Goal: Book appointment/travel/reservation

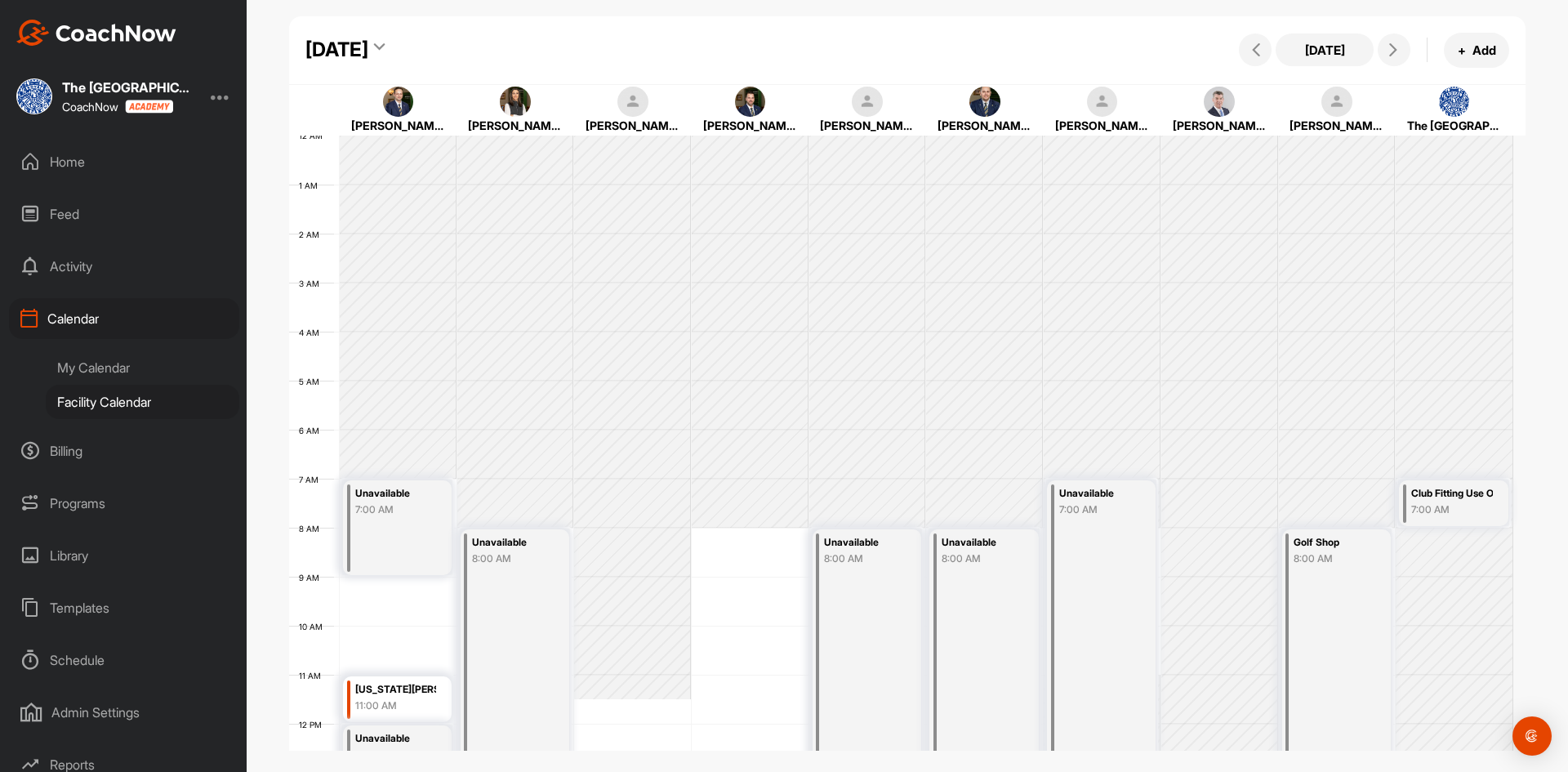
scroll to position [447, 0]
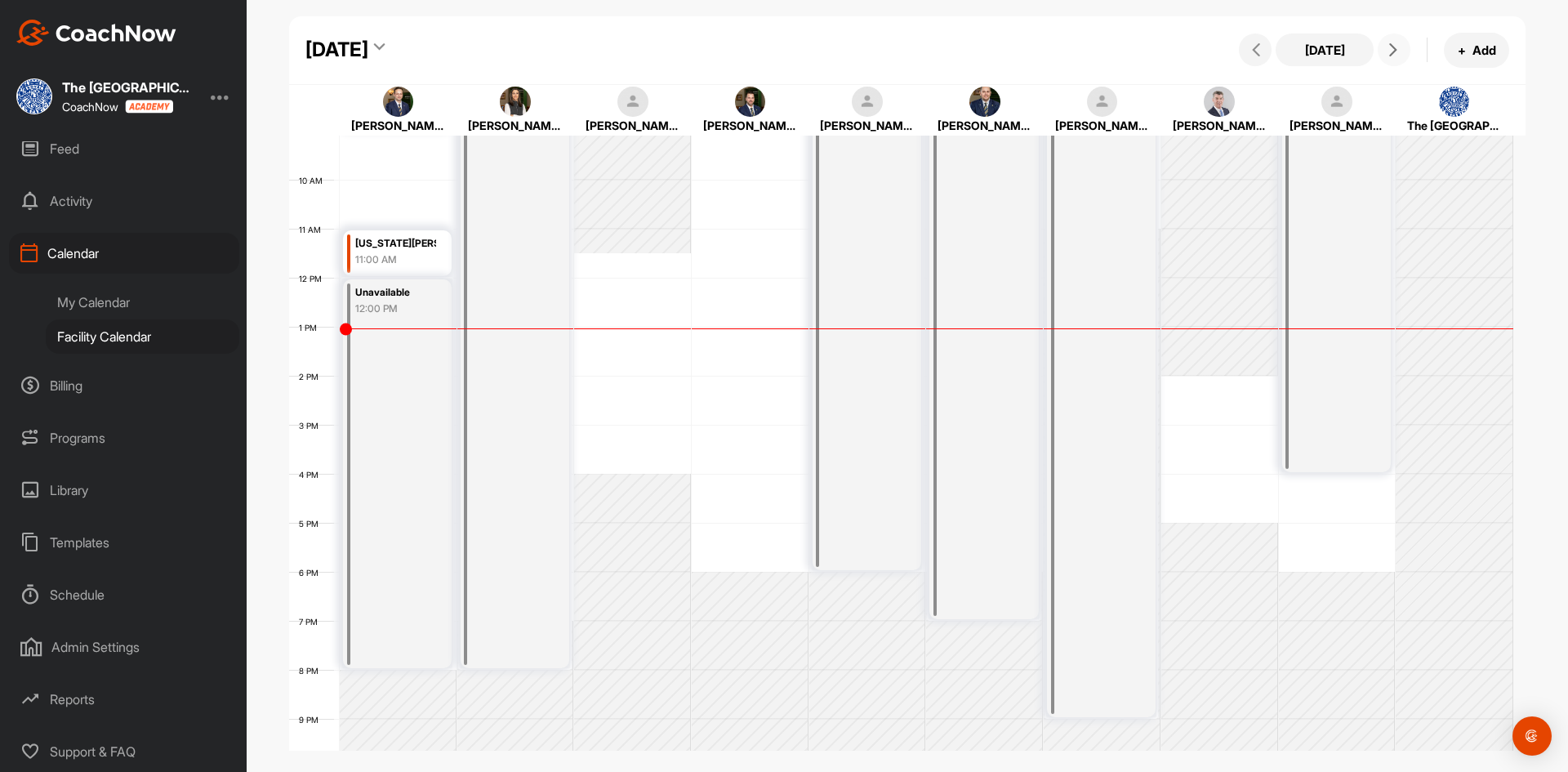
click at [1395, 47] on icon at bounding box center [1394, 50] width 13 height 13
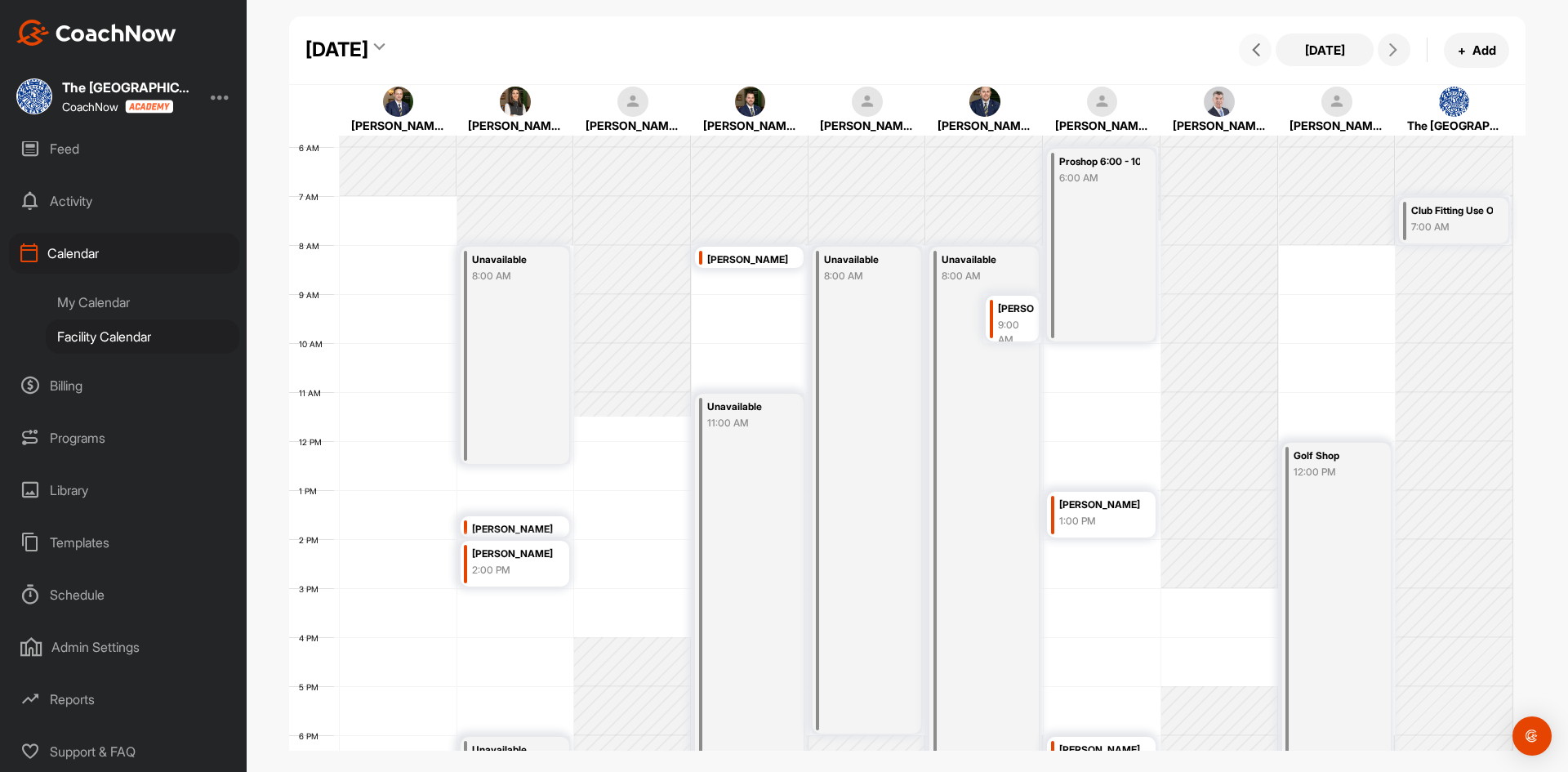
drag, startPoint x: 1257, startPoint y: 57, endPoint x: 1301, endPoint y: 43, distance: 46.2
click at [1257, 56] on button at bounding box center [1256, 50] width 33 height 33
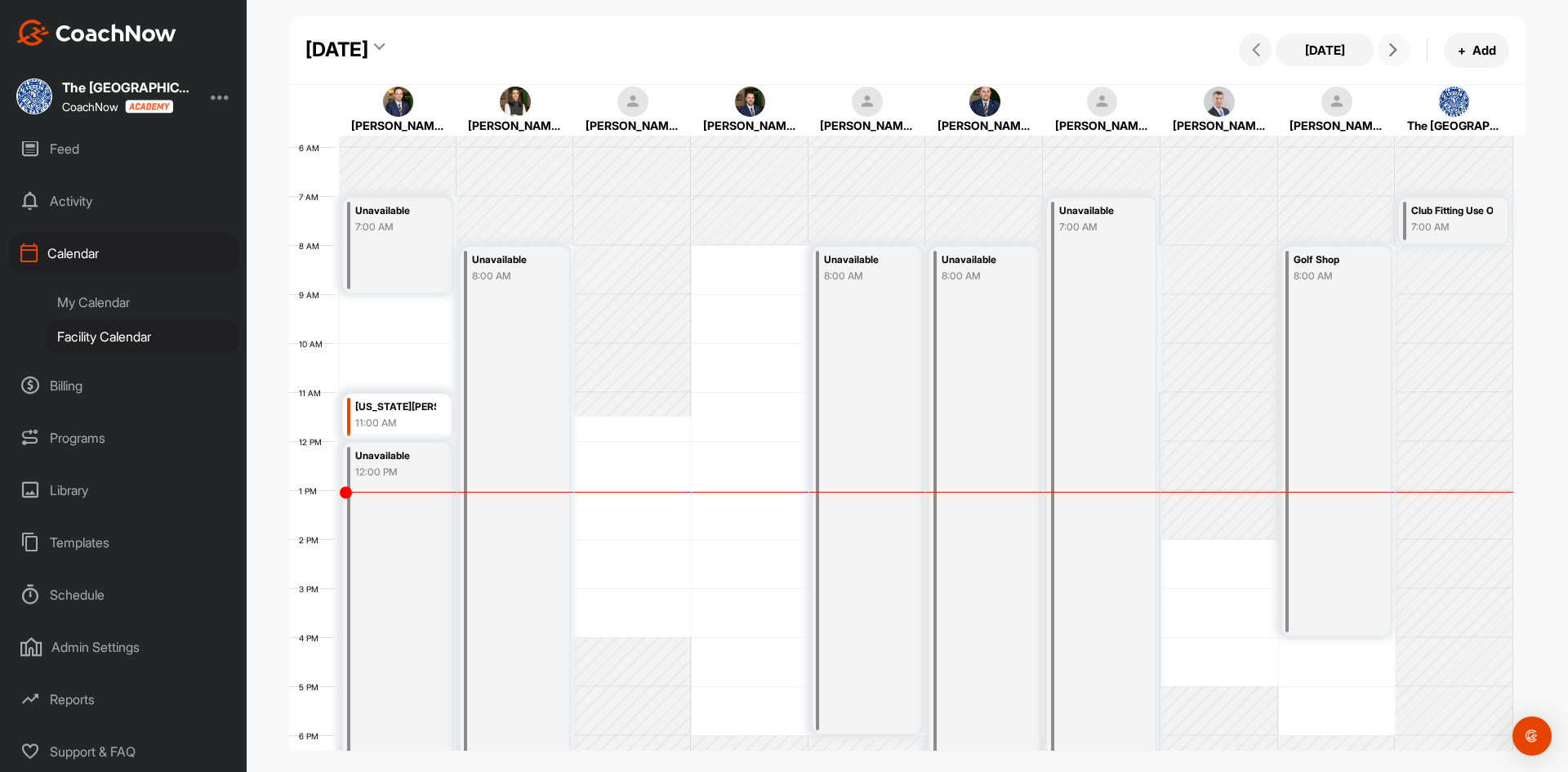
drag, startPoint x: 1390, startPoint y: 53, endPoint x: 1346, endPoint y: 55, distance: 44.0
click at [1388, 53] on icon at bounding box center [1394, 50] width 13 height 13
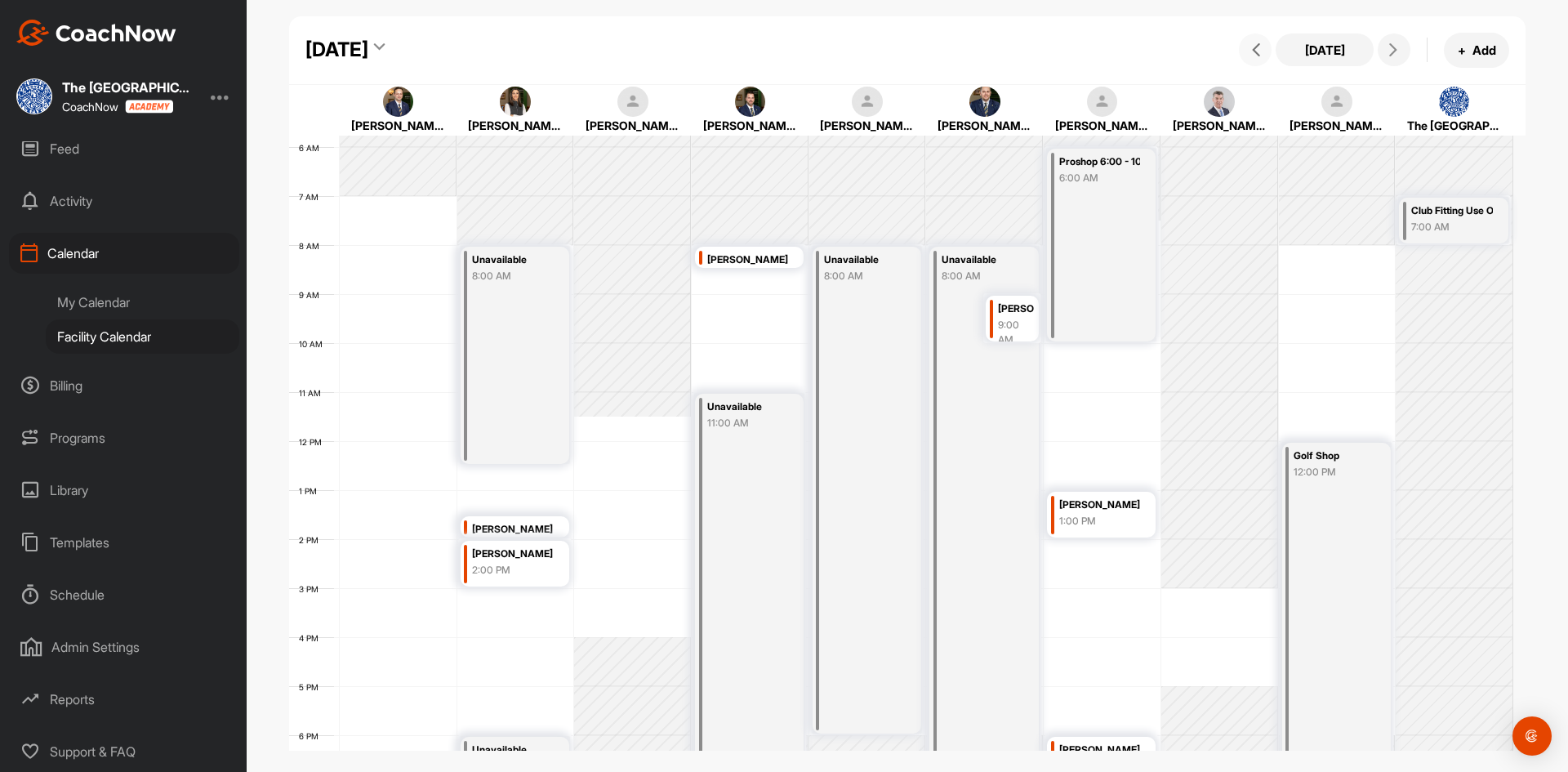
click at [1257, 46] on icon at bounding box center [1257, 50] width 13 height 13
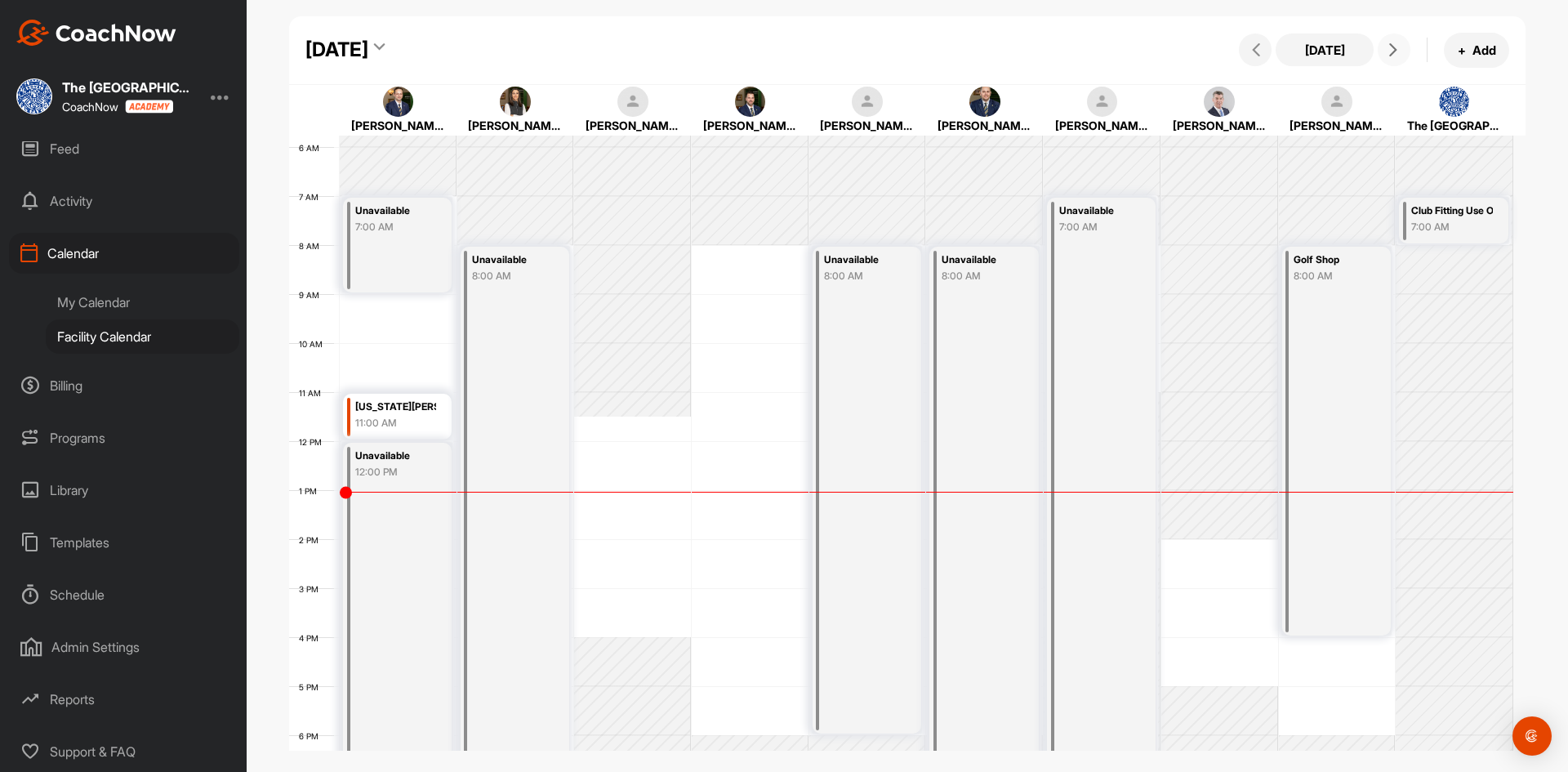
click at [1401, 48] on span at bounding box center [1395, 50] width 20 height 13
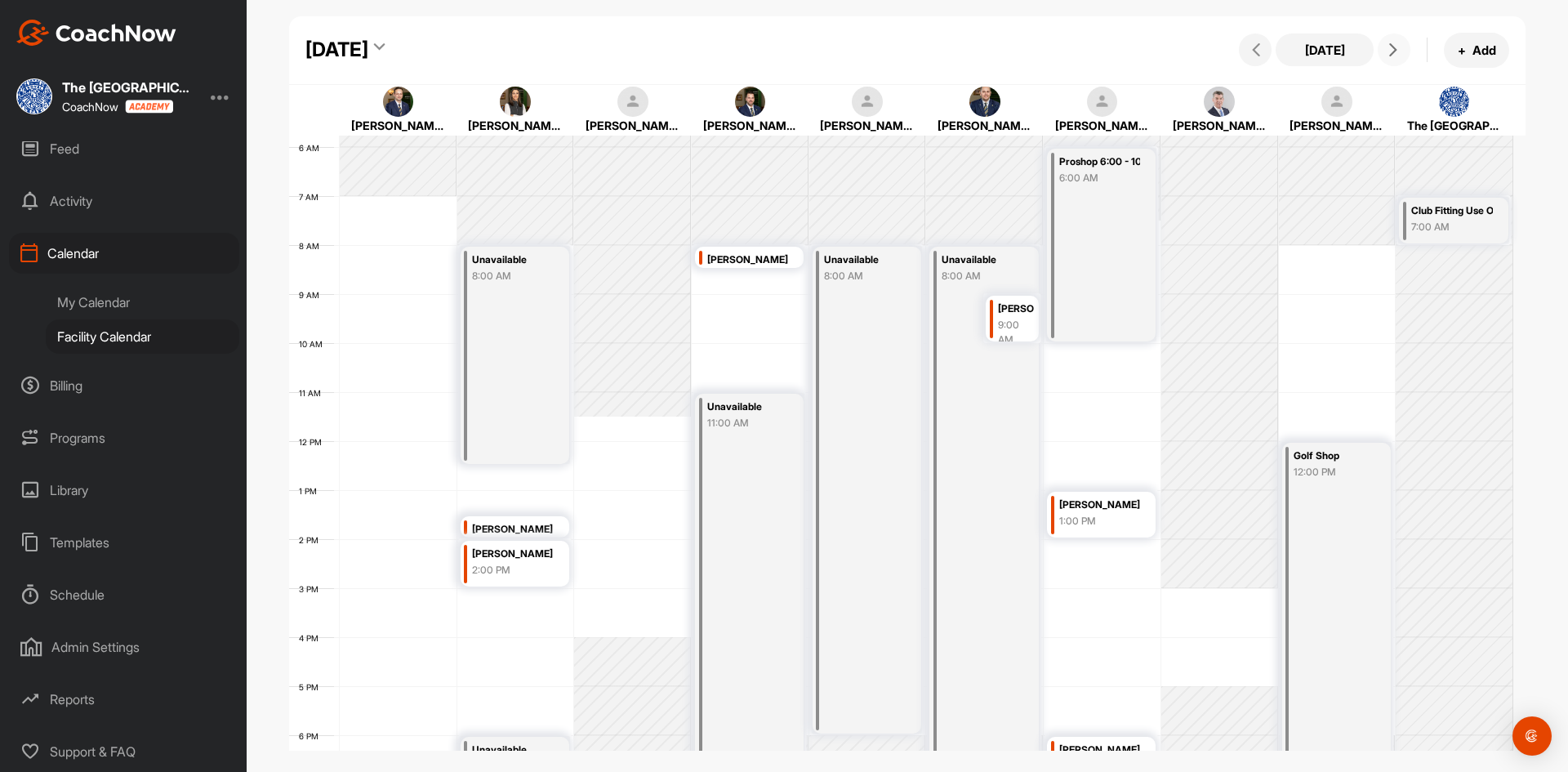
click at [1401, 48] on span at bounding box center [1395, 50] width 20 height 13
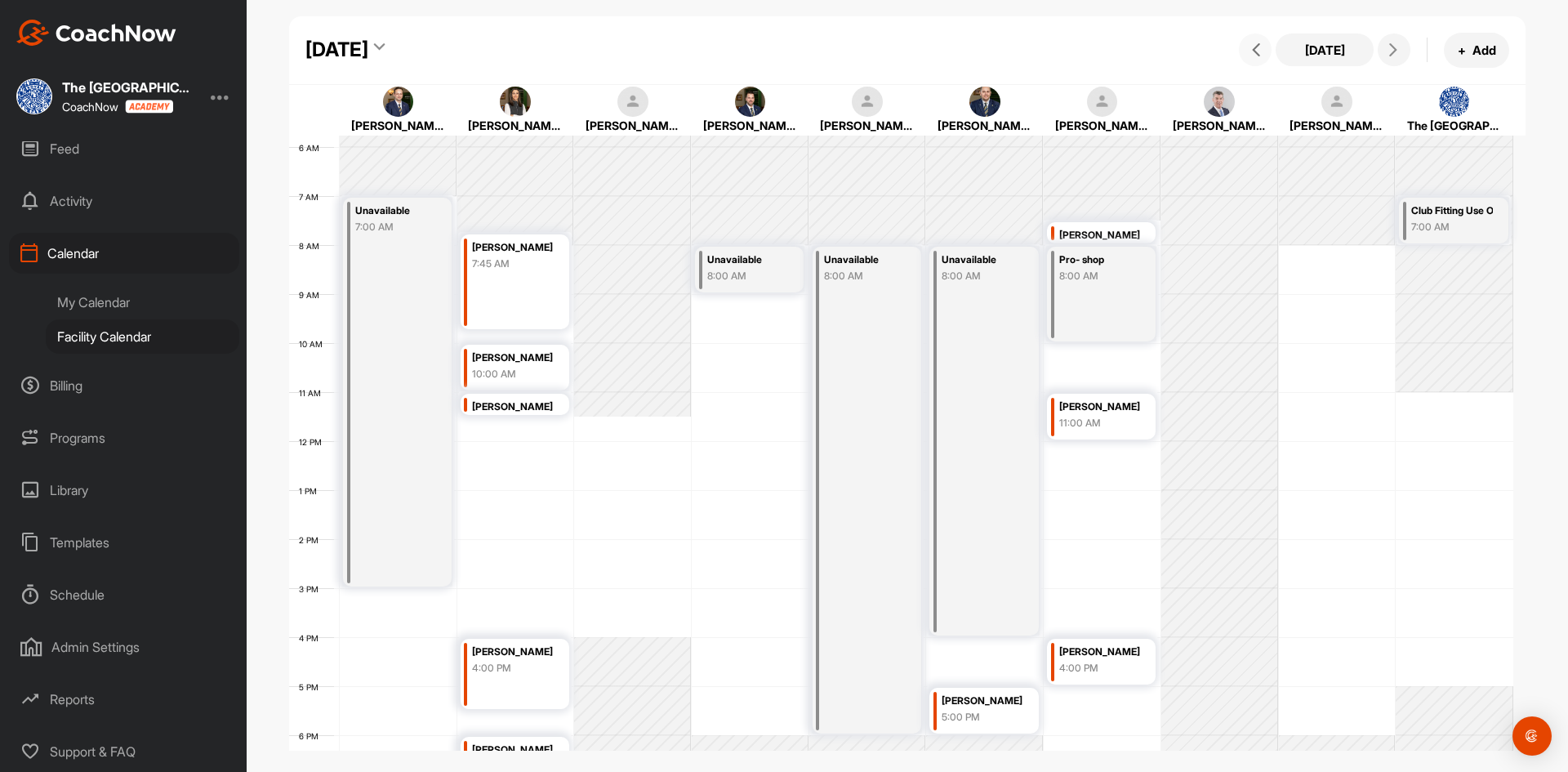
click at [1250, 51] on icon at bounding box center [1257, 50] width 13 height 13
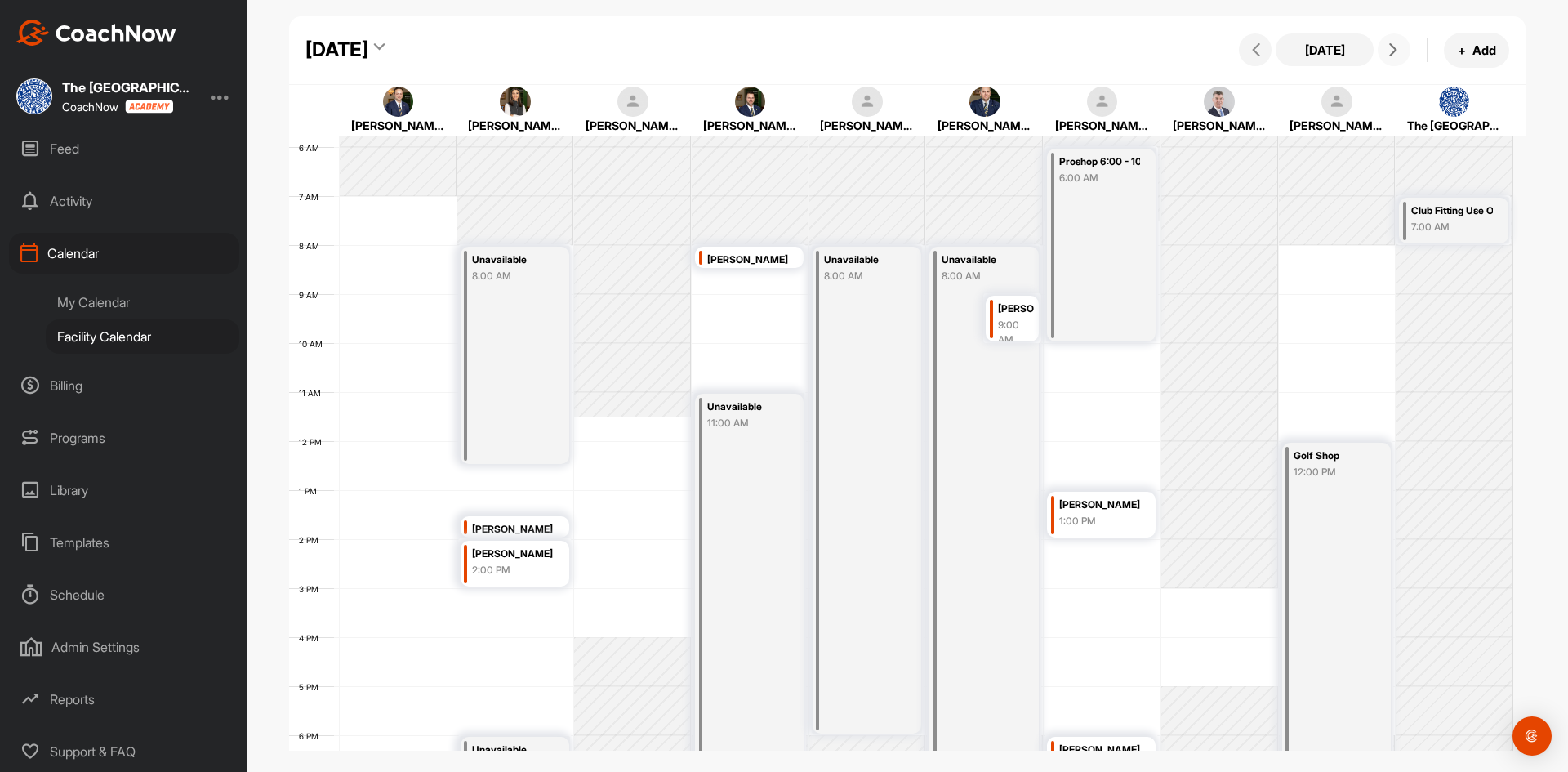
click at [1405, 58] on button at bounding box center [1395, 50] width 33 height 33
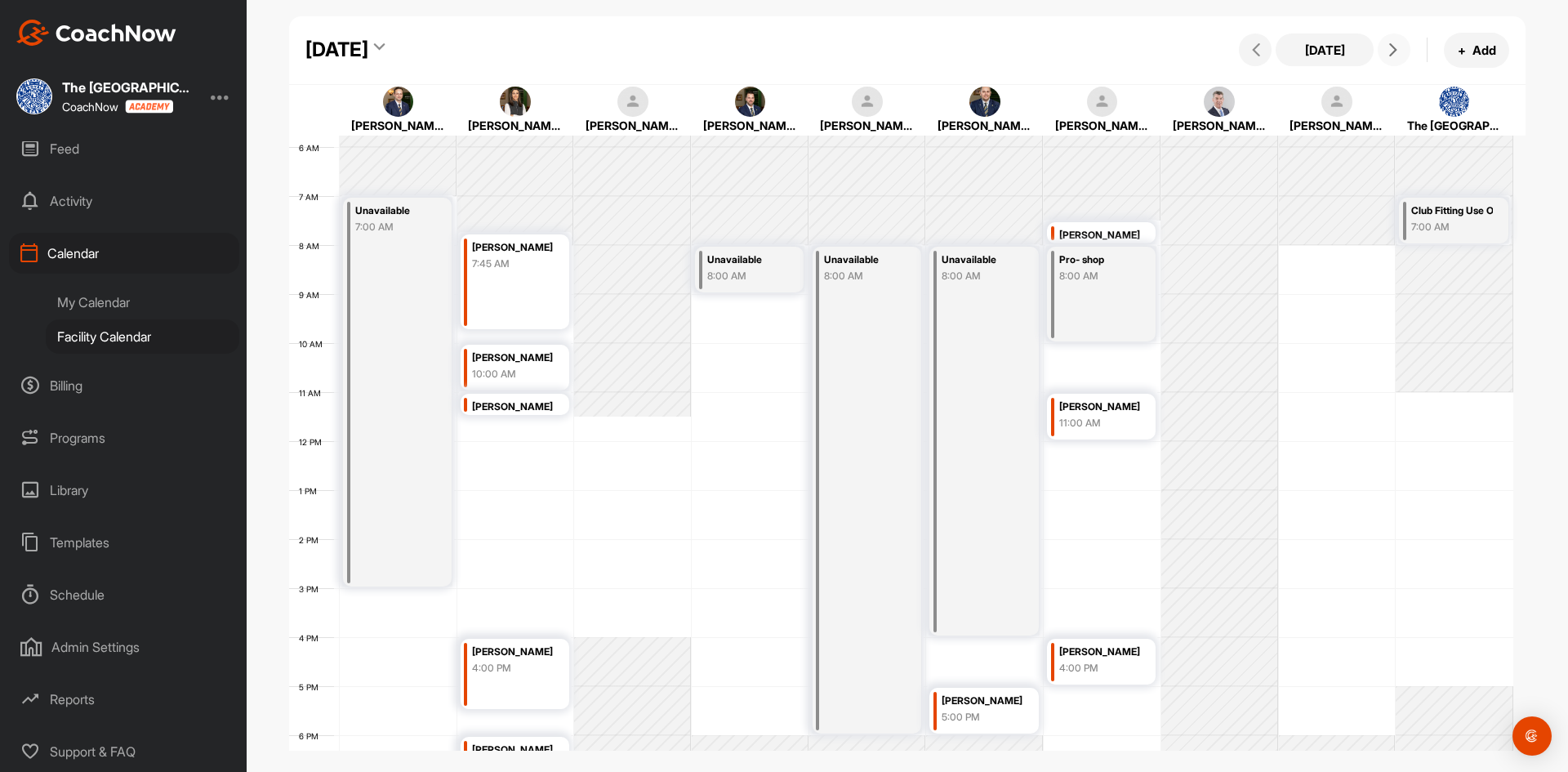
click at [1406, 60] on button at bounding box center [1395, 50] width 33 height 33
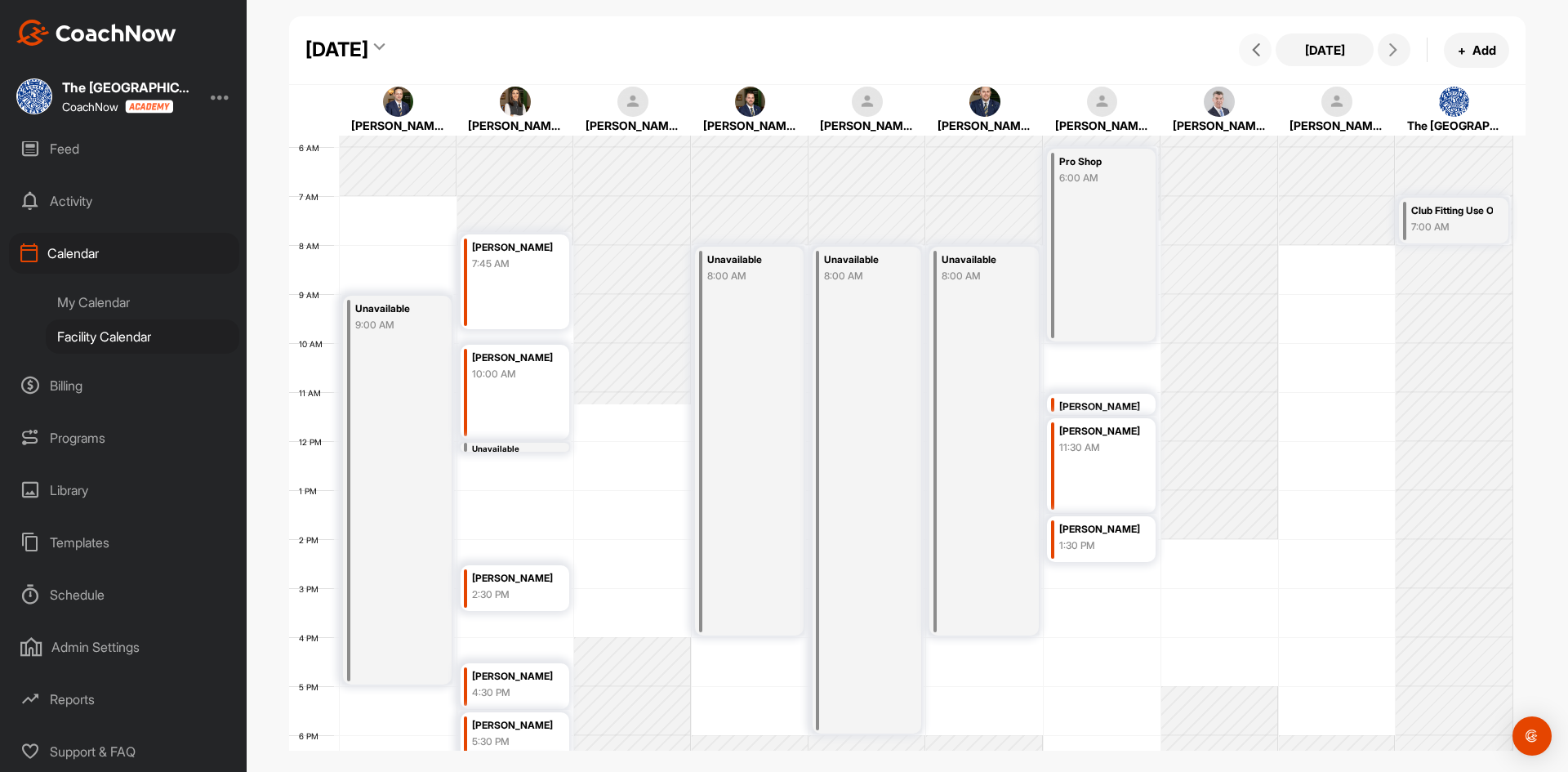
click at [1257, 57] on button at bounding box center [1256, 50] width 33 height 33
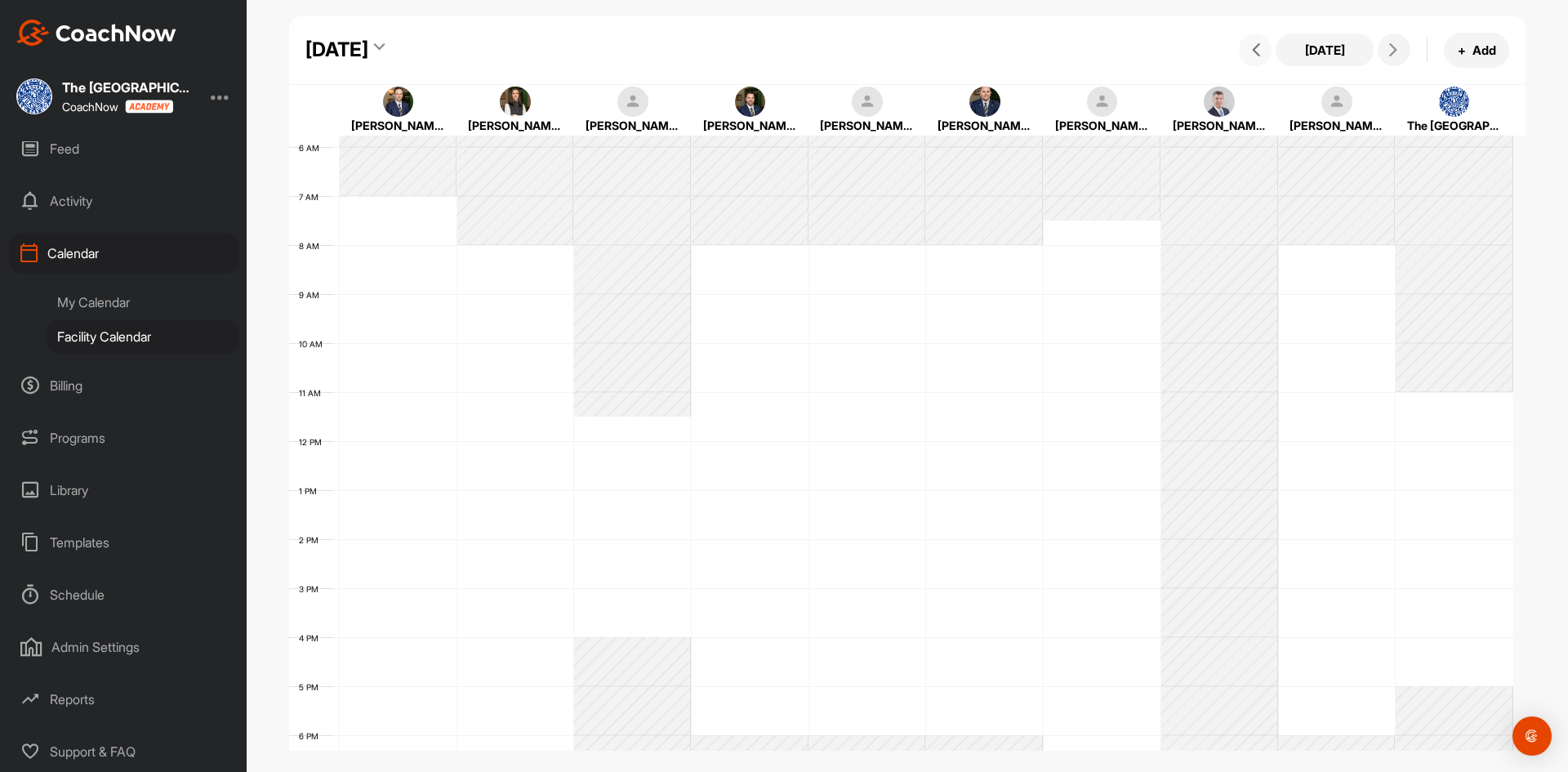
click at [1257, 57] on button at bounding box center [1256, 50] width 33 height 33
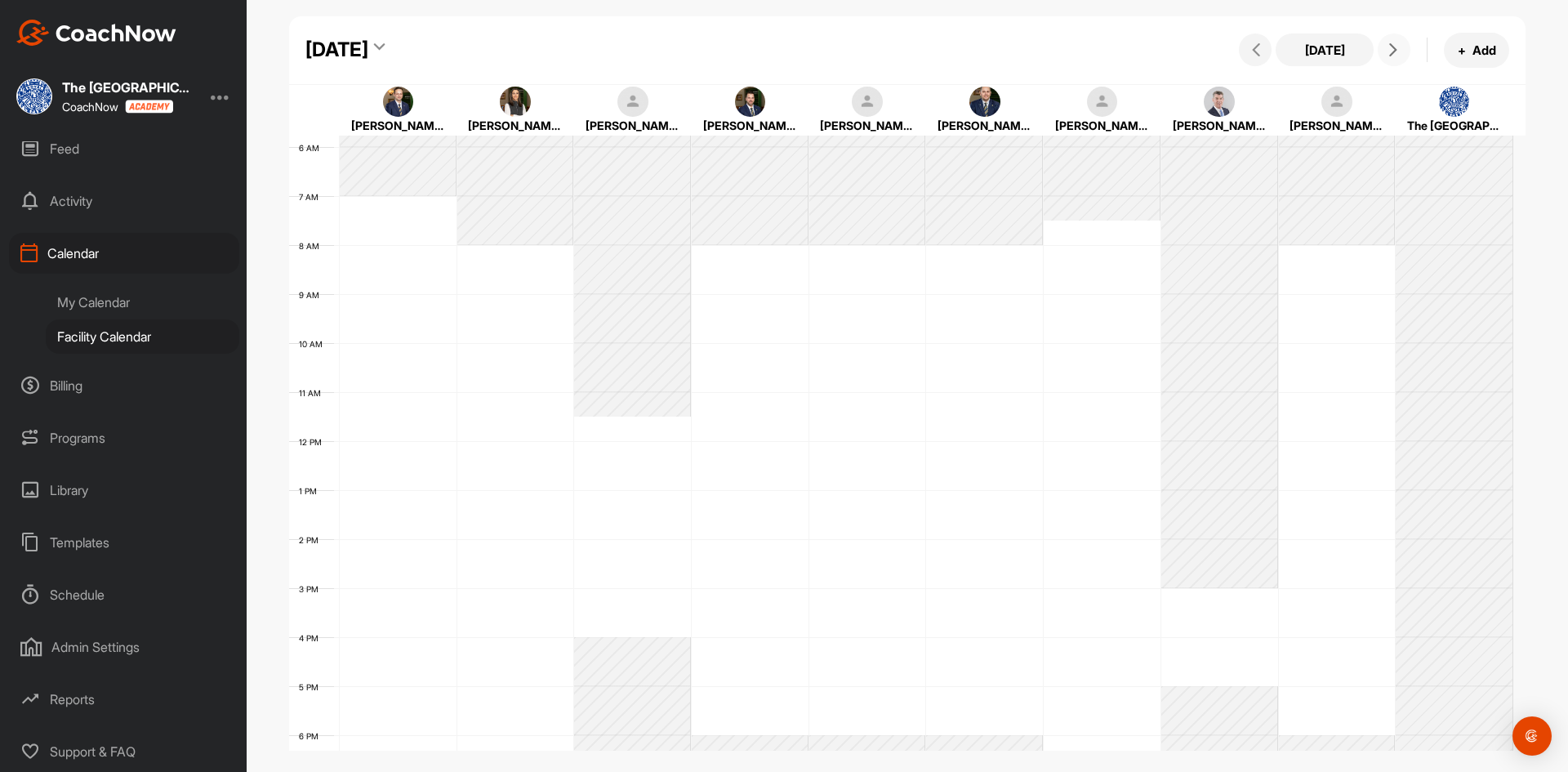
click at [1388, 59] on button at bounding box center [1395, 50] width 33 height 33
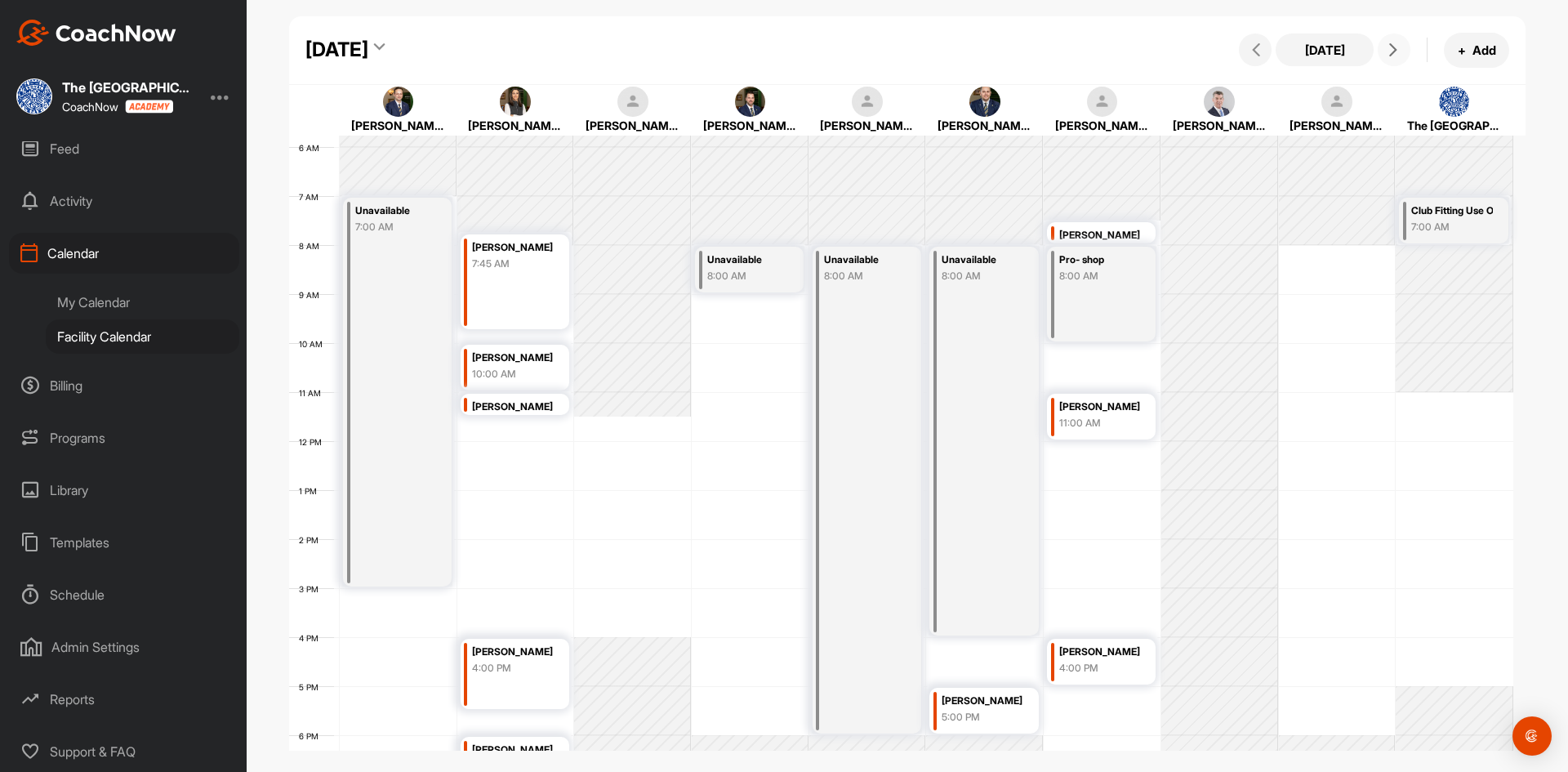
click at [1389, 57] on button at bounding box center [1395, 50] width 33 height 33
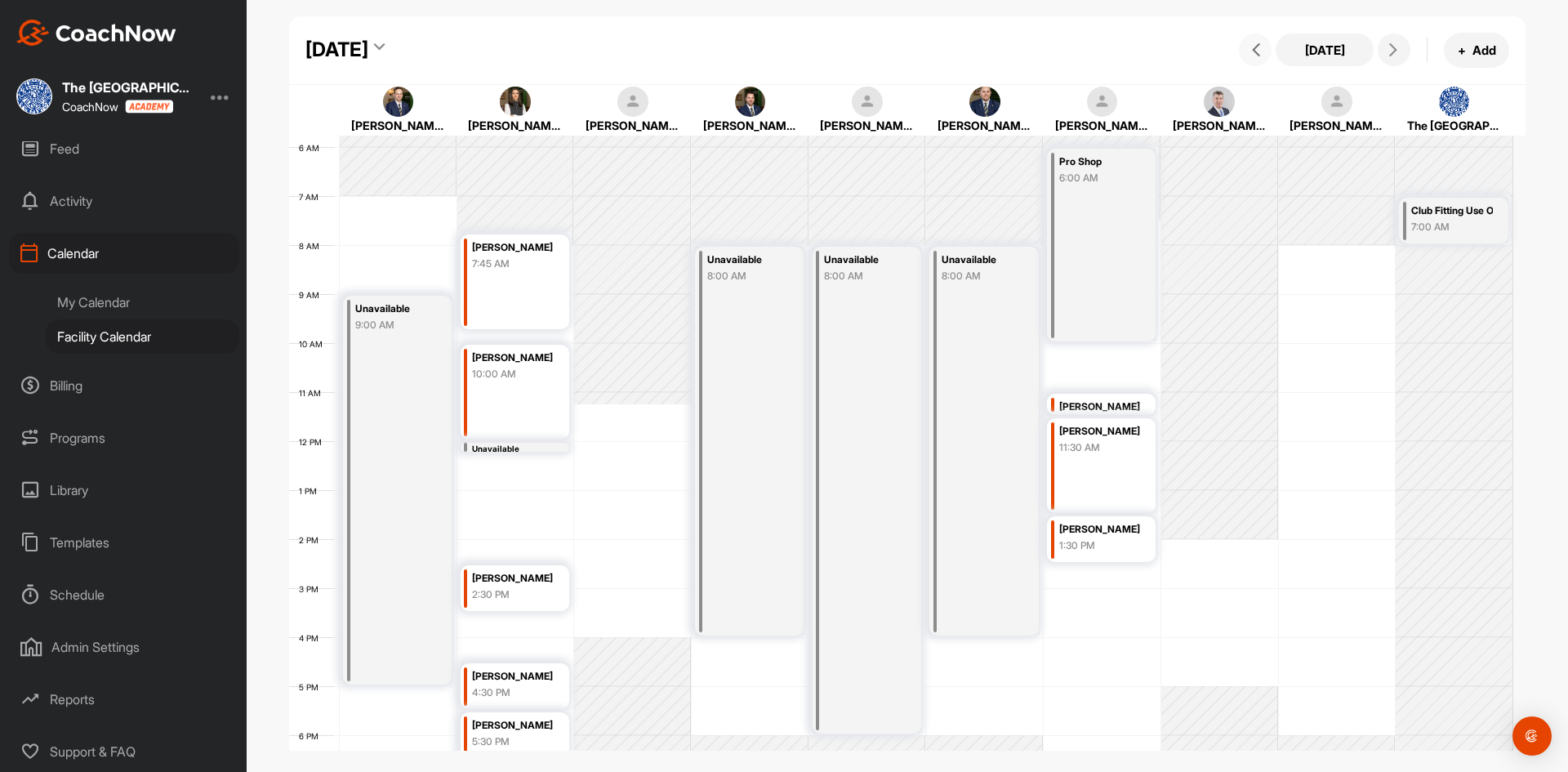
click at [1257, 40] on button at bounding box center [1256, 50] width 33 height 33
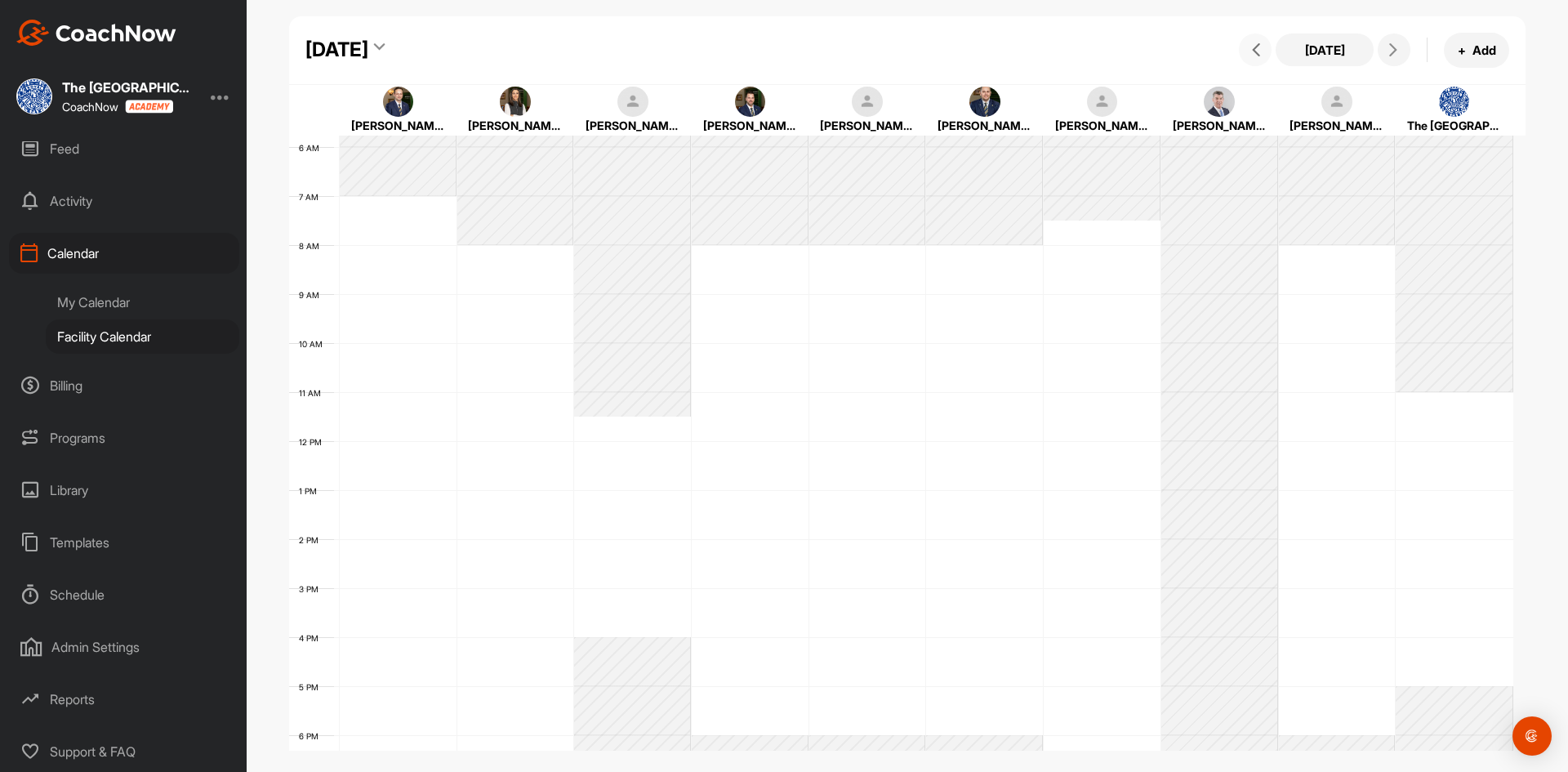
click at [1257, 41] on button at bounding box center [1256, 50] width 33 height 33
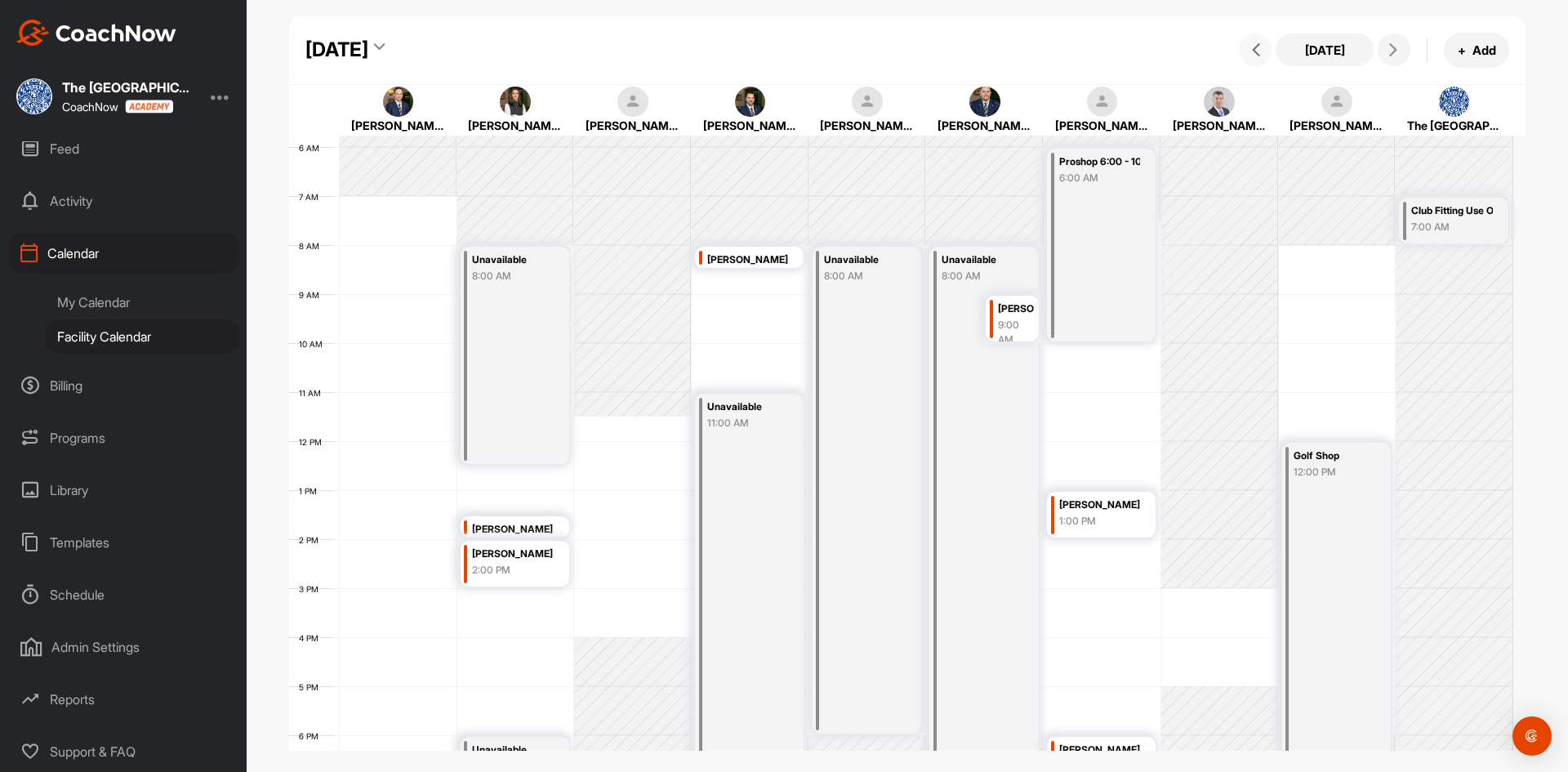
click at [1247, 56] on span at bounding box center [1256, 50] width 20 height 13
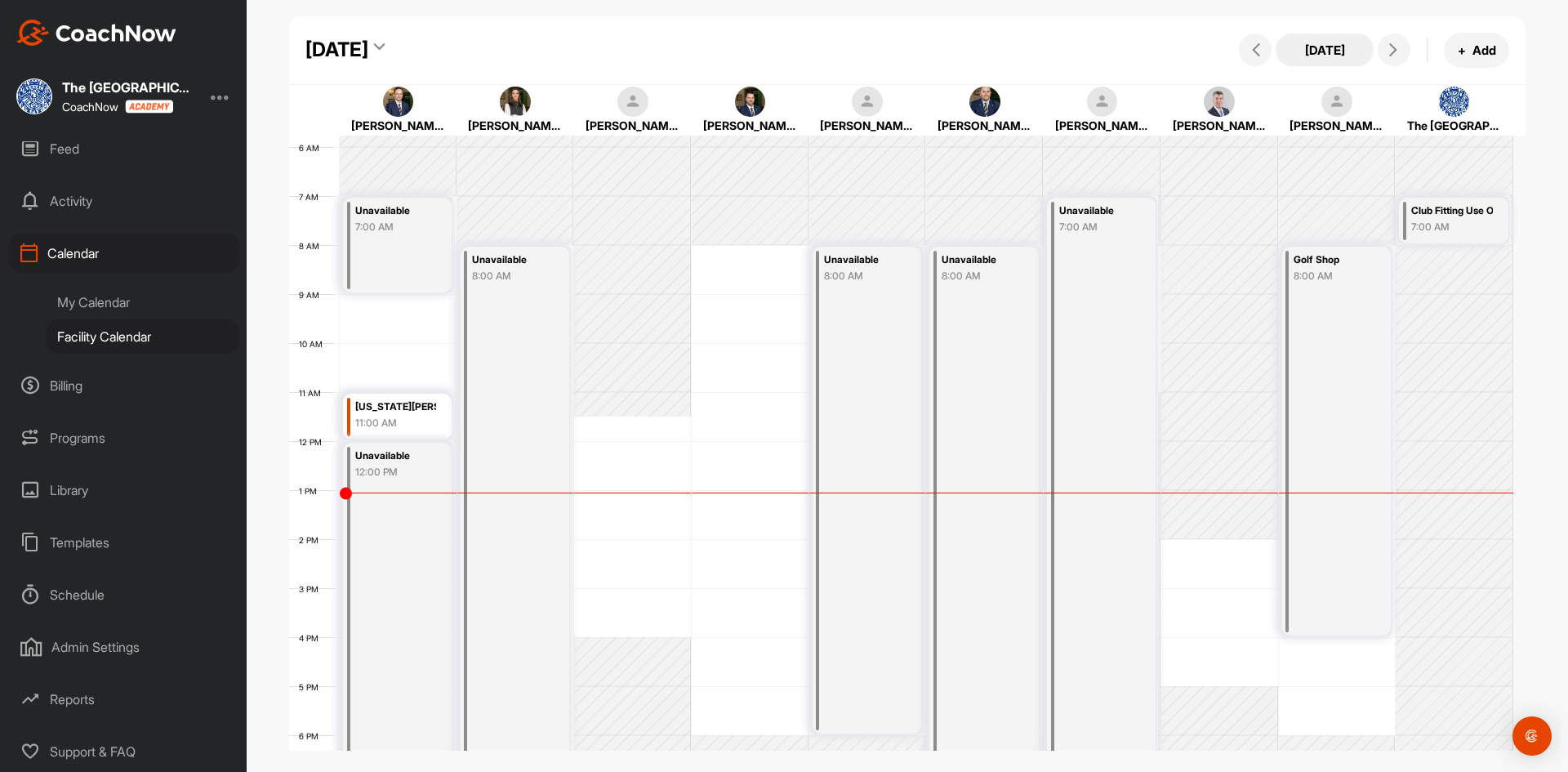
click at [1338, 49] on button "[DATE]" at bounding box center [1325, 50] width 98 height 33
click at [1391, 52] on icon at bounding box center [1394, 50] width 13 height 13
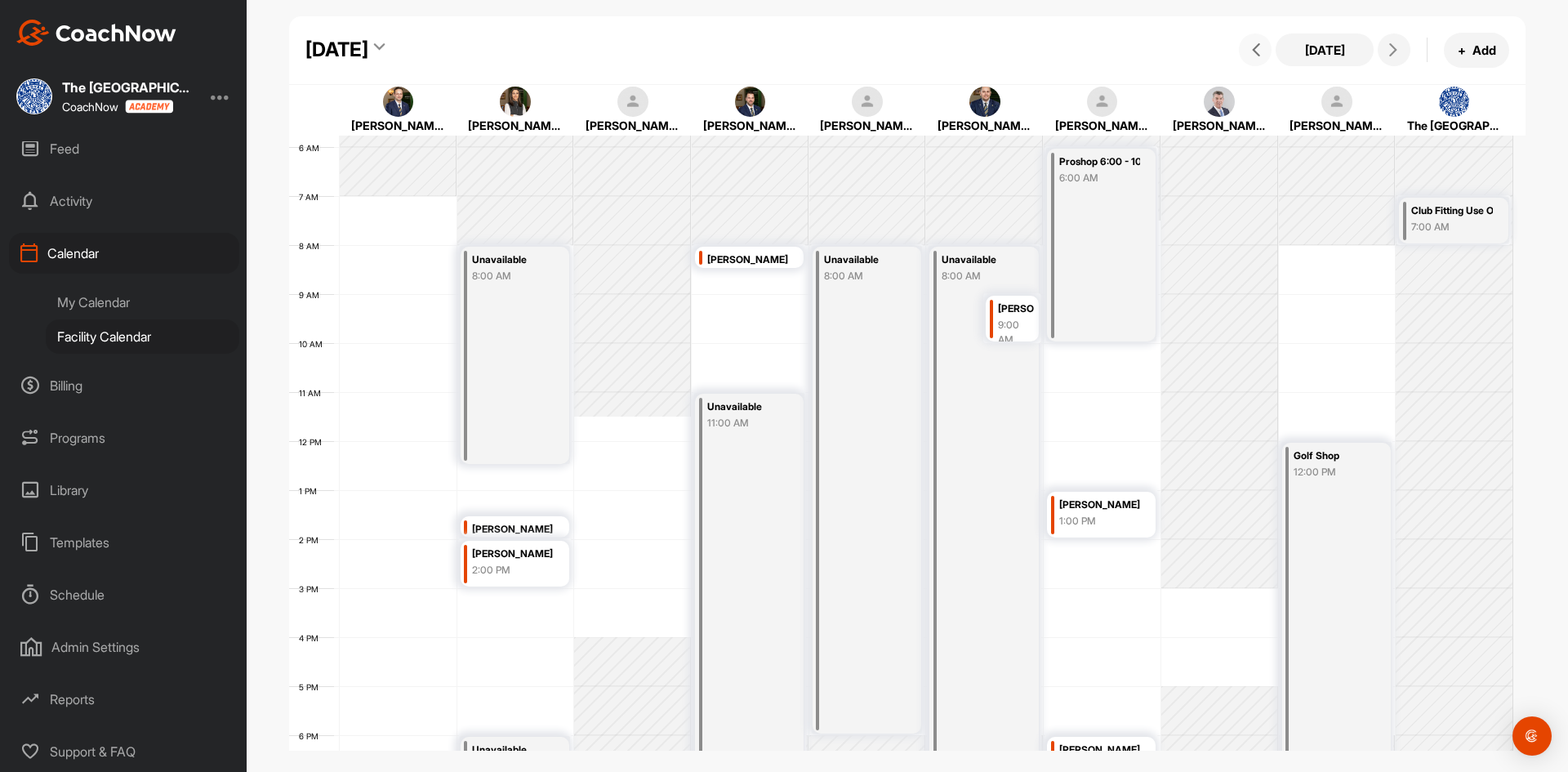
click at [1262, 51] on icon at bounding box center [1257, 50] width 13 height 13
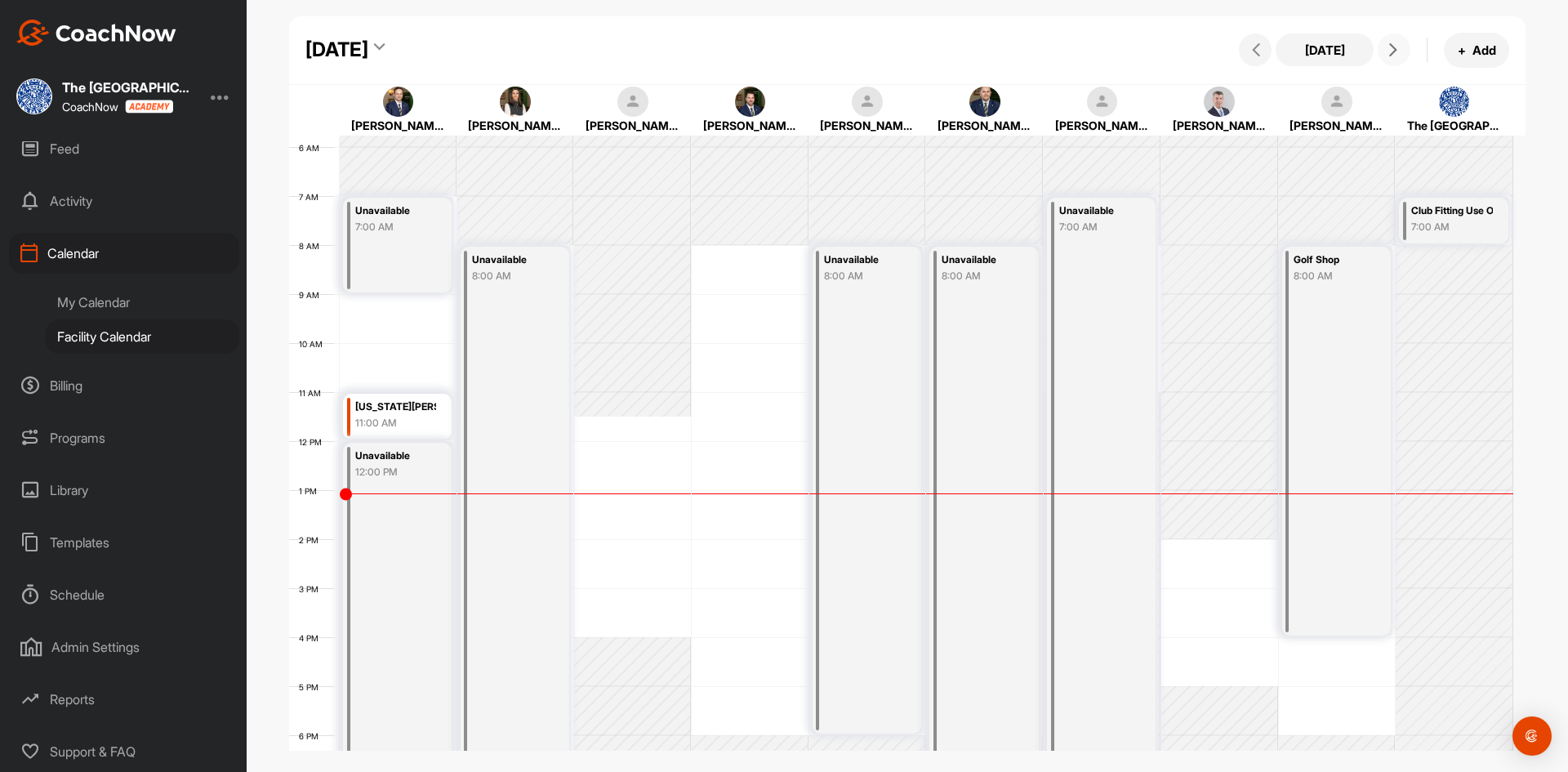
click at [1400, 58] on button at bounding box center [1395, 50] width 33 height 33
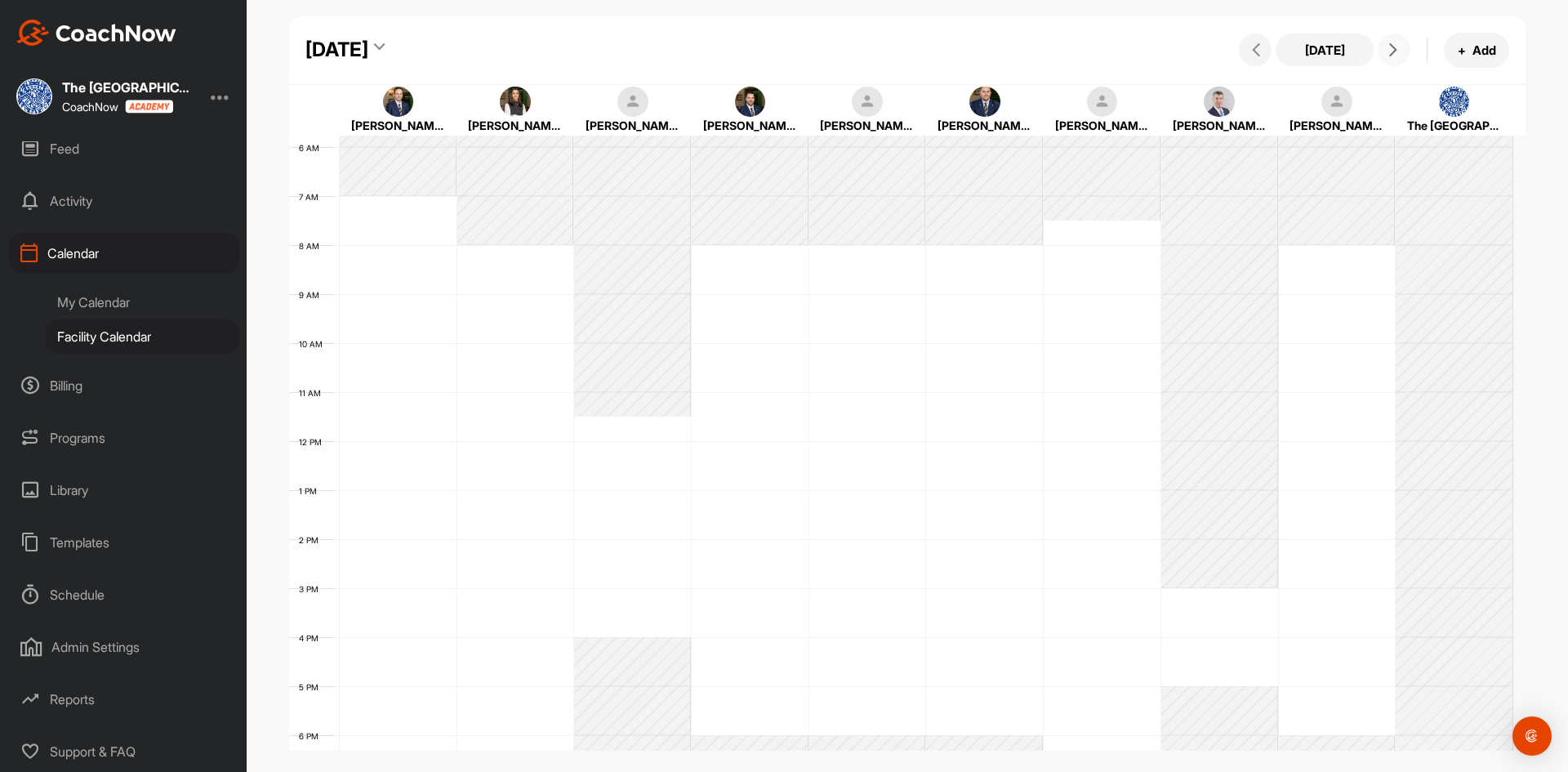
click at [1400, 58] on button at bounding box center [1395, 50] width 33 height 33
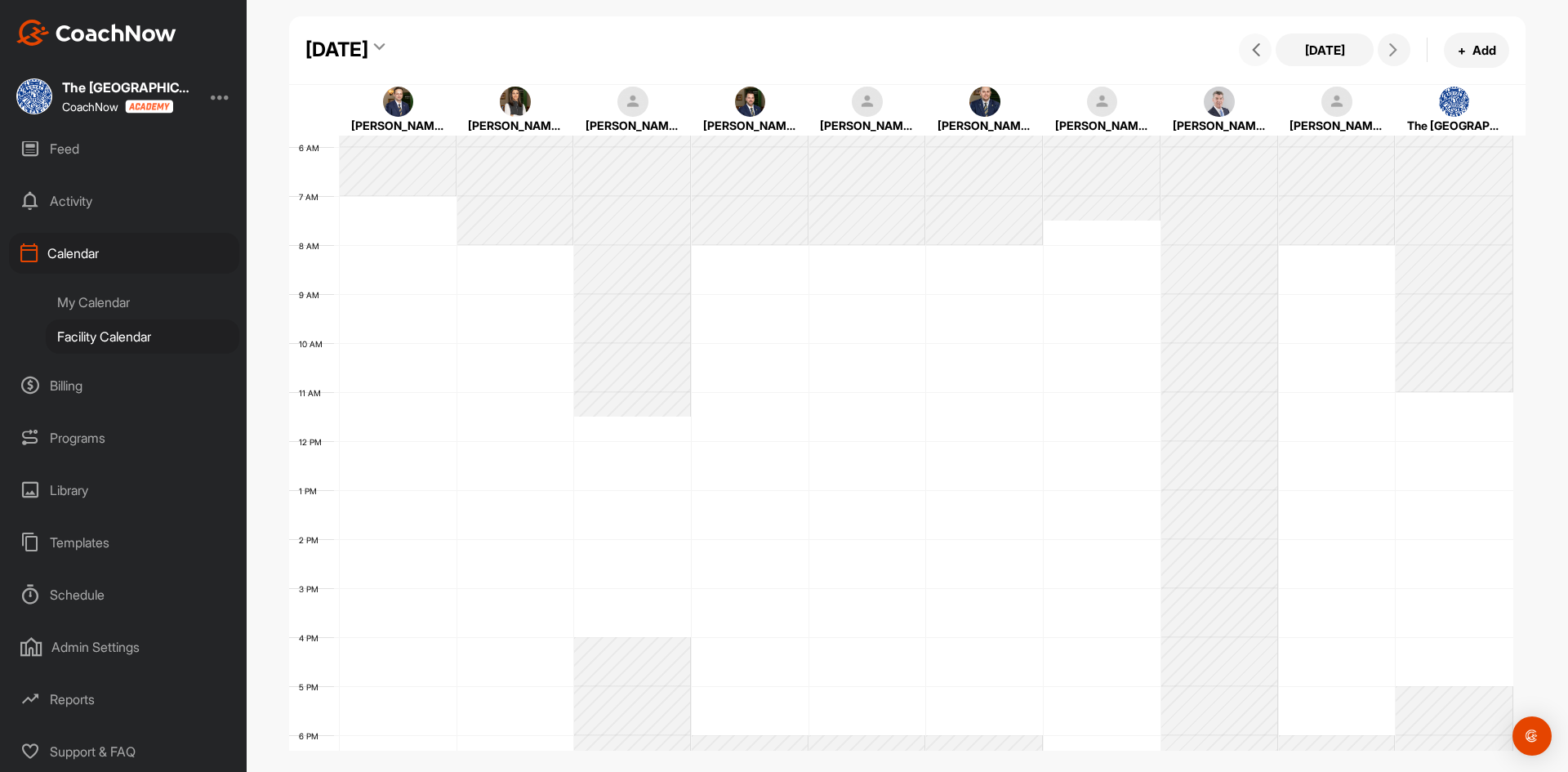
click at [1254, 56] on button at bounding box center [1256, 50] width 33 height 33
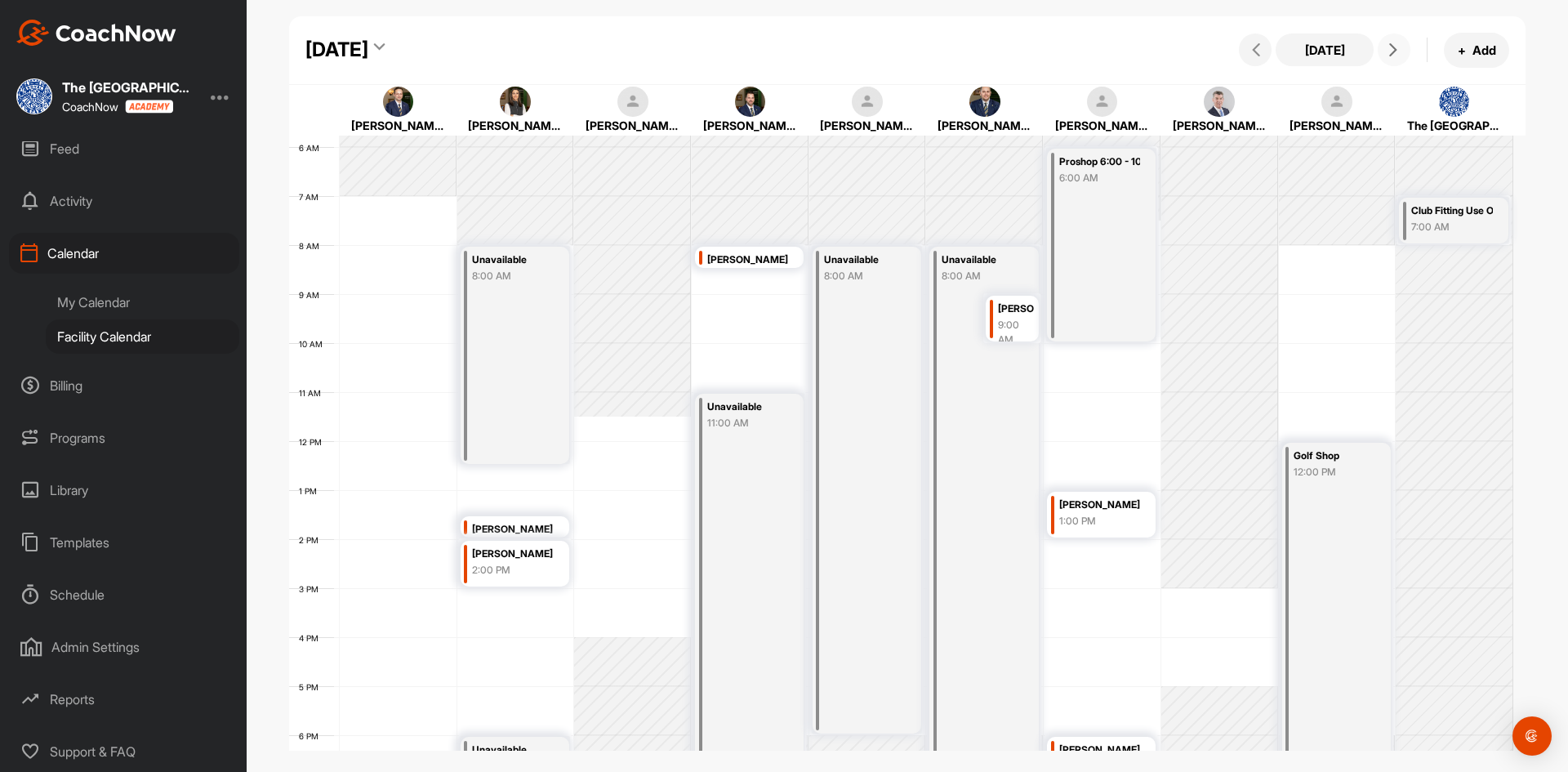
click at [1395, 52] on icon at bounding box center [1394, 50] width 13 height 13
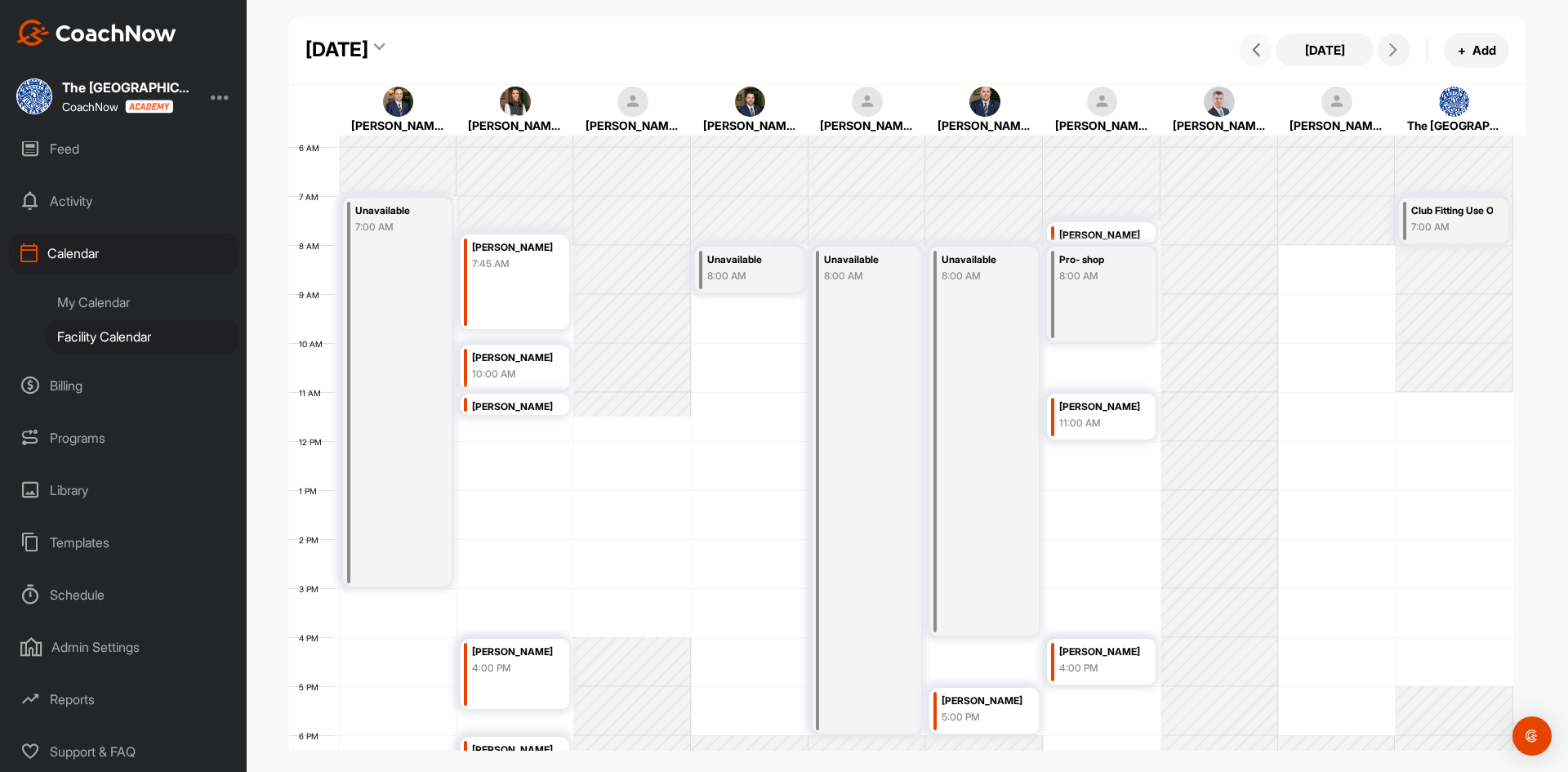
click at [1261, 56] on button at bounding box center [1256, 50] width 33 height 33
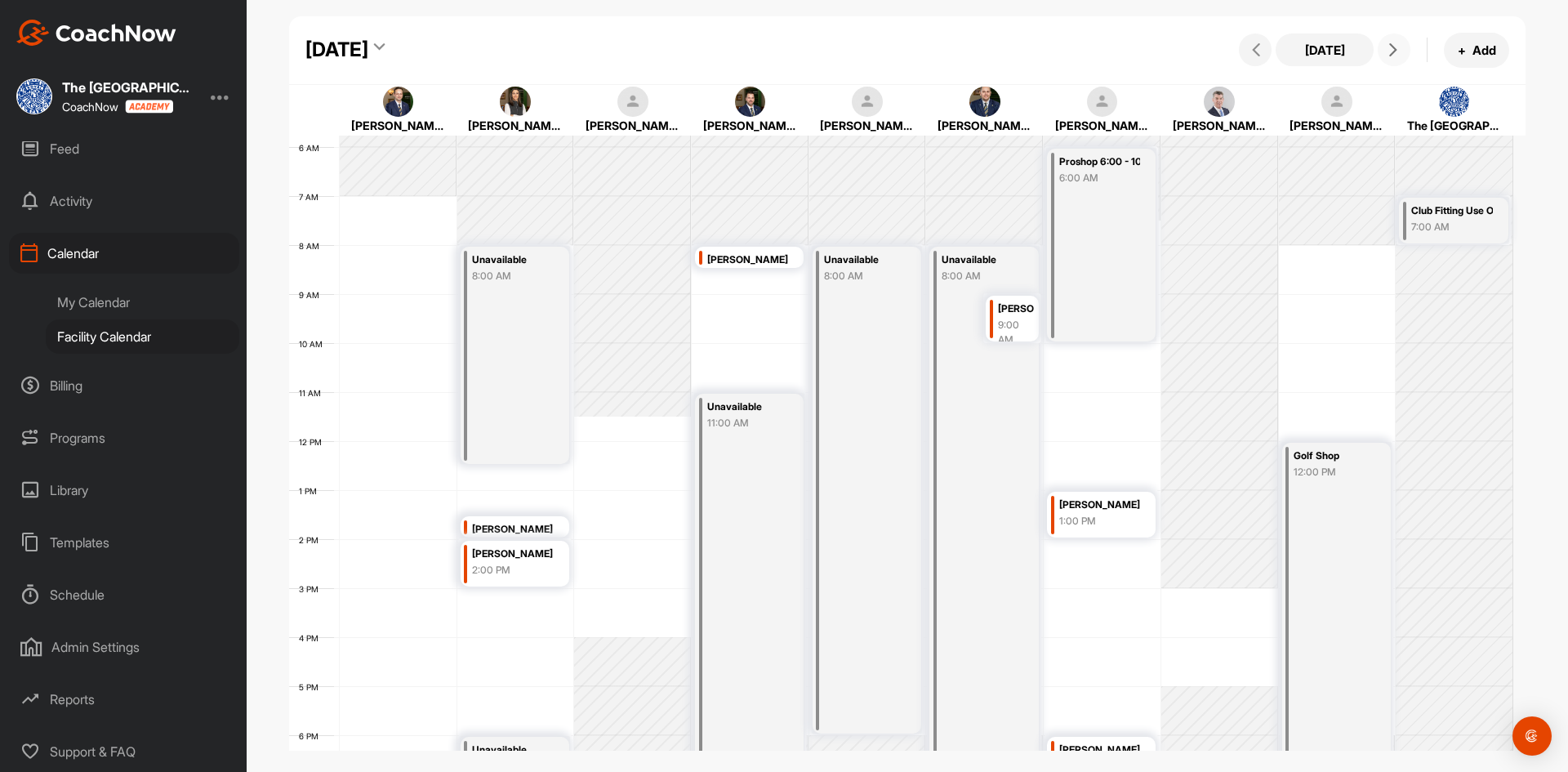
click at [1404, 59] on button at bounding box center [1395, 50] width 33 height 33
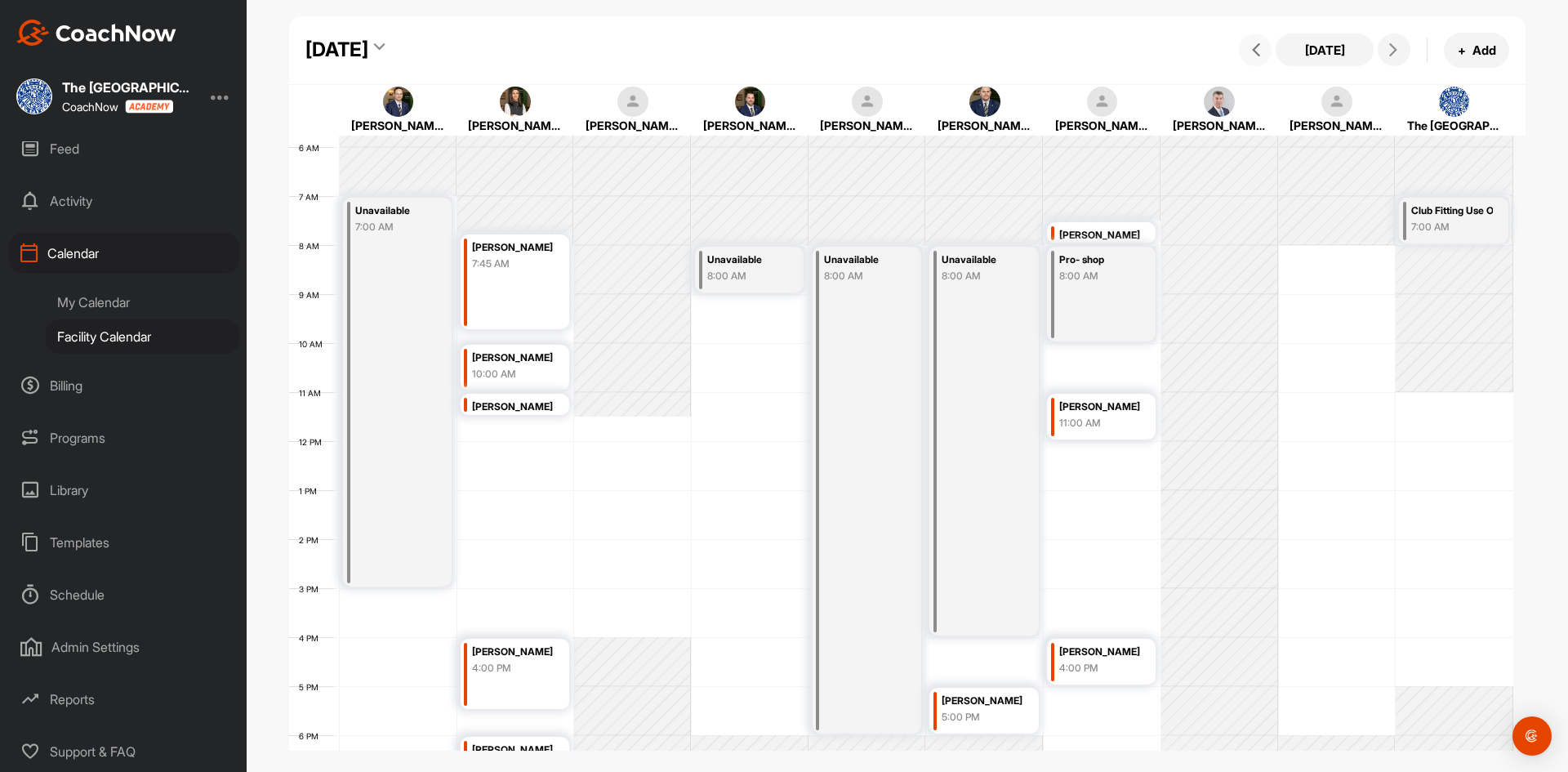
click at [1261, 59] on button at bounding box center [1256, 50] width 33 height 33
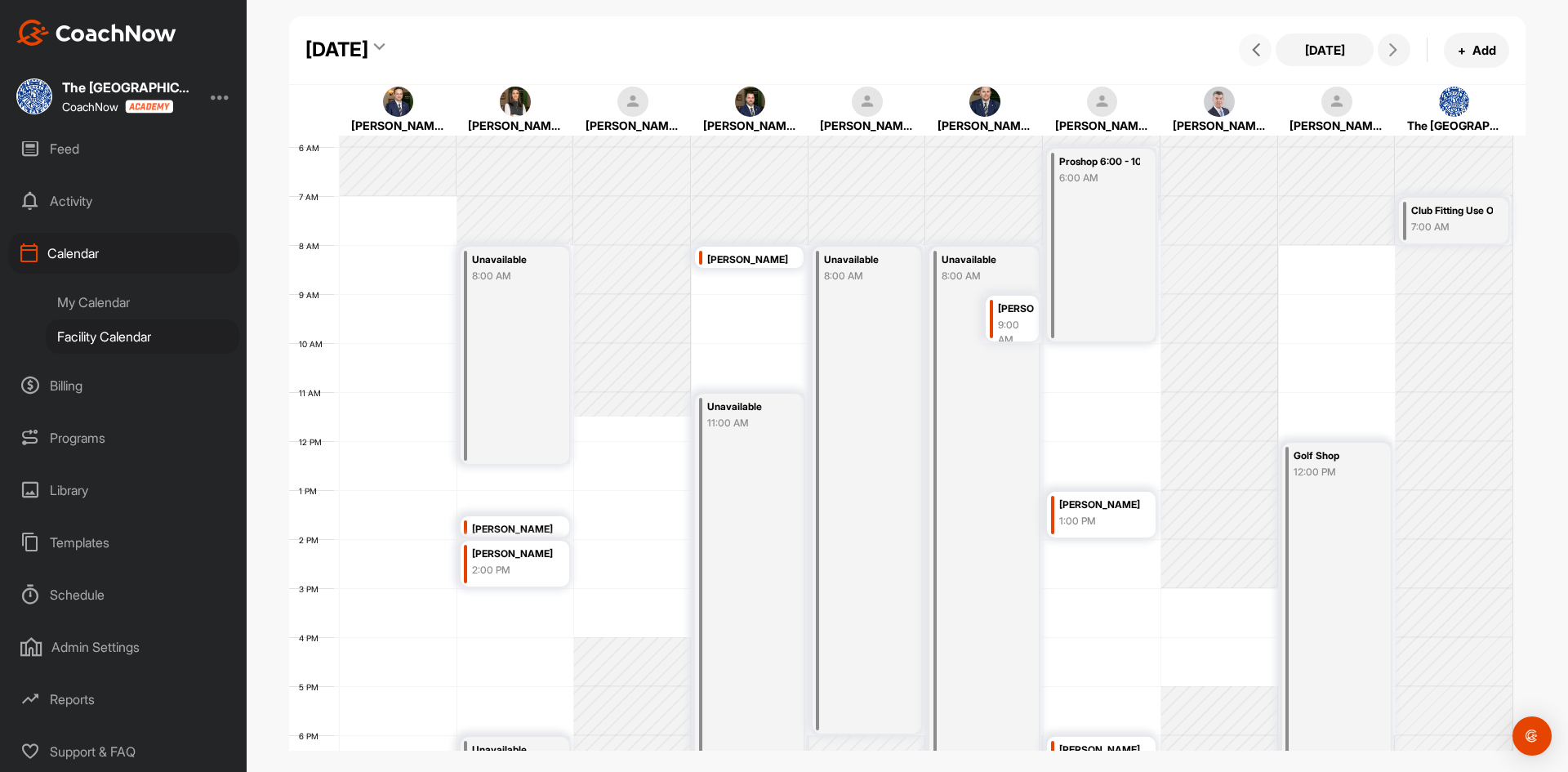
click at [728, 452] on div "Unavailable 11:00 AM" at bounding box center [749, 613] width 109 height 438
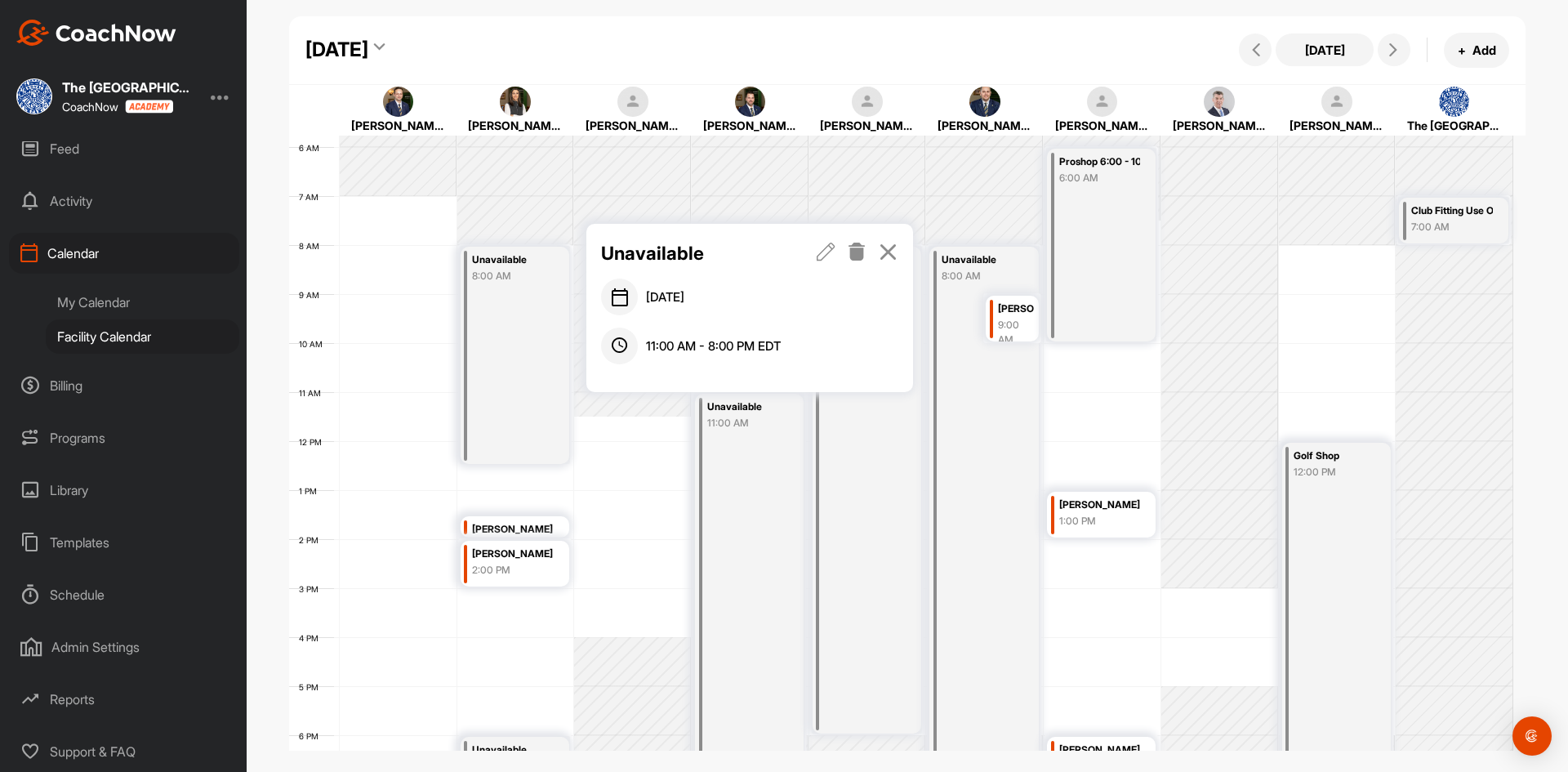
click at [888, 254] on icon at bounding box center [888, 252] width 19 height 18
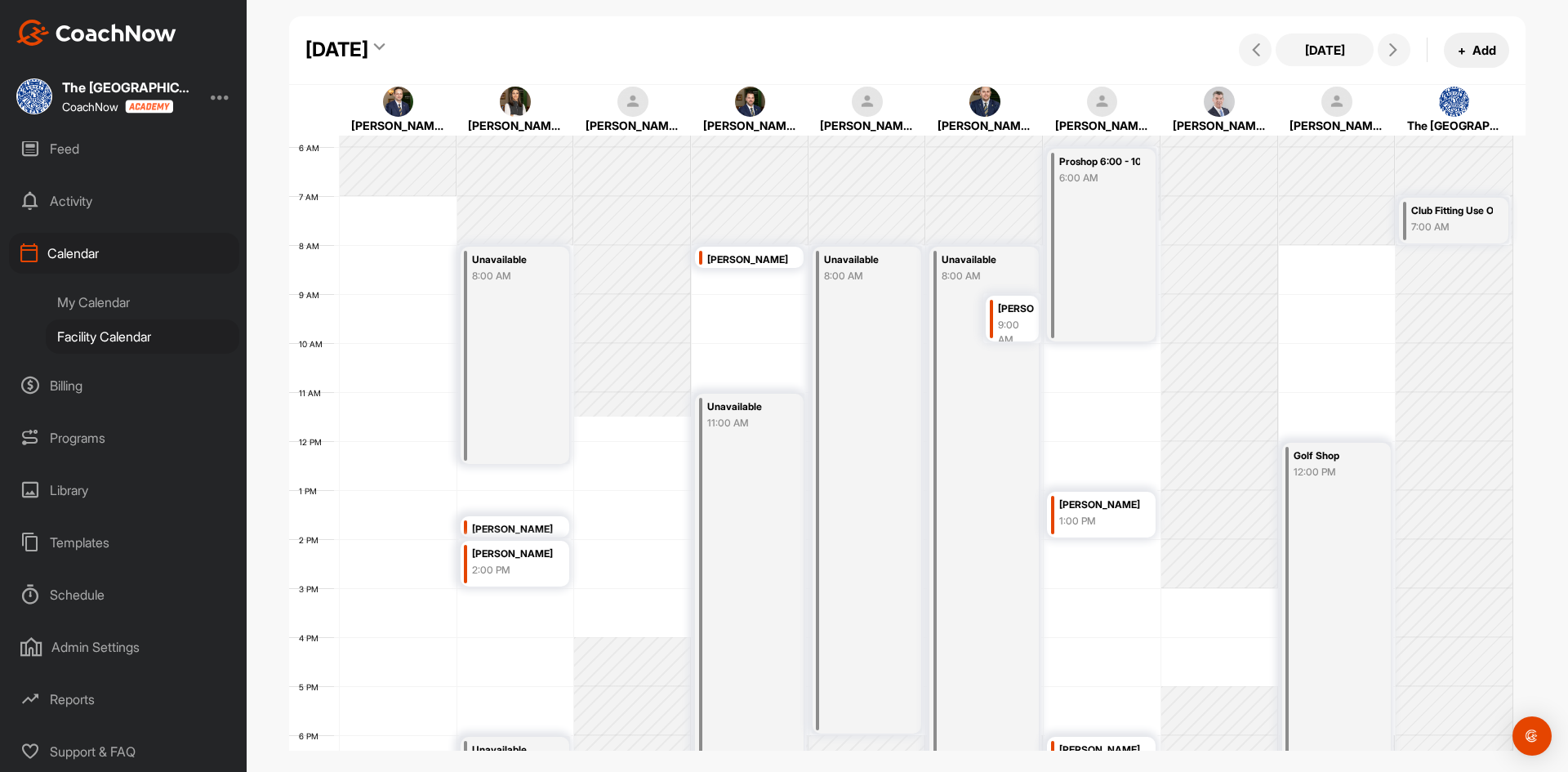
click at [1493, 55] on button "+ Add" at bounding box center [1477, 50] width 65 height 35
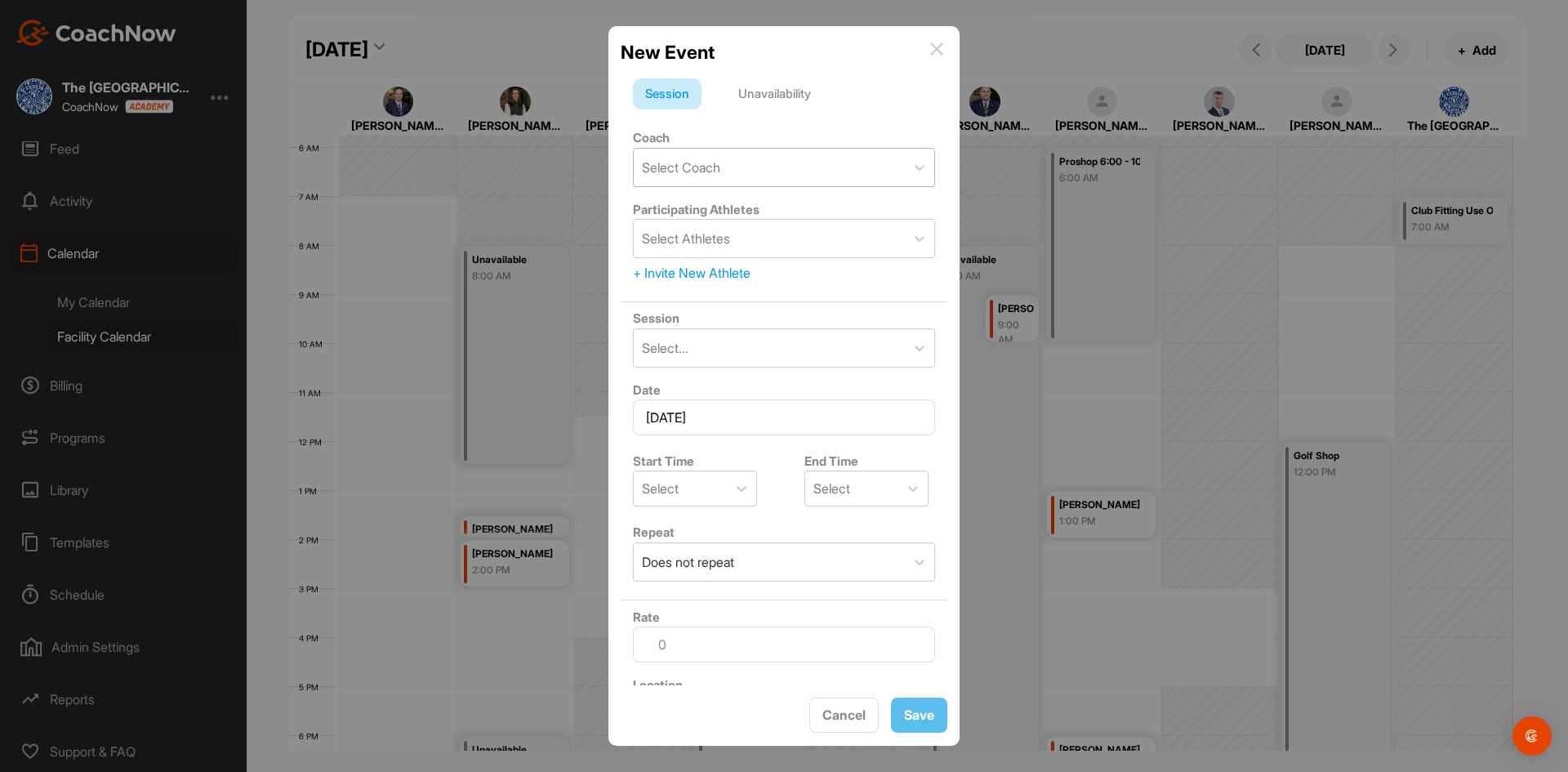
click at [741, 157] on div "Select Coach" at bounding box center [769, 168] width 271 height 38
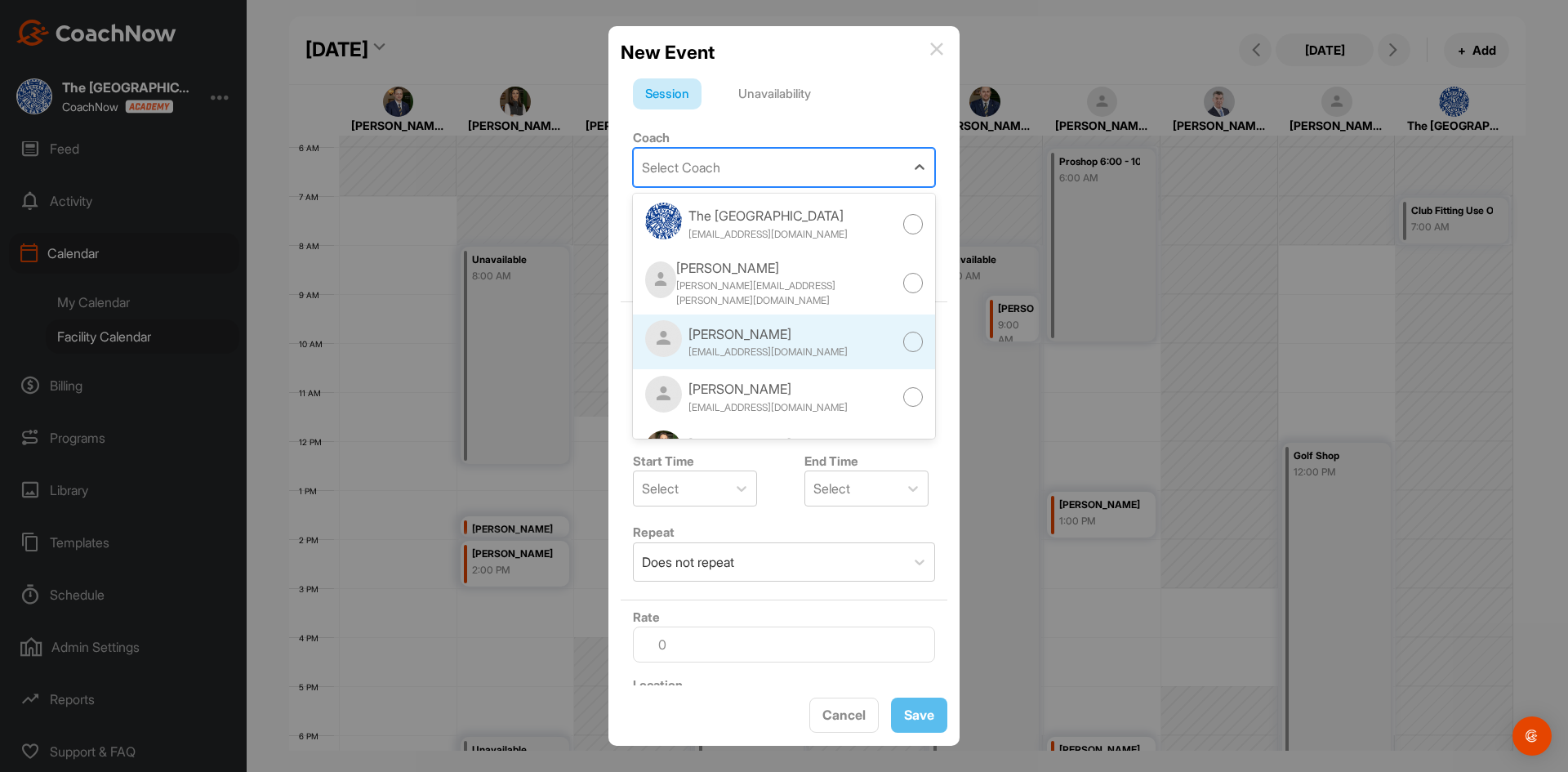
click at [782, 357] on div "[PERSON_NAME] [EMAIL_ADDRESS][DOMAIN_NAME]" at bounding box center [784, 343] width 302 height 56
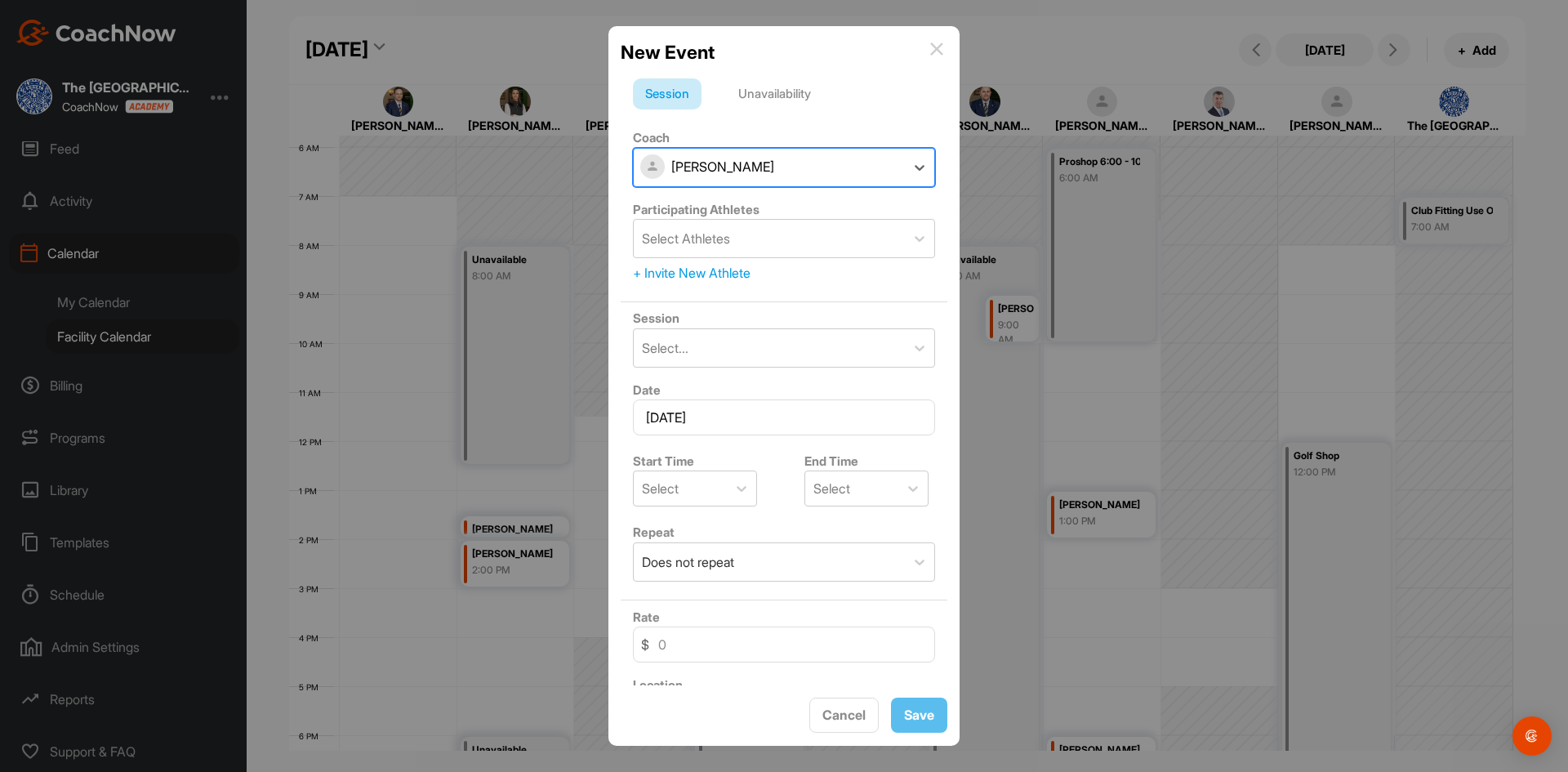
click at [795, 88] on div "Unavailability" at bounding box center [774, 94] width 97 height 31
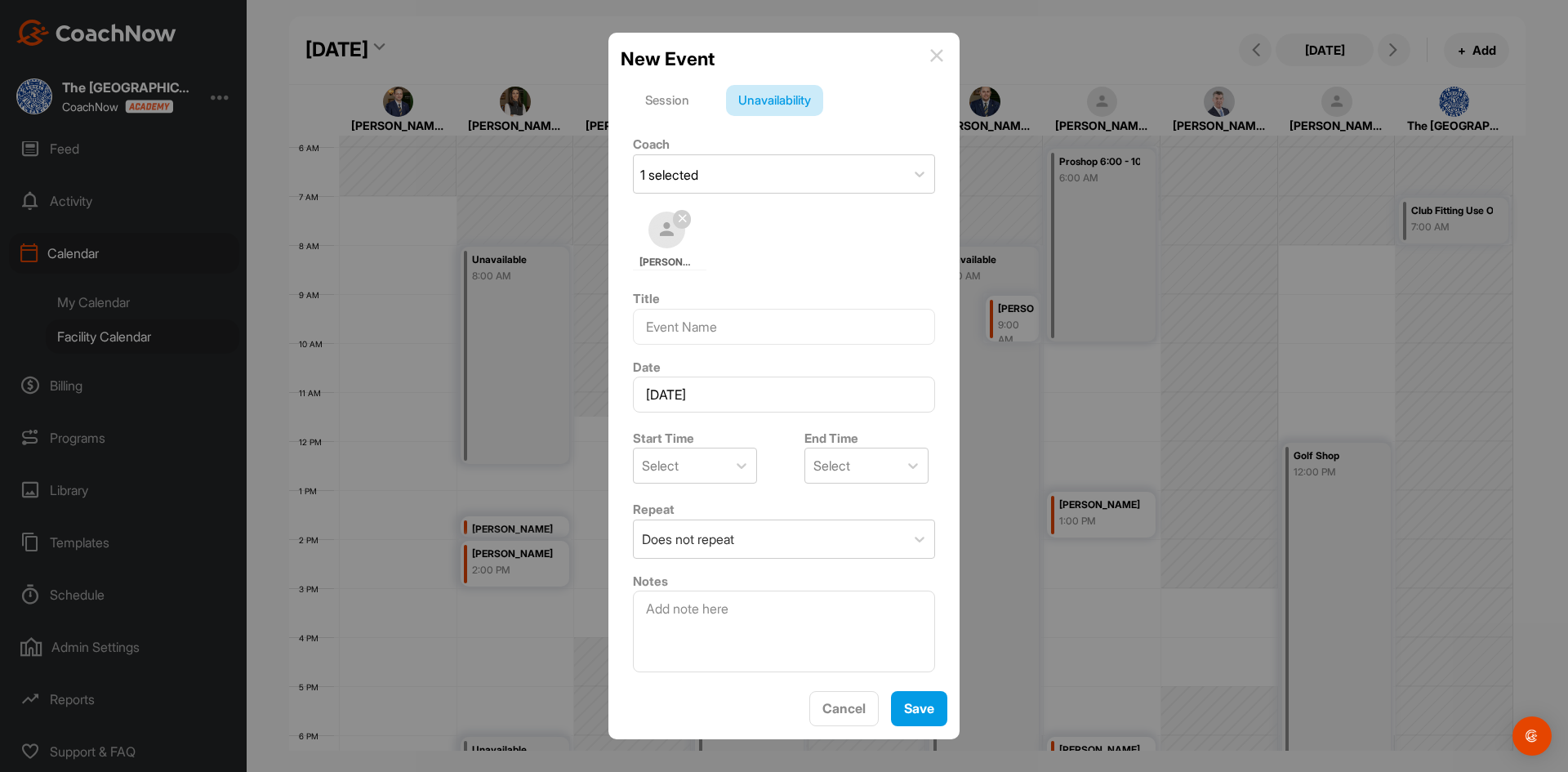
click at [657, 98] on div "Session" at bounding box center [667, 101] width 69 height 31
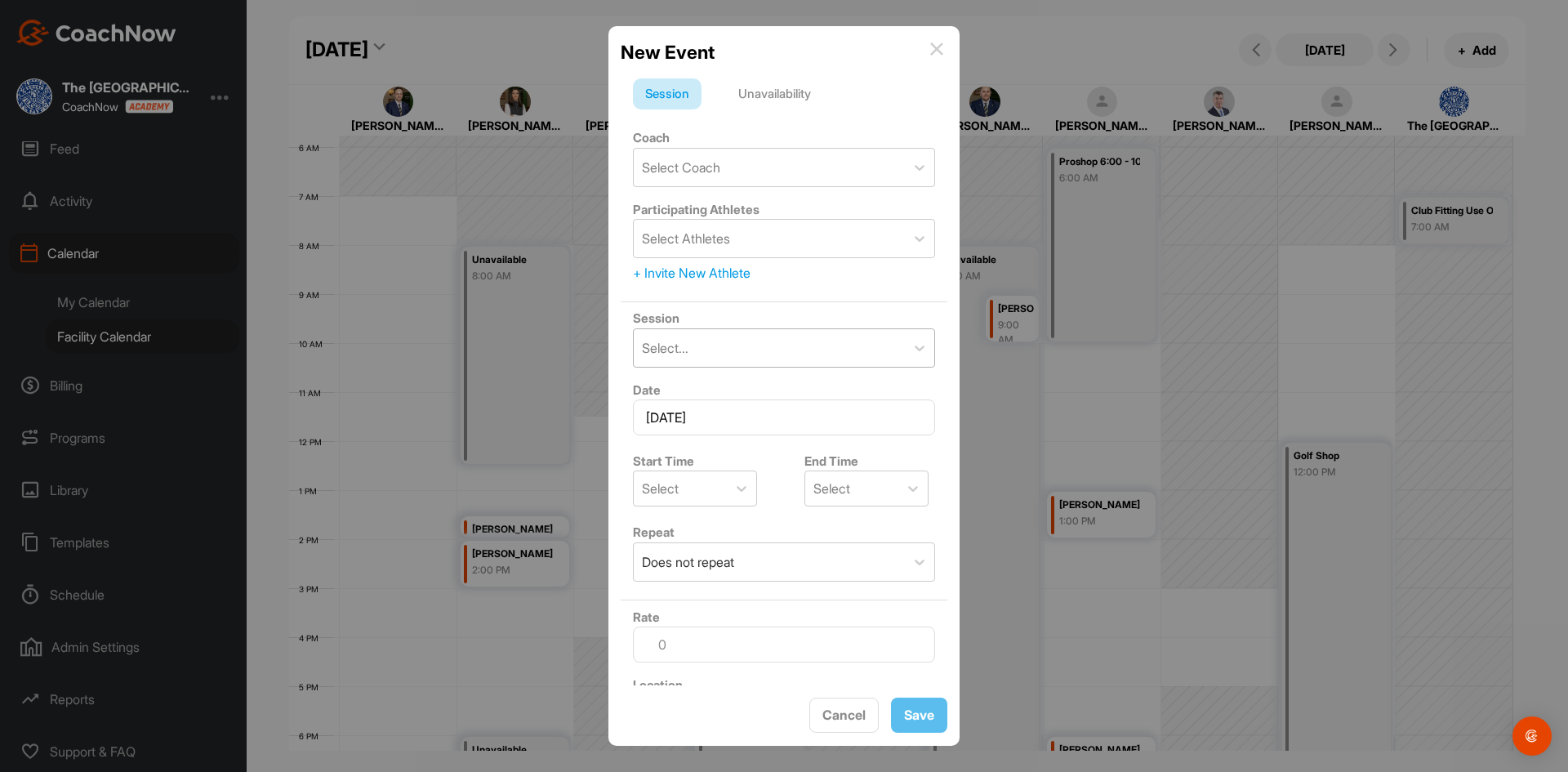
click at [741, 345] on div "Select..." at bounding box center [769, 348] width 271 height 38
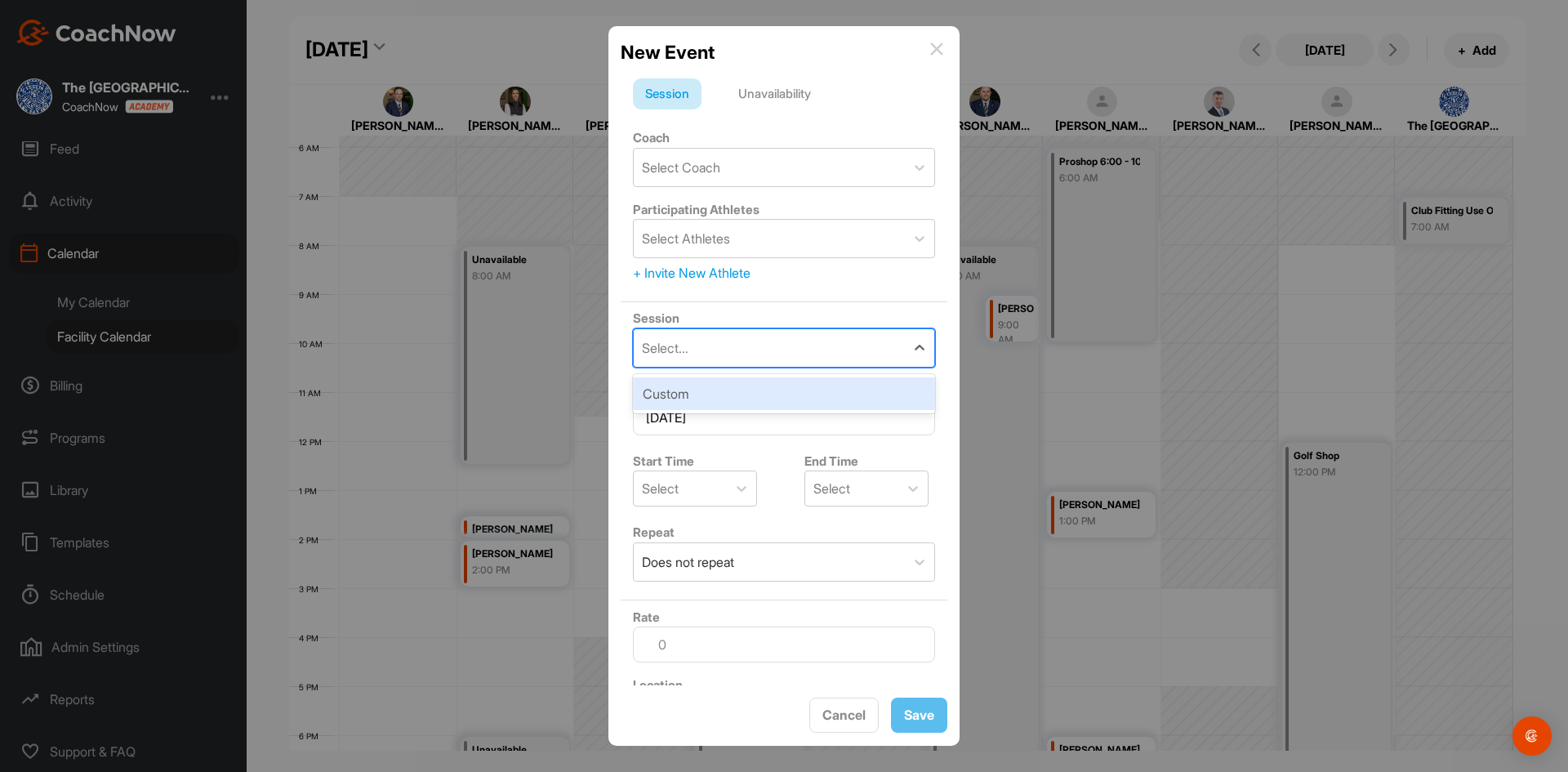
click at [690, 389] on div "Custom" at bounding box center [784, 394] width 302 height 33
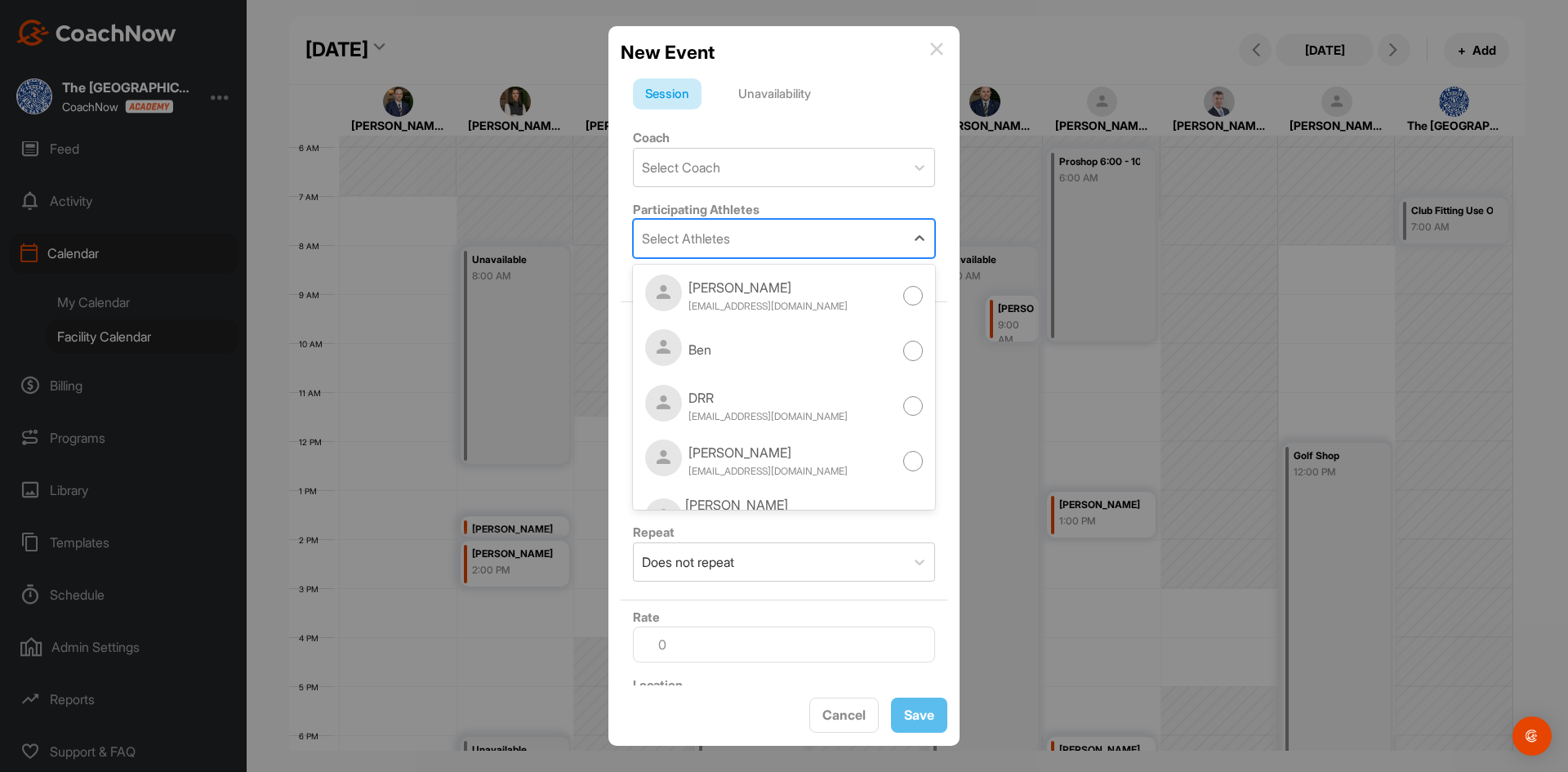
click at [731, 227] on div "Select Athletes" at bounding box center [769, 239] width 271 height 38
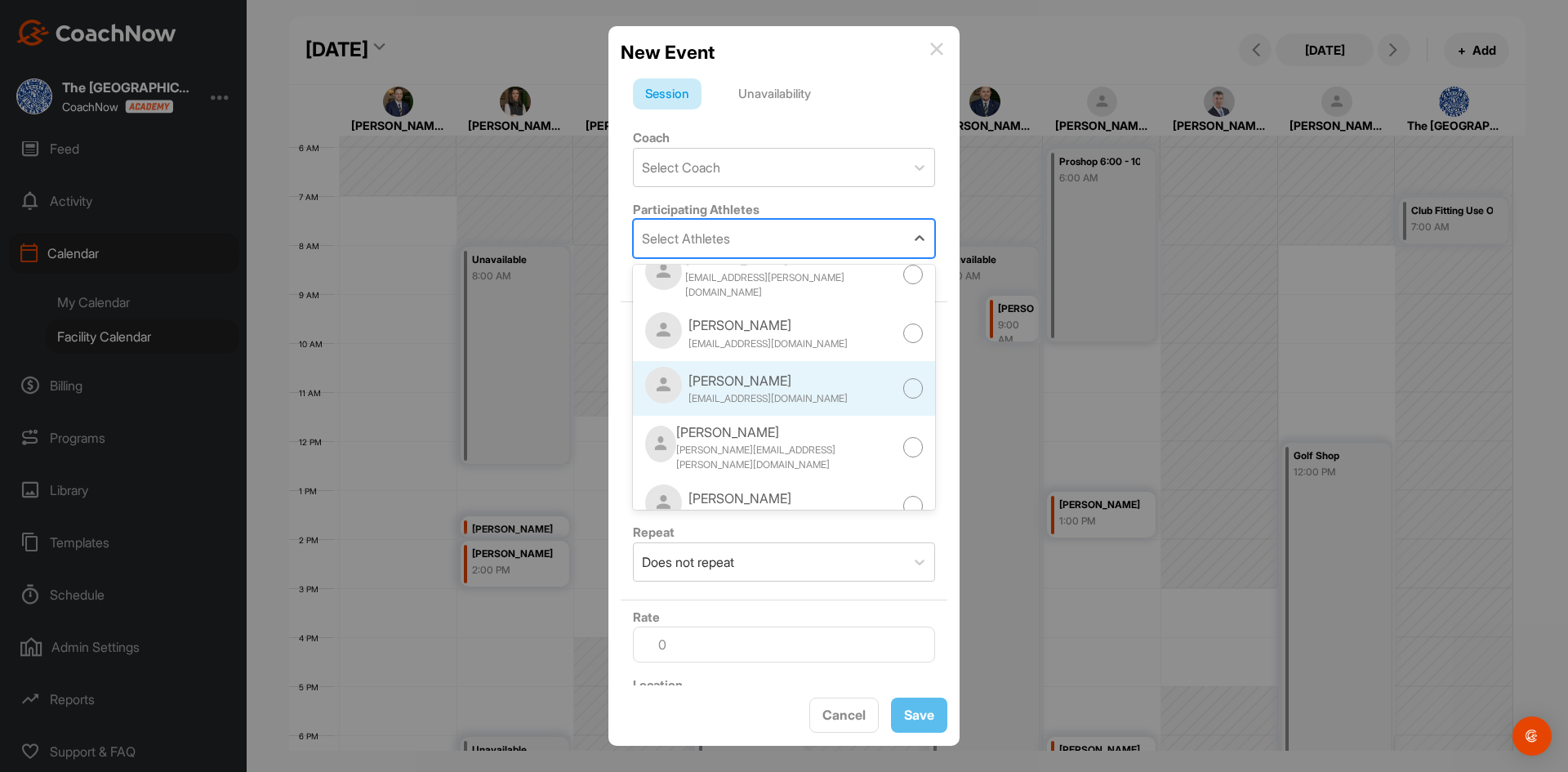
scroll to position [864, 0]
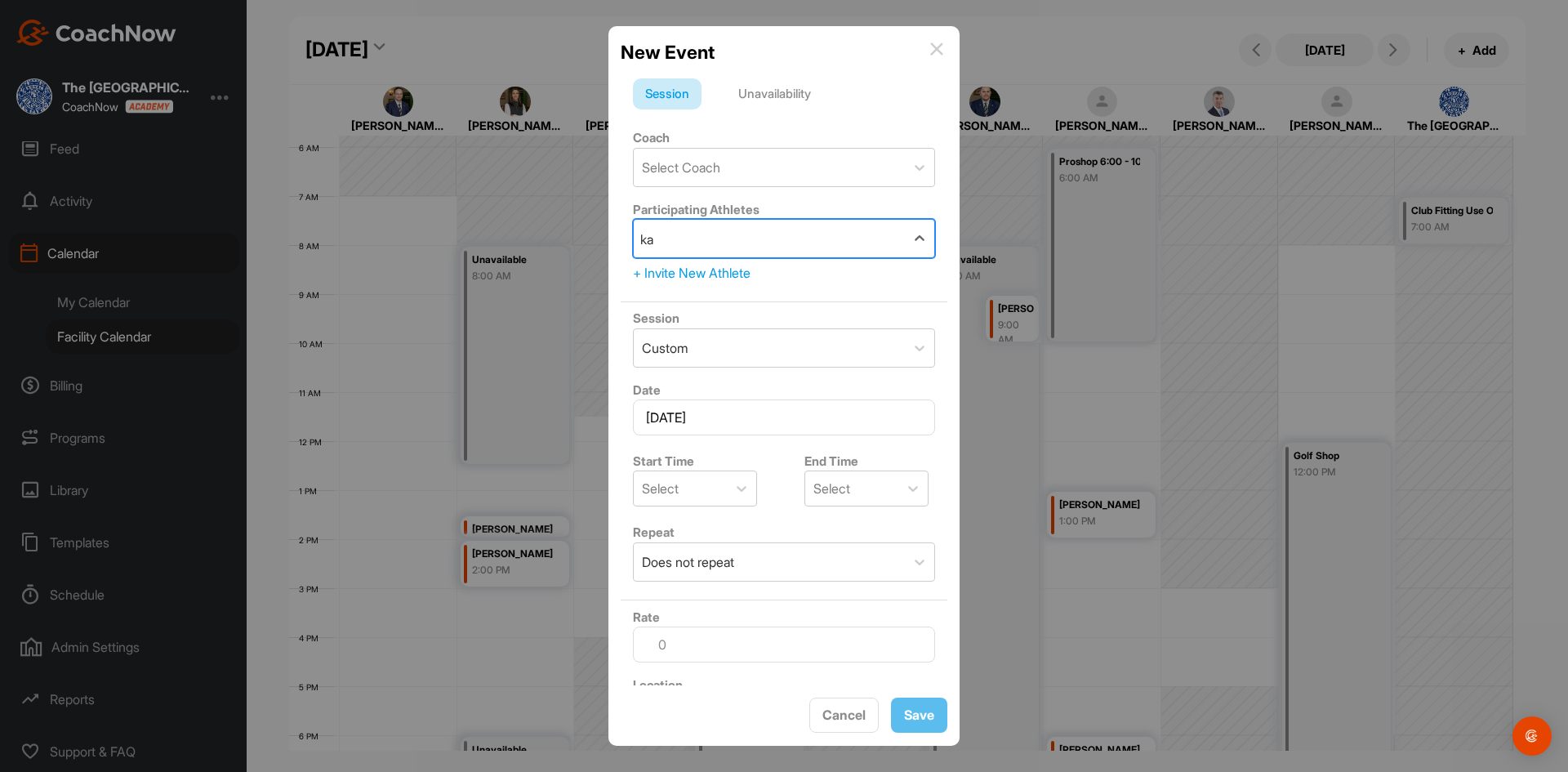
type input "k"
type input "[PERSON_NAME]"
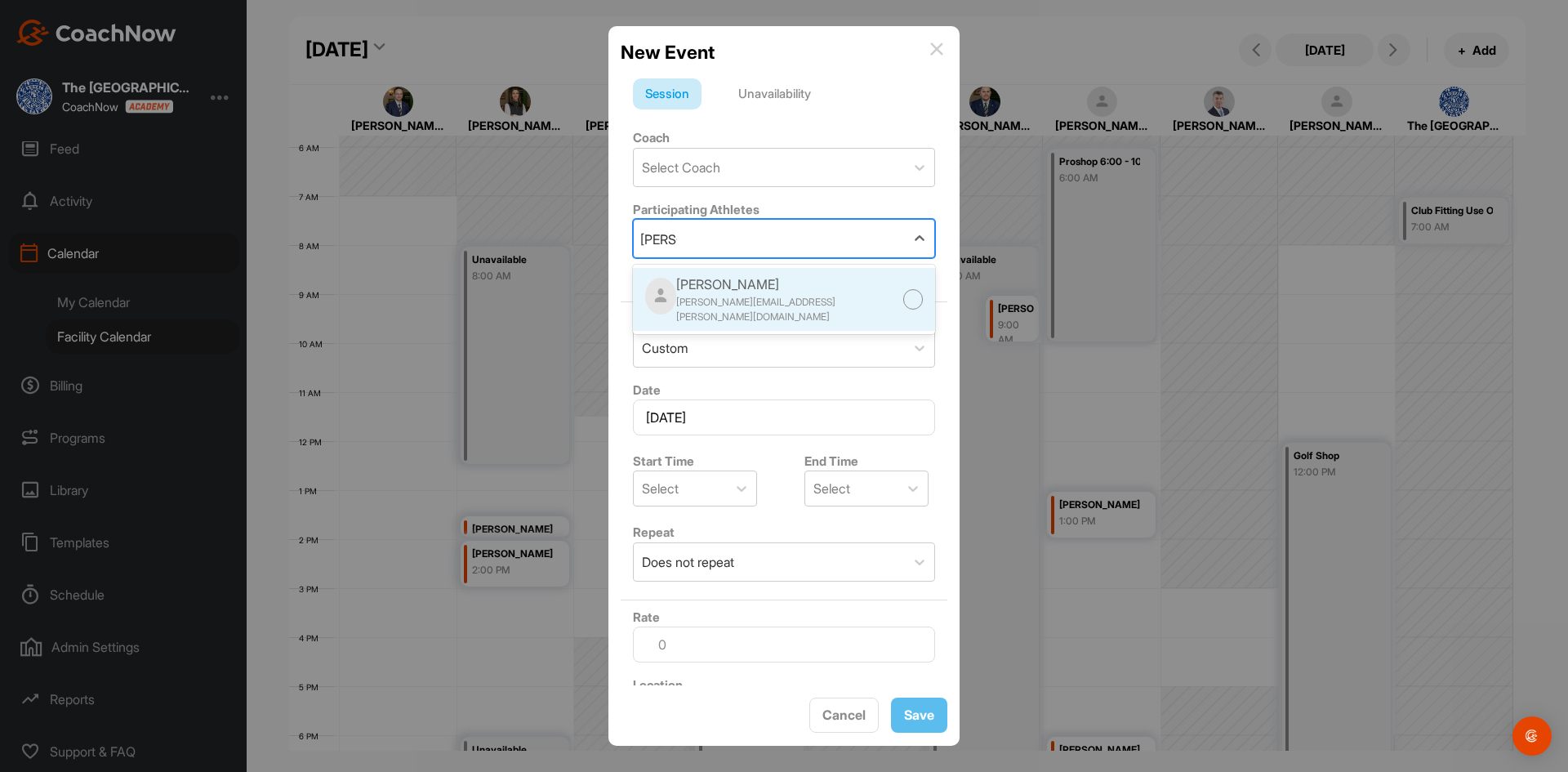
click at [763, 301] on div "[PERSON_NAME][EMAIL_ADDRESS][PERSON_NAME][DOMAIN_NAME]" at bounding box center [789, 310] width 226 height 29
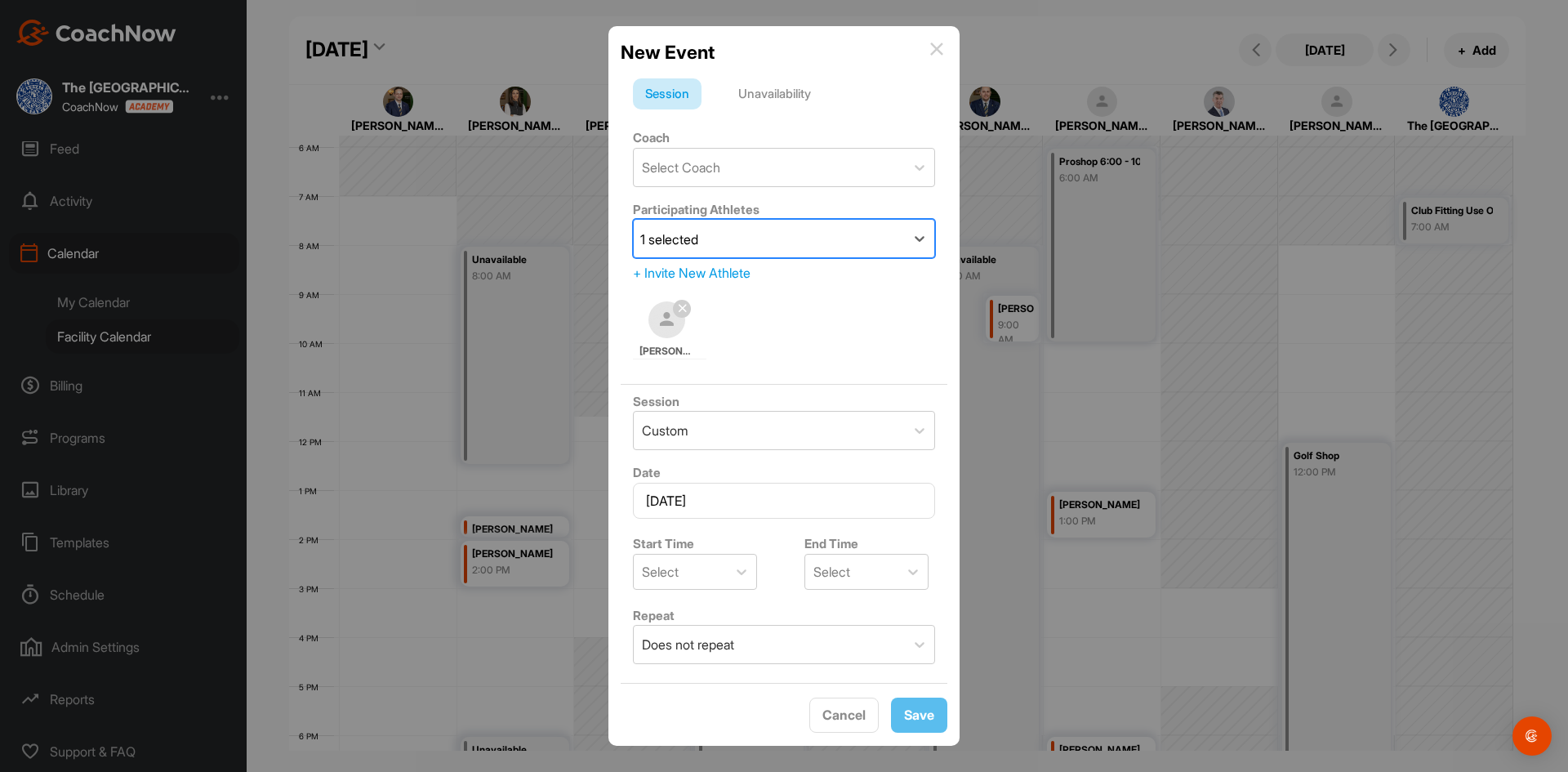
scroll to position [164, 0]
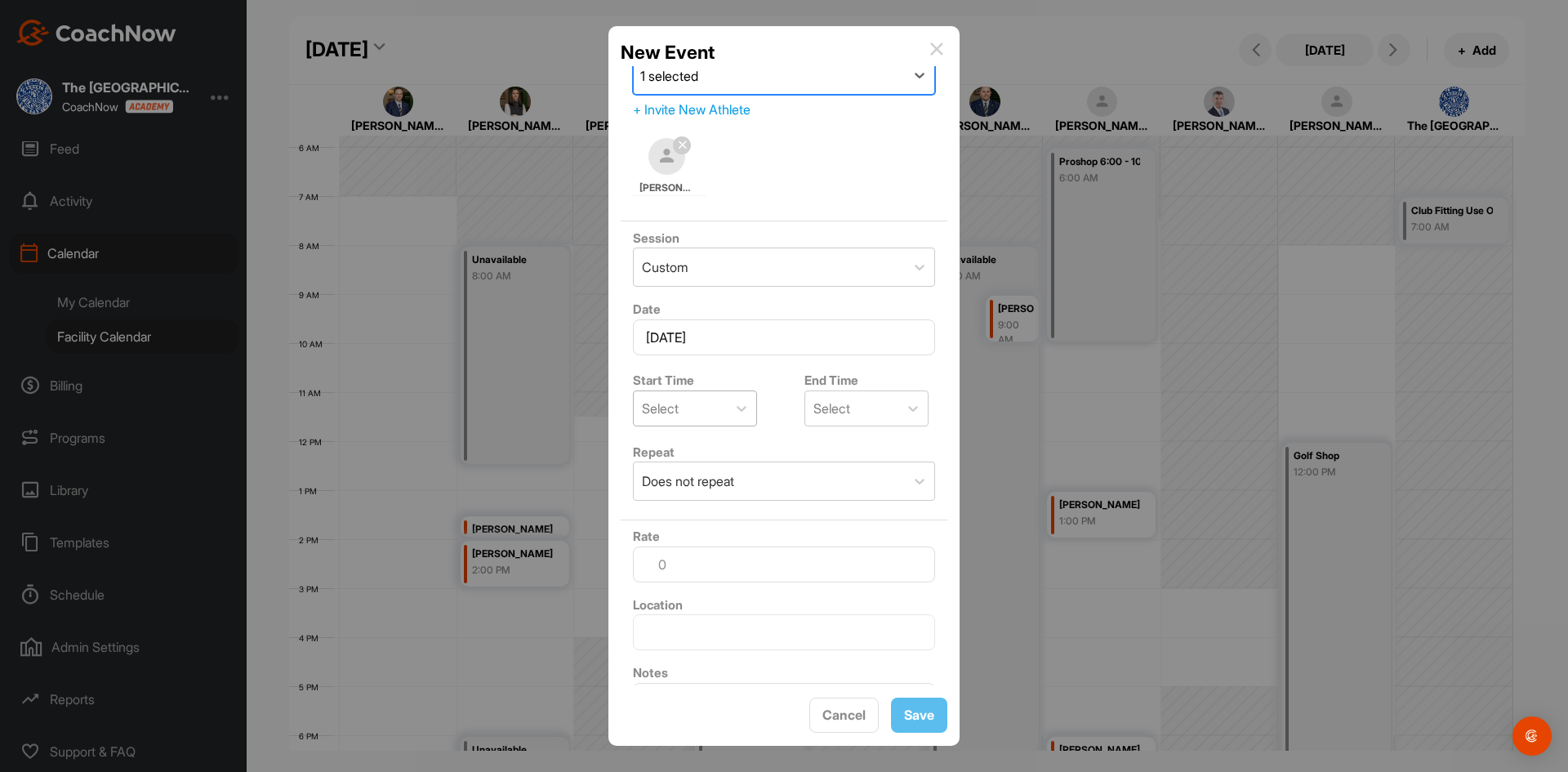
click at [706, 420] on div "Select" at bounding box center [680, 409] width 93 height 34
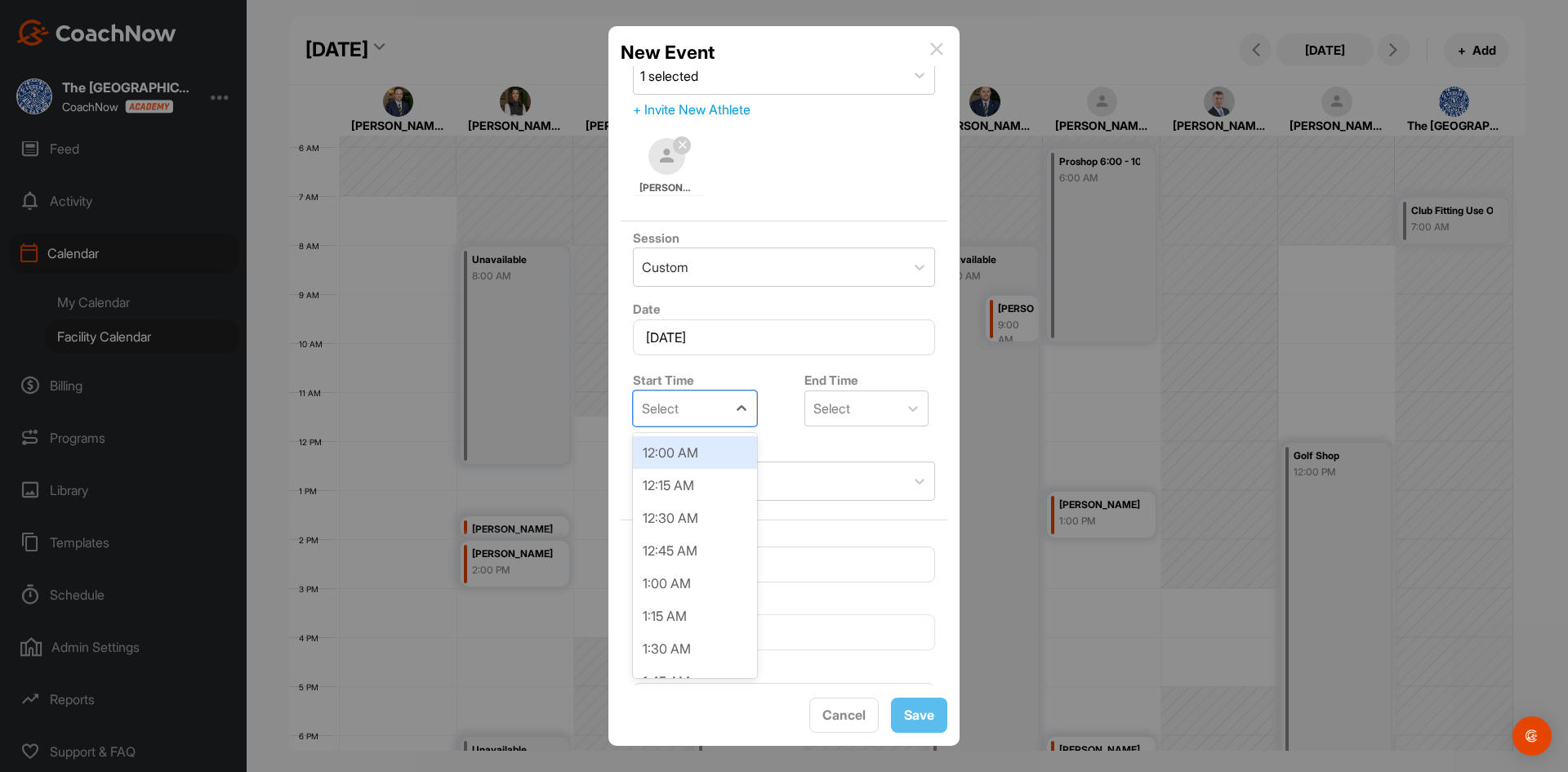
click at [677, 443] on div "12:00 AM" at bounding box center [695, 453] width 124 height 33
click at [581, 422] on div at bounding box center [784, 386] width 1568 height 772
click at [661, 414] on div "12:00 AM" at bounding box center [670, 409] width 56 height 20
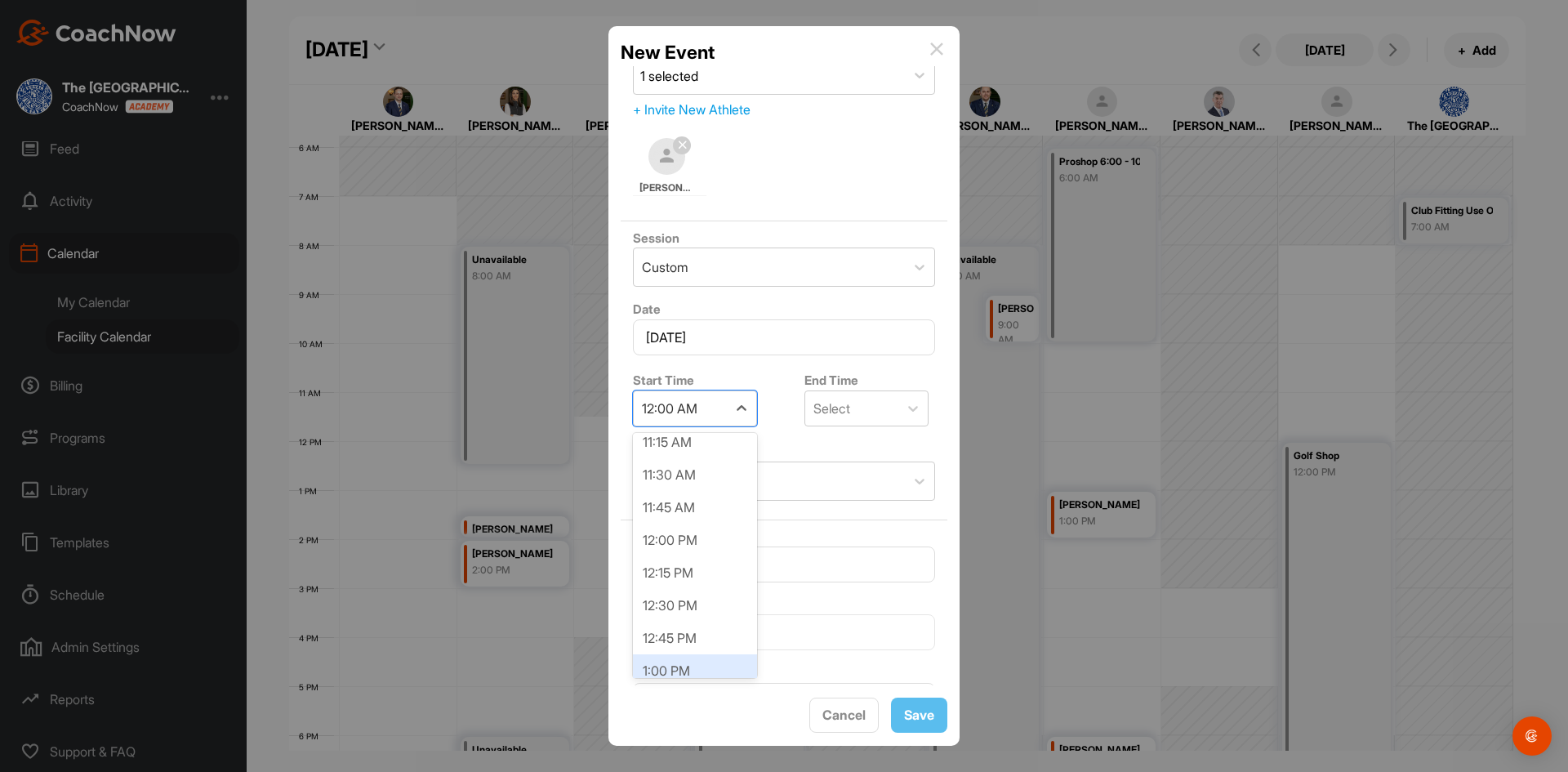
scroll to position [1553, 0]
click at [688, 480] on div "12:00 PM" at bounding box center [695, 469] width 124 height 33
click at [842, 417] on div "Select" at bounding box center [831, 409] width 37 height 20
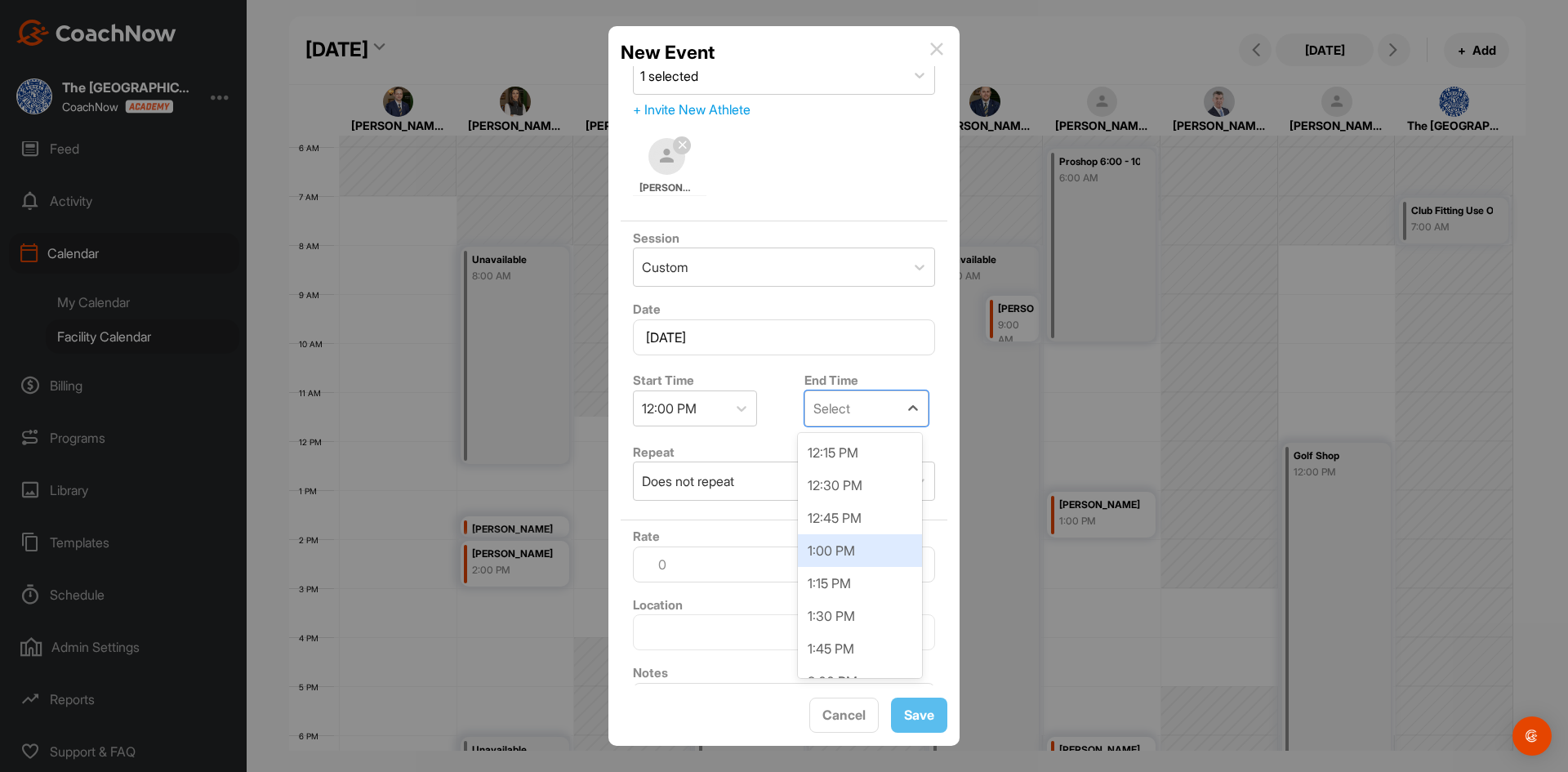
click at [857, 562] on div "1:00 PM" at bounding box center [860, 550] width 124 height 33
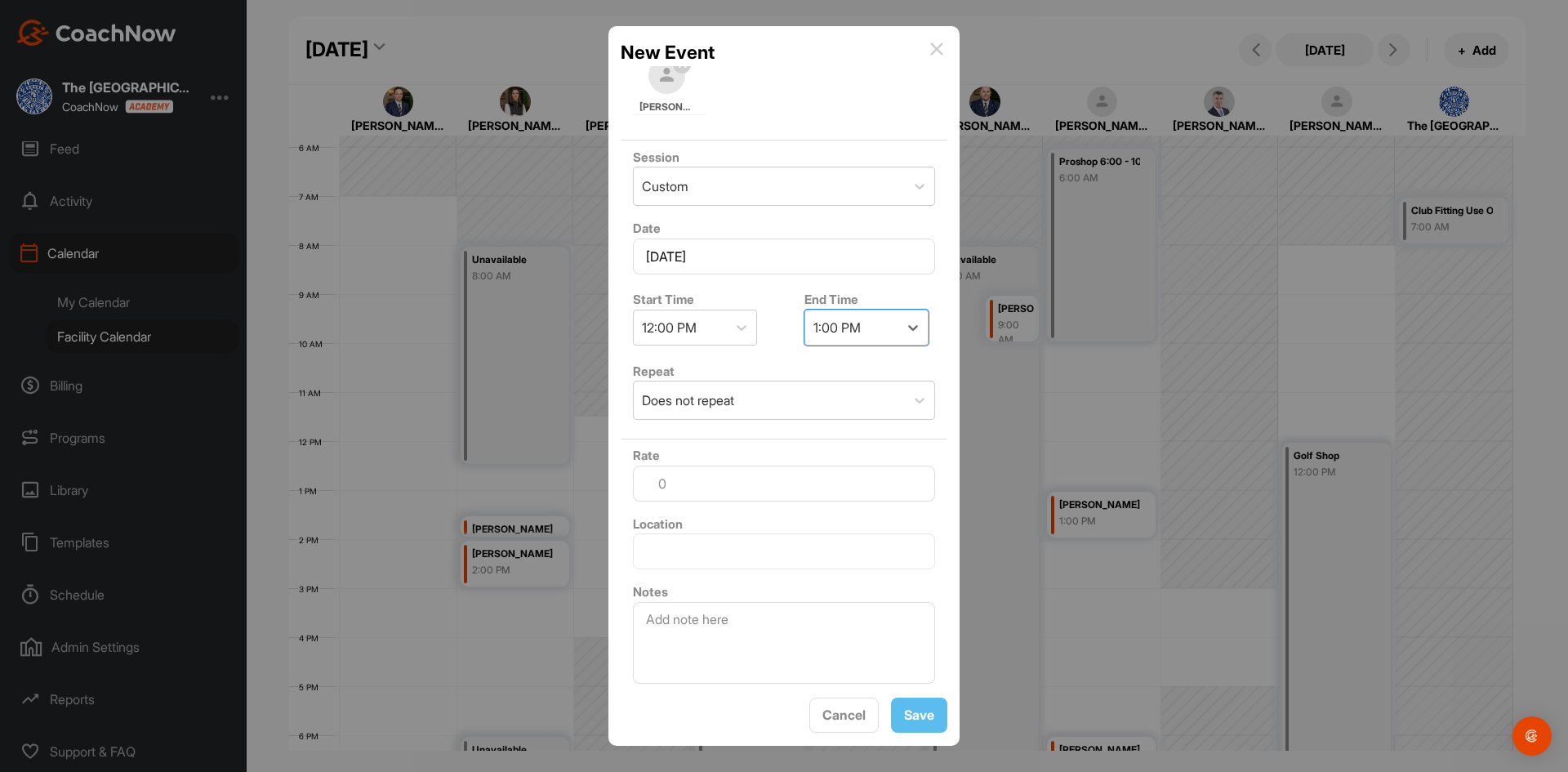
scroll to position [249, 0]
click at [782, 536] on input "text" at bounding box center [784, 547] width 302 height 36
type input "Driving Range - East"
click at [733, 475] on input at bounding box center [784, 480] width 302 height 36
drag, startPoint x: 733, startPoint y: 475, endPoint x: 644, endPoint y: 477, distance: 89.0
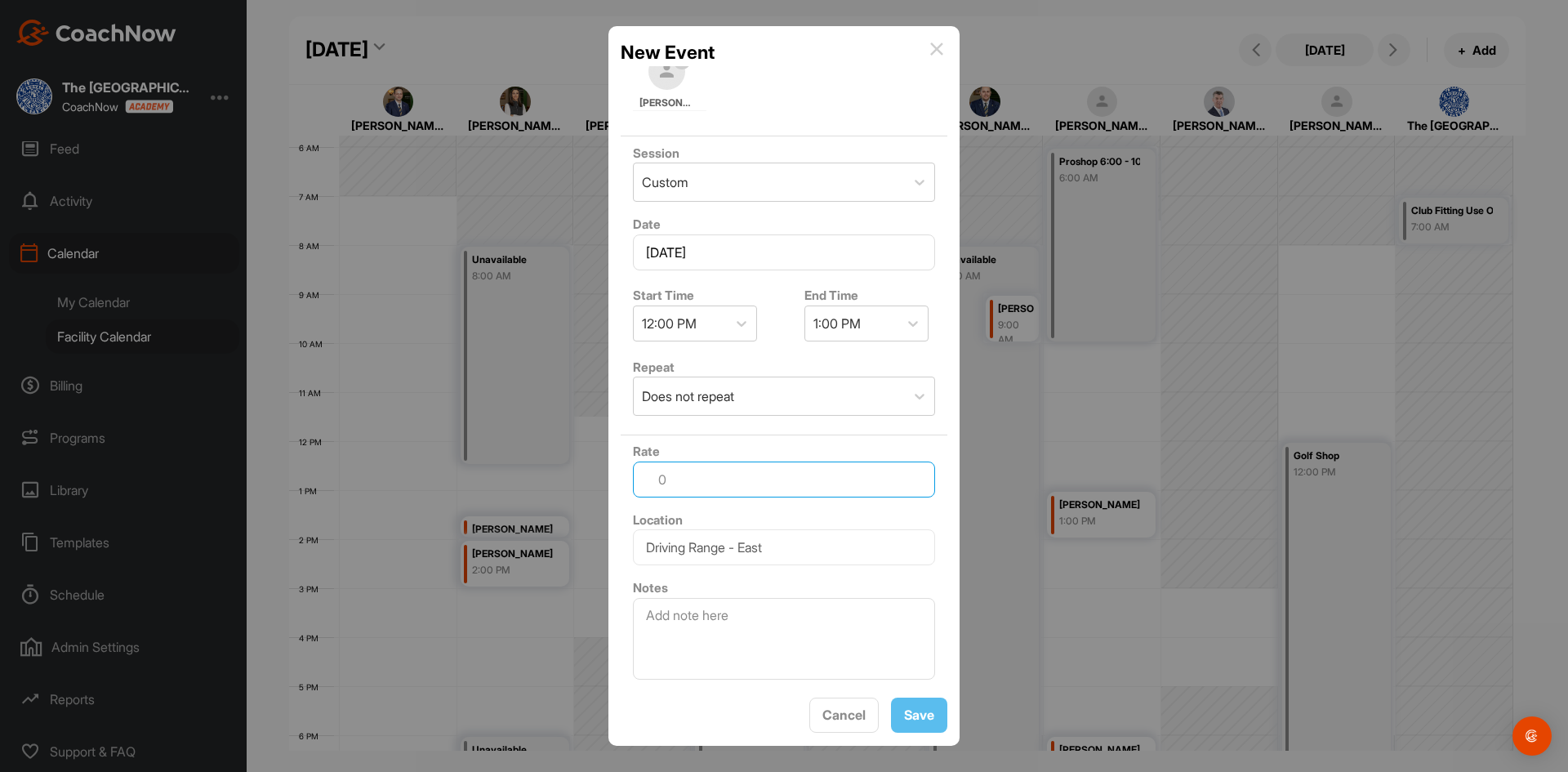
click at [644, 477] on input at bounding box center [784, 480] width 302 height 36
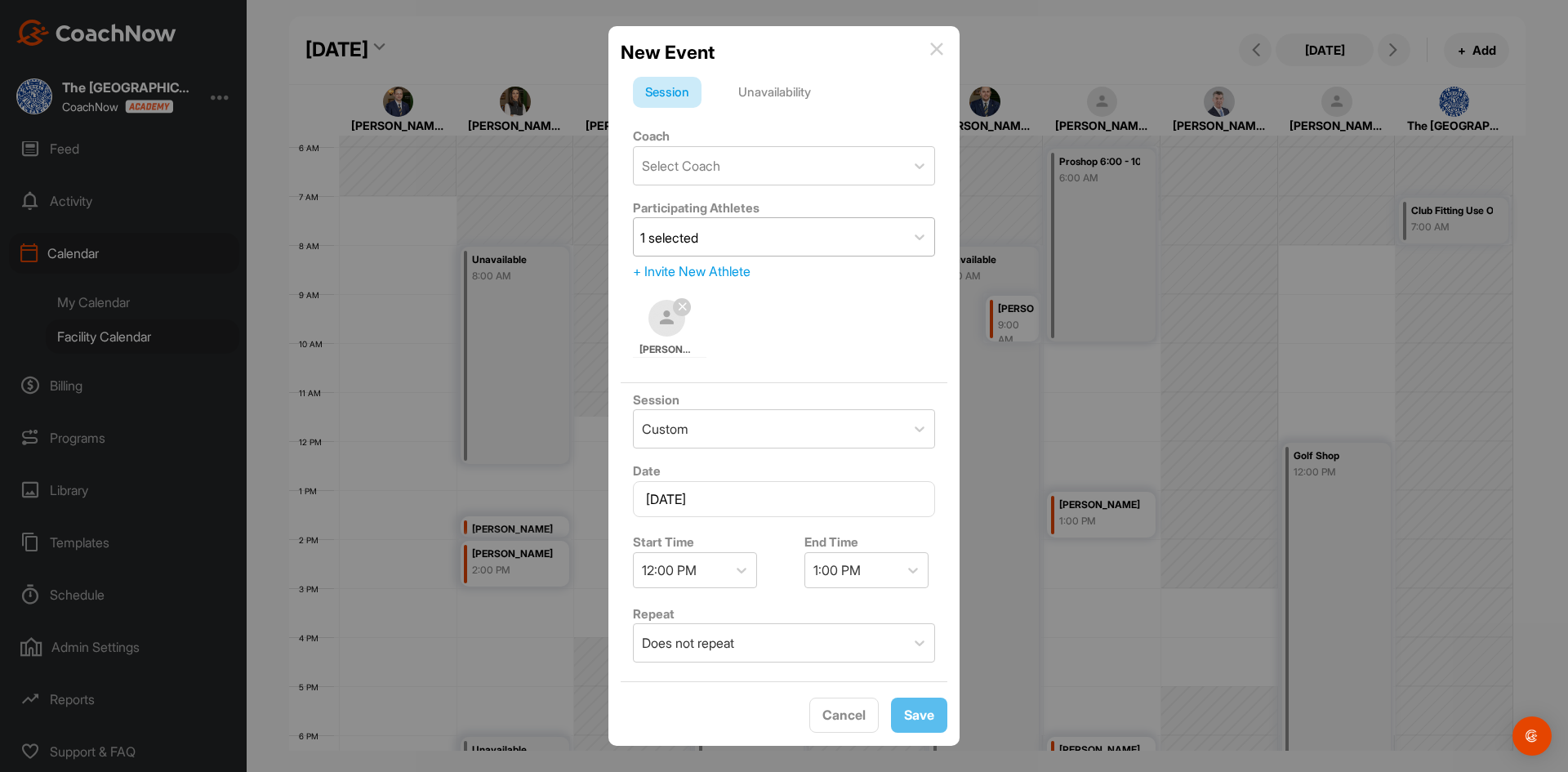
scroll to position [0, 0]
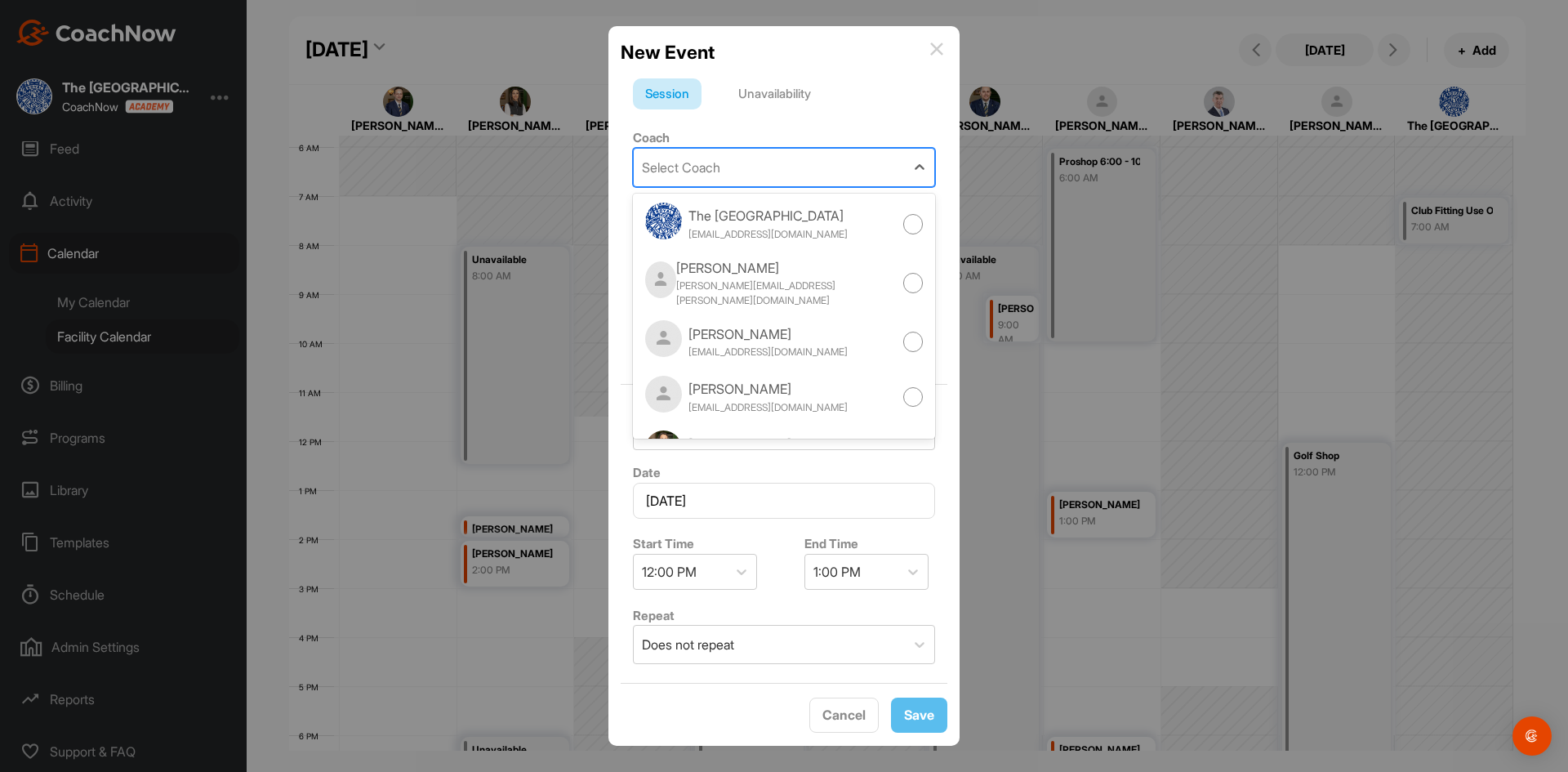
click at [756, 155] on div "Select Coach" at bounding box center [769, 168] width 271 height 38
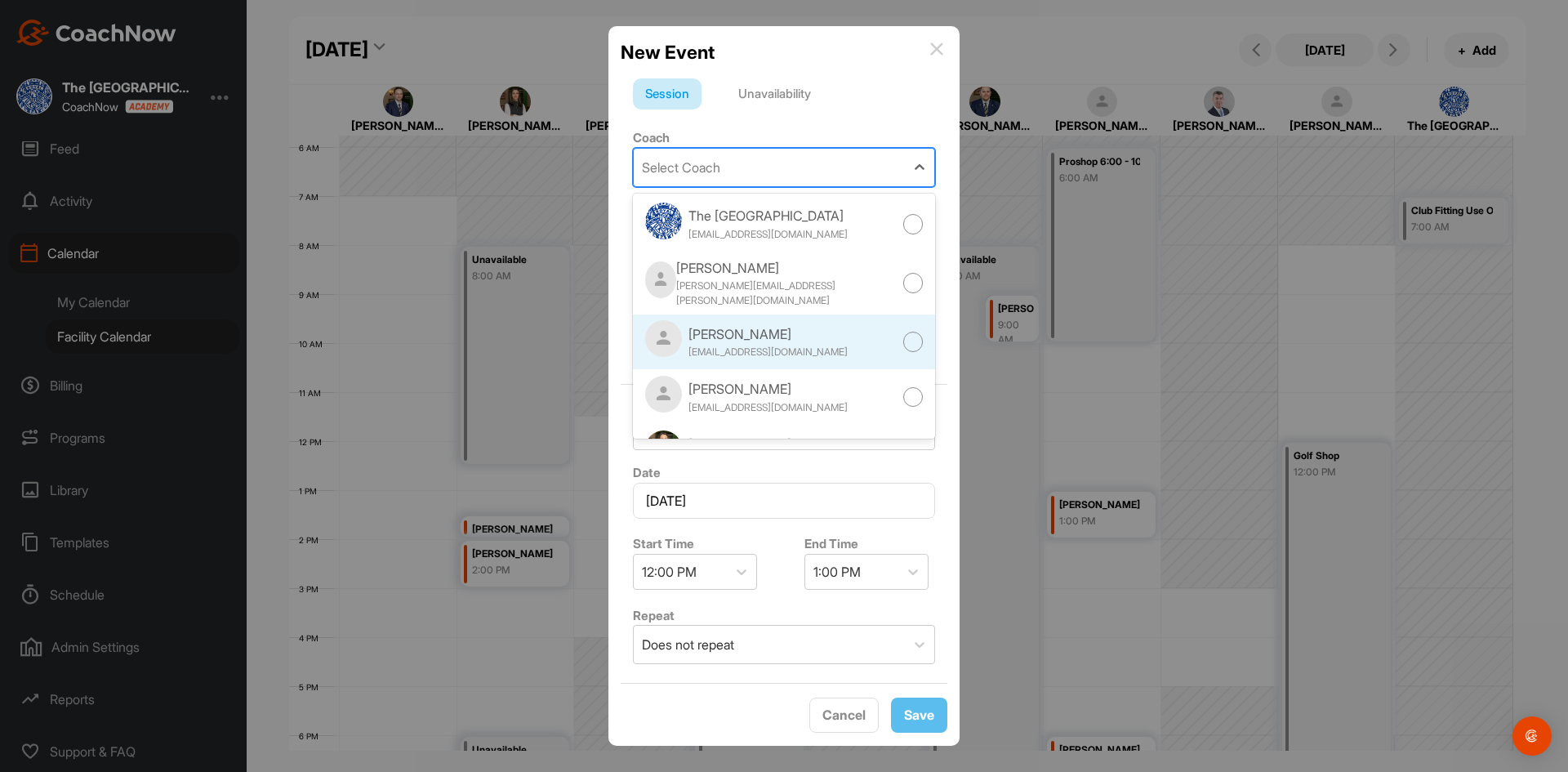
click at [785, 341] on div "[PERSON_NAME] [EMAIL_ADDRESS][DOMAIN_NAME]" at bounding box center [784, 343] width 302 height 56
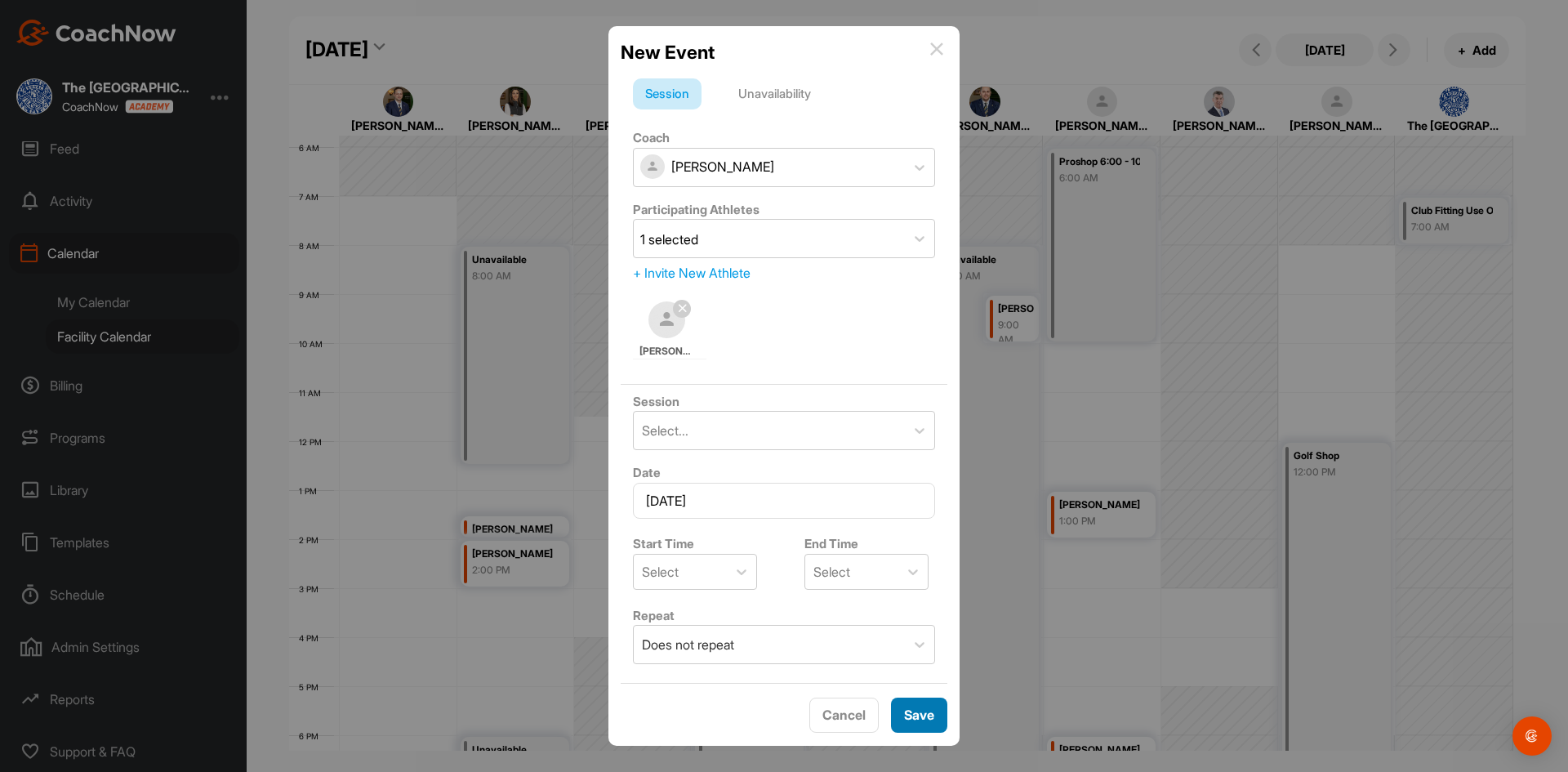
click at [936, 711] on button "Save" at bounding box center [919, 715] width 56 height 35
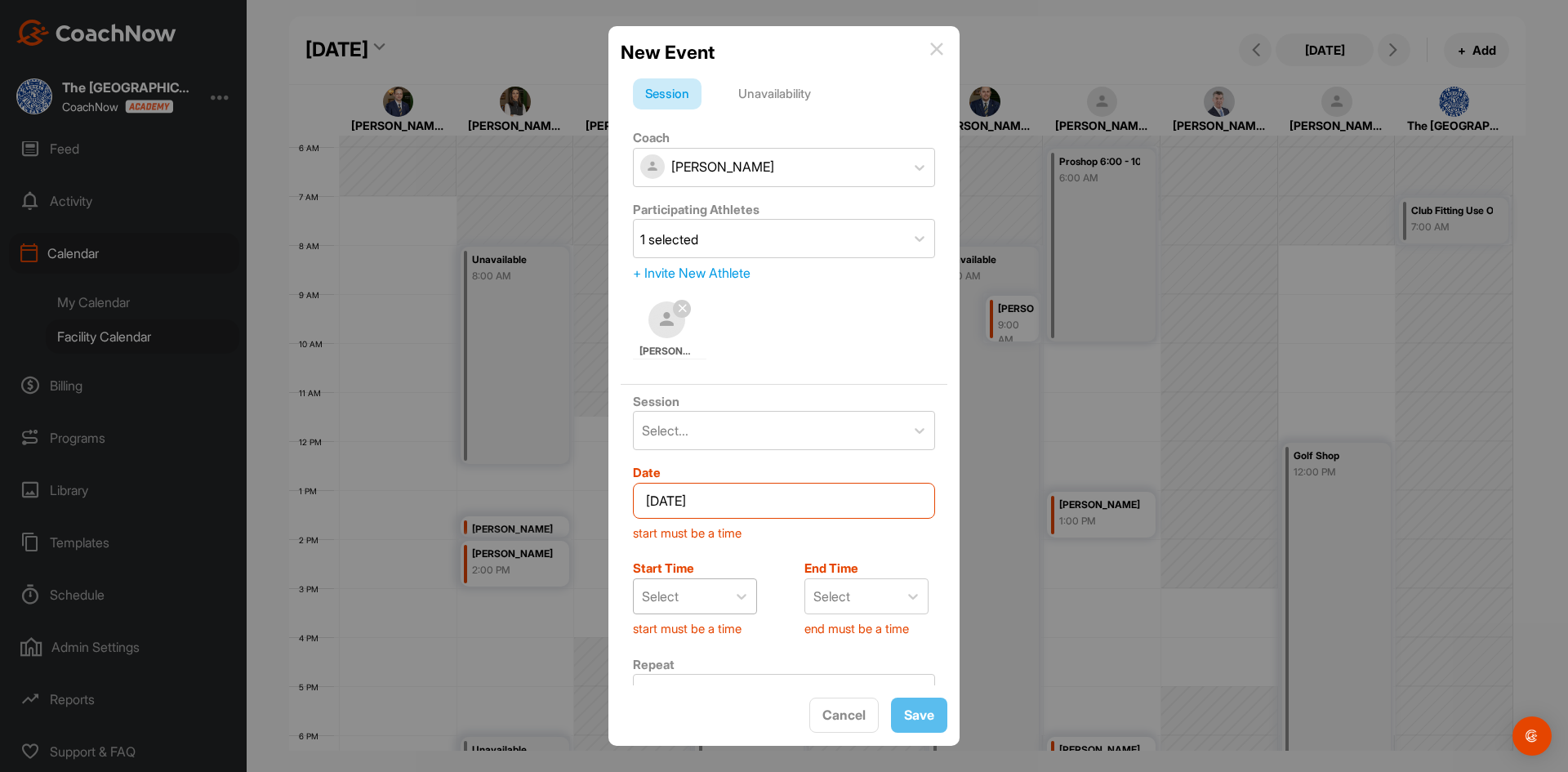
click at [663, 588] on div "Select" at bounding box center [660, 596] width 37 height 20
click at [683, 643] on div "12:00 AM" at bounding box center [695, 640] width 124 height 33
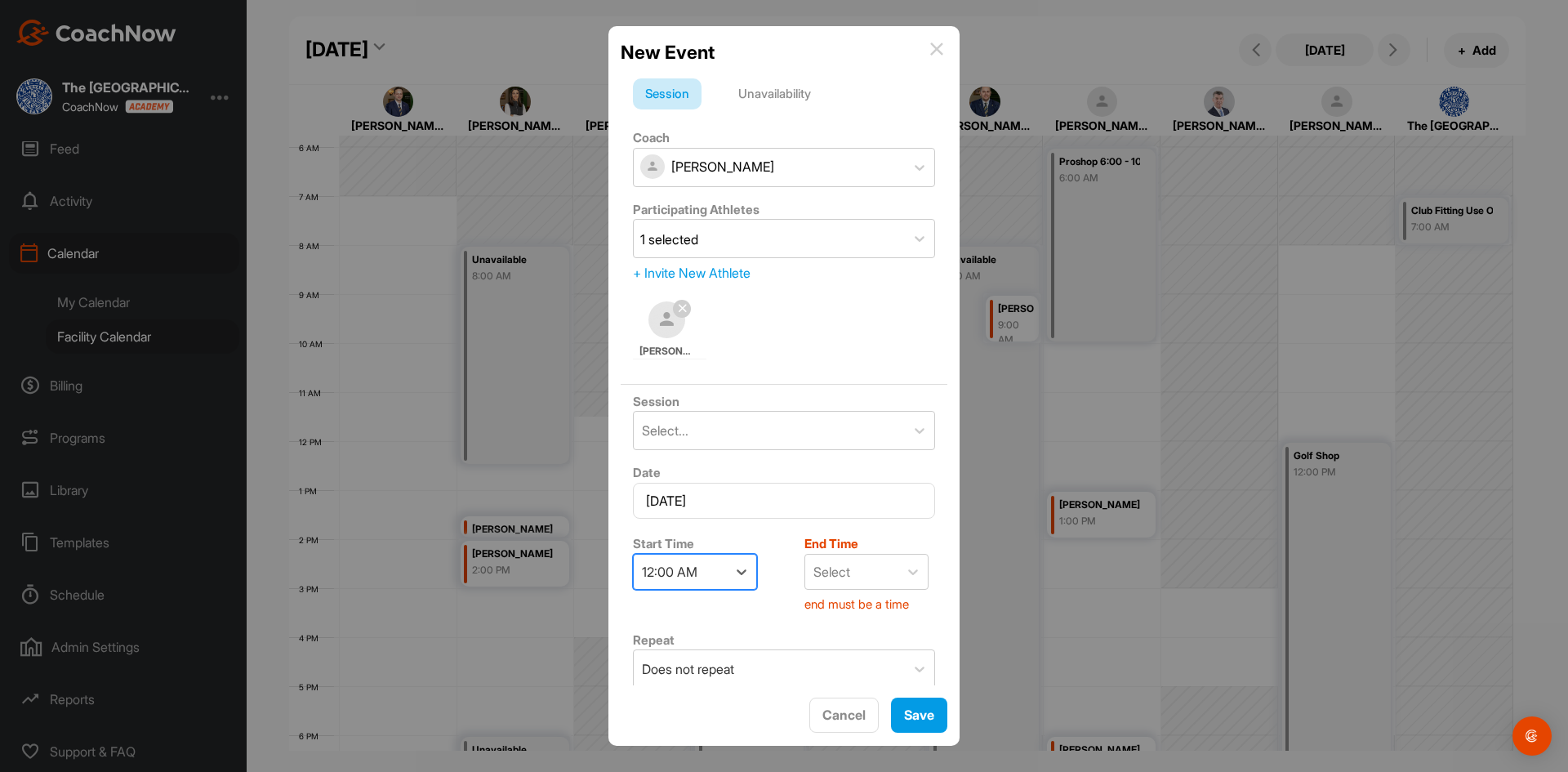
click at [717, 565] on div "12:00 AM" at bounding box center [680, 572] width 93 height 34
click at [697, 641] on div "12:00 PM" at bounding box center [695, 632] width 124 height 33
click at [838, 572] on div "Select" at bounding box center [831, 572] width 37 height 20
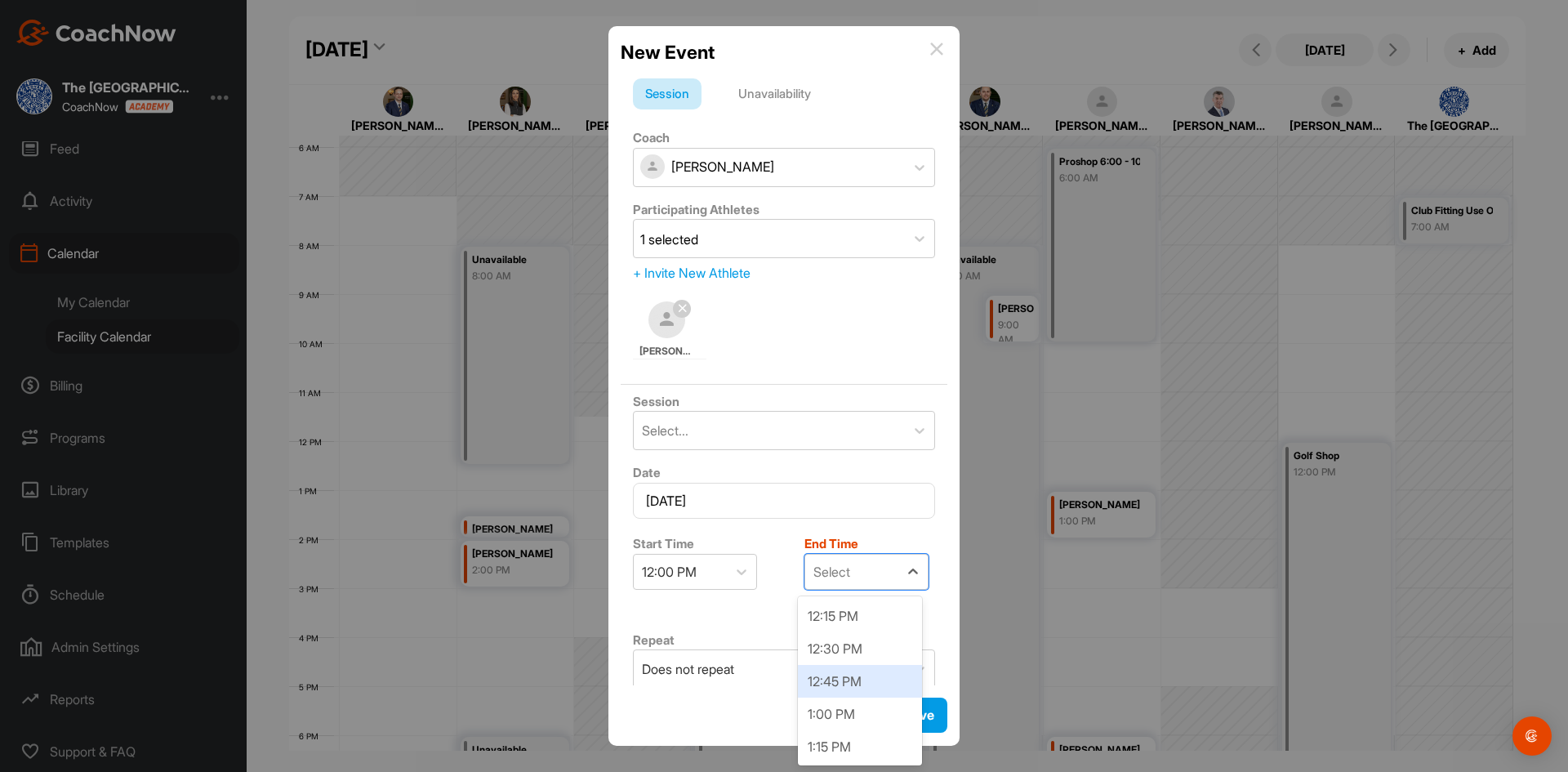
scroll to position [82, 0]
click at [858, 628] on div "1:00 PM" at bounding box center [860, 632] width 124 height 33
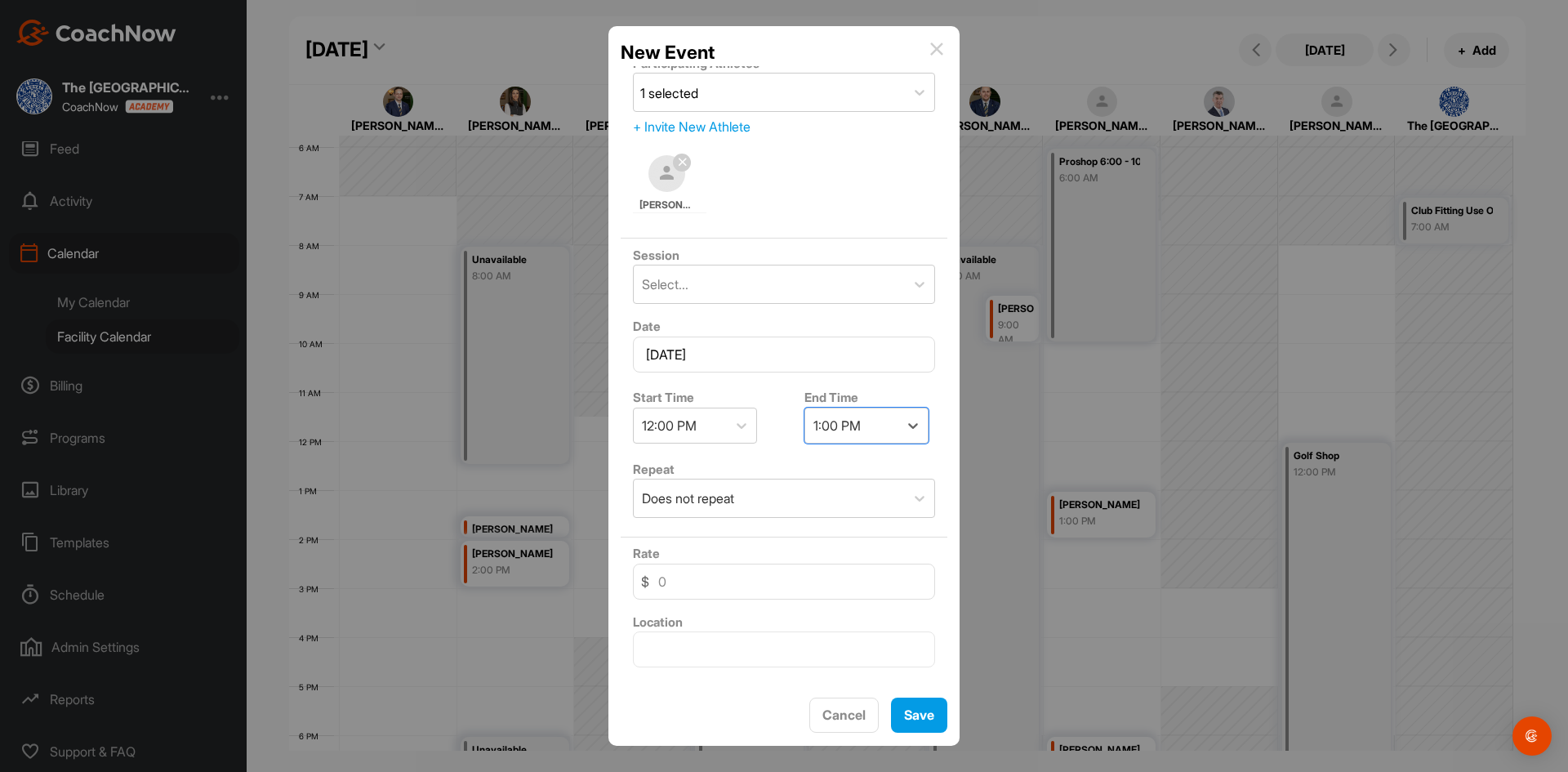
scroll to position [0, 0]
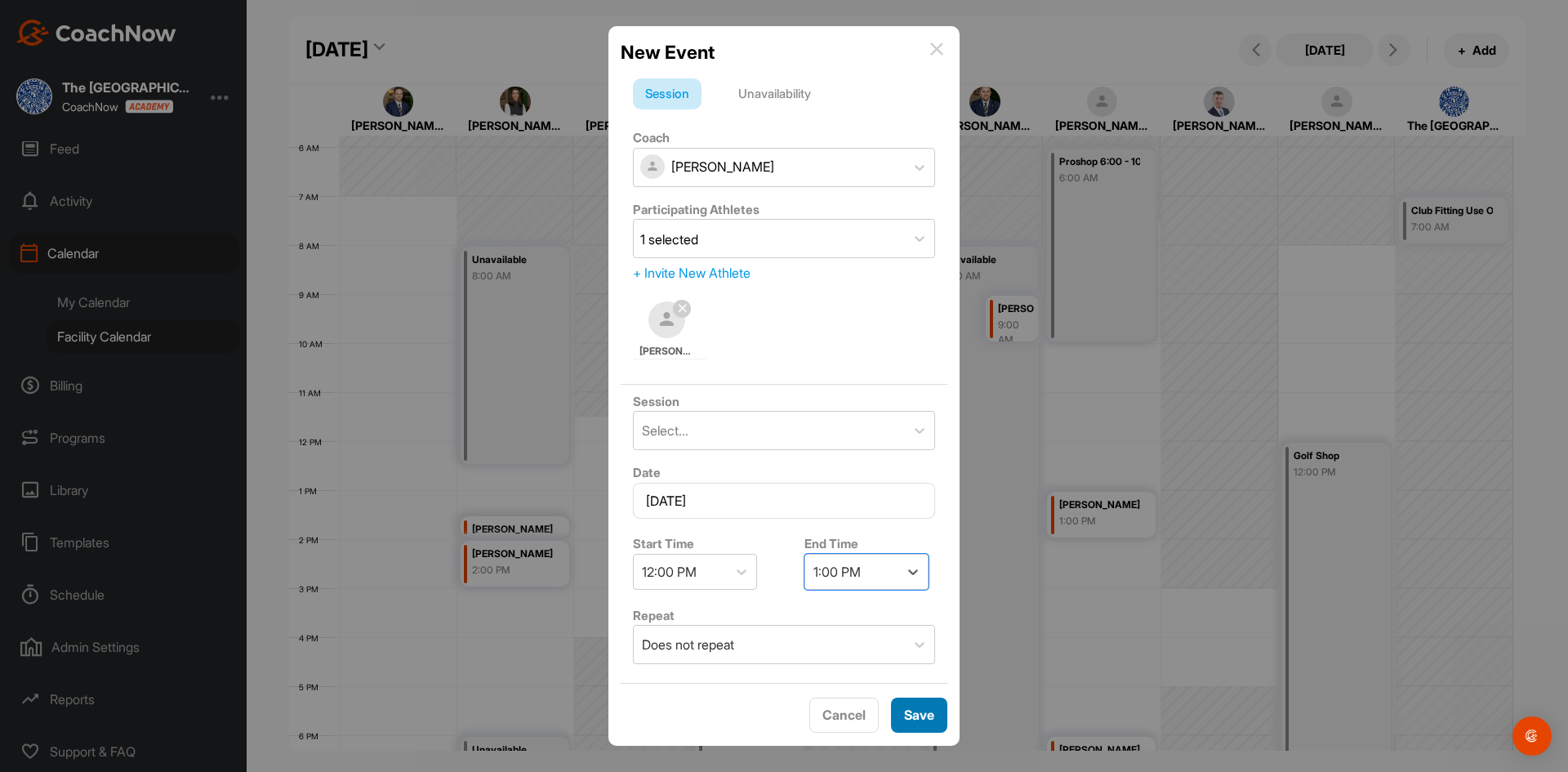
click at [912, 711] on button "Save" at bounding box center [919, 715] width 56 height 35
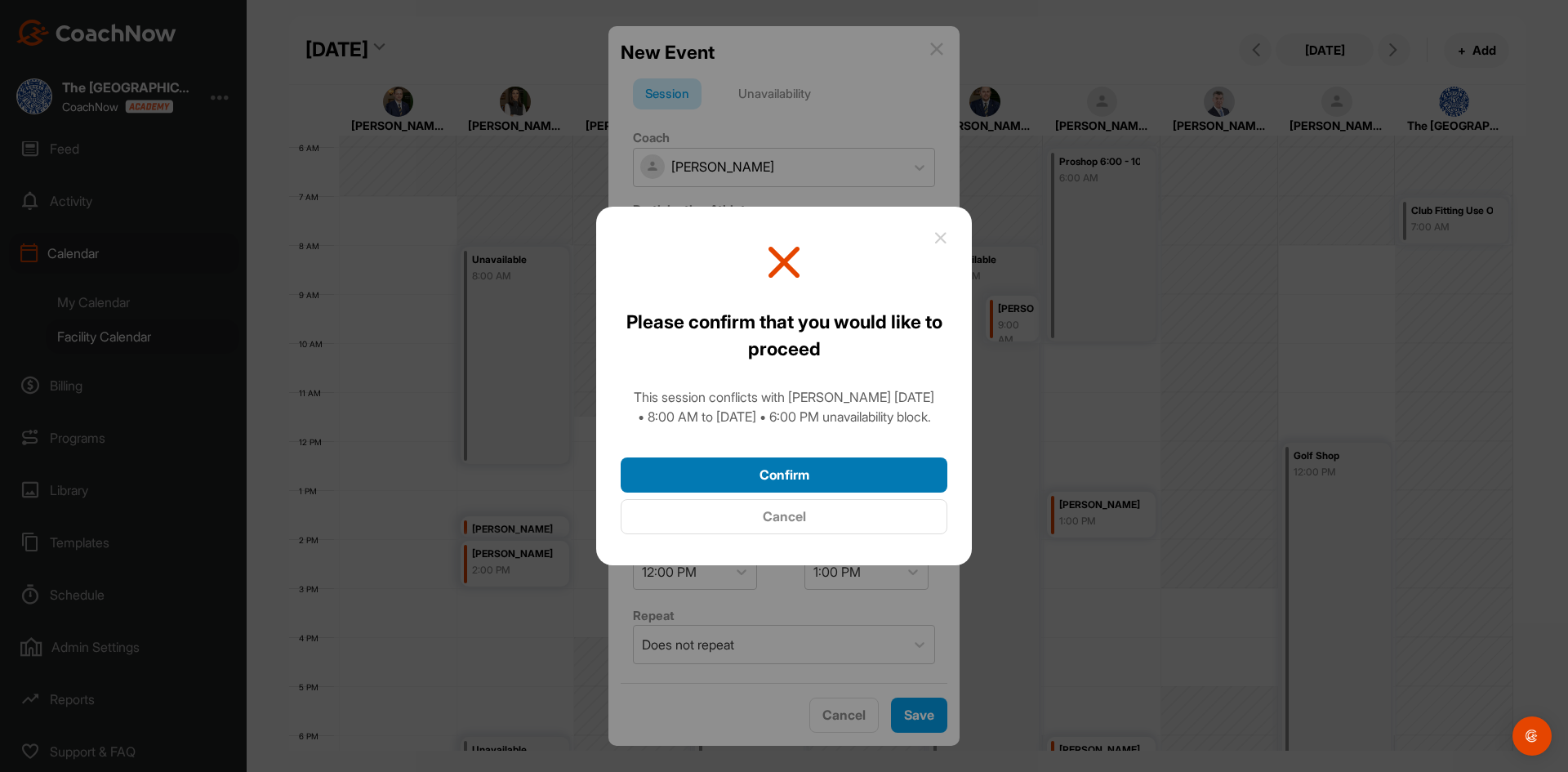
click at [878, 482] on button "Confirm" at bounding box center [784, 475] width 327 height 35
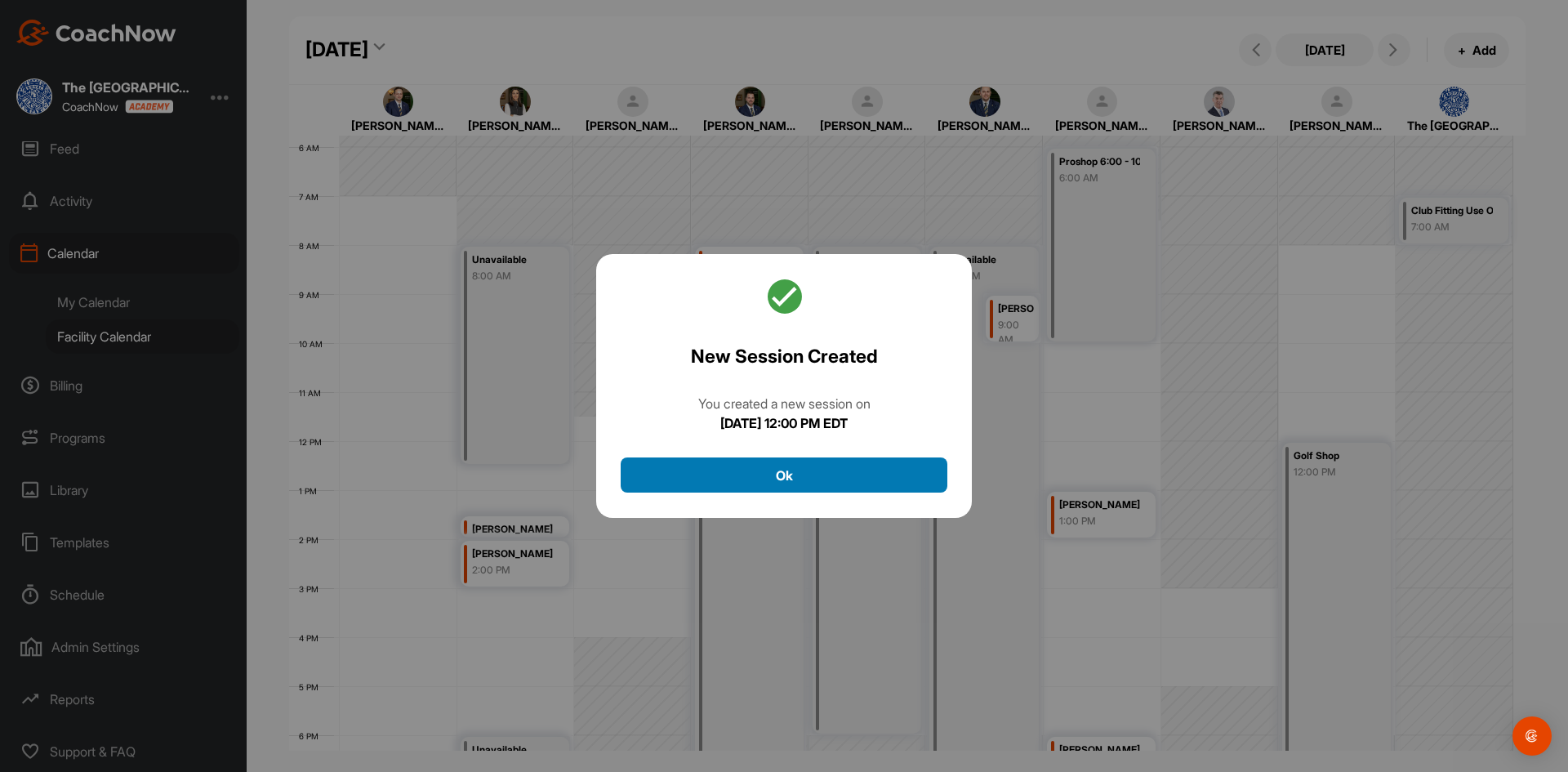
drag, startPoint x: 837, startPoint y: 483, endPoint x: 828, endPoint y: 465, distance: 20.1
click at [837, 479] on button "Ok" at bounding box center [784, 475] width 327 height 35
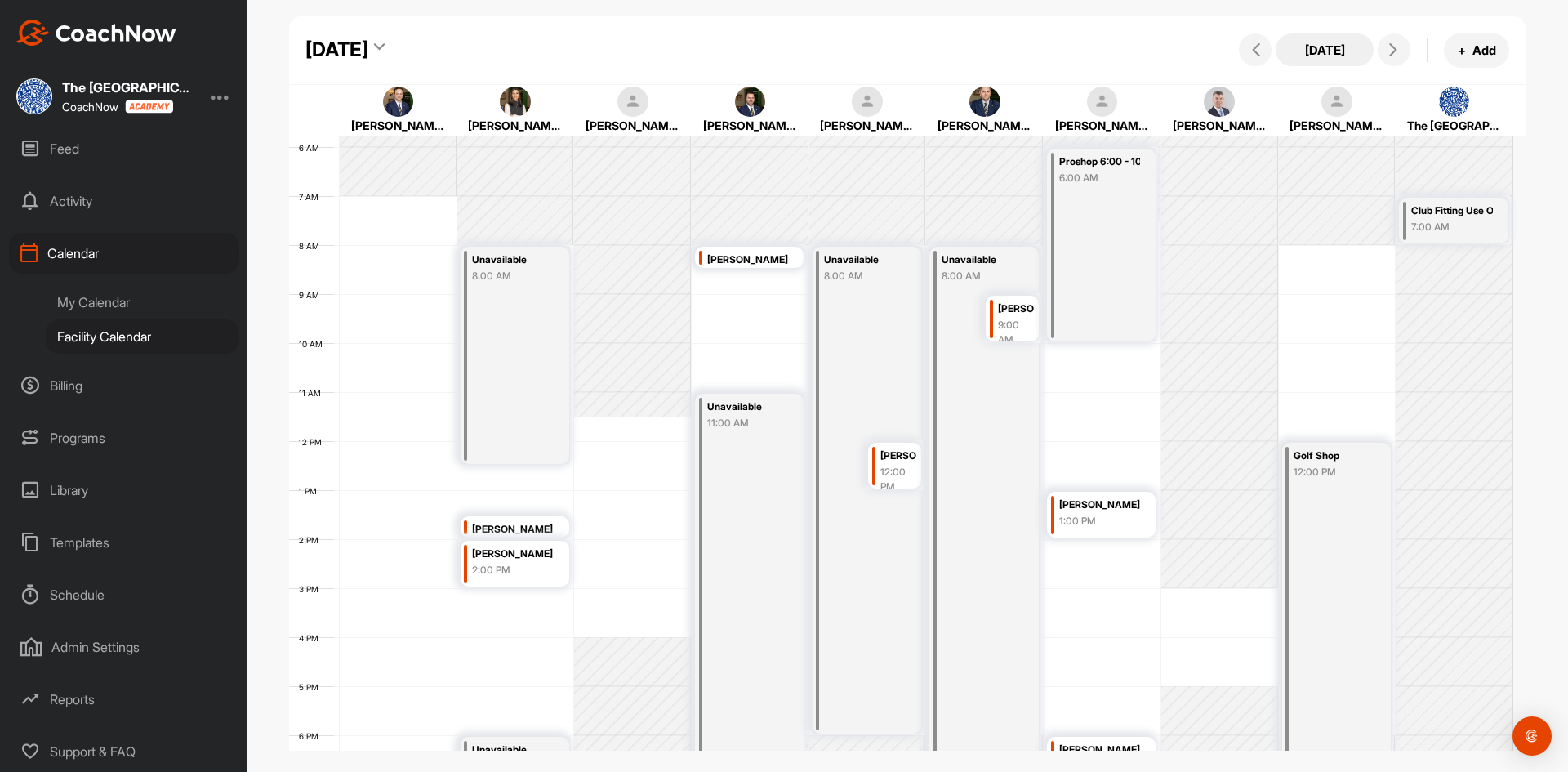
click at [1333, 40] on button "[DATE]" at bounding box center [1325, 50] width 98 height 33
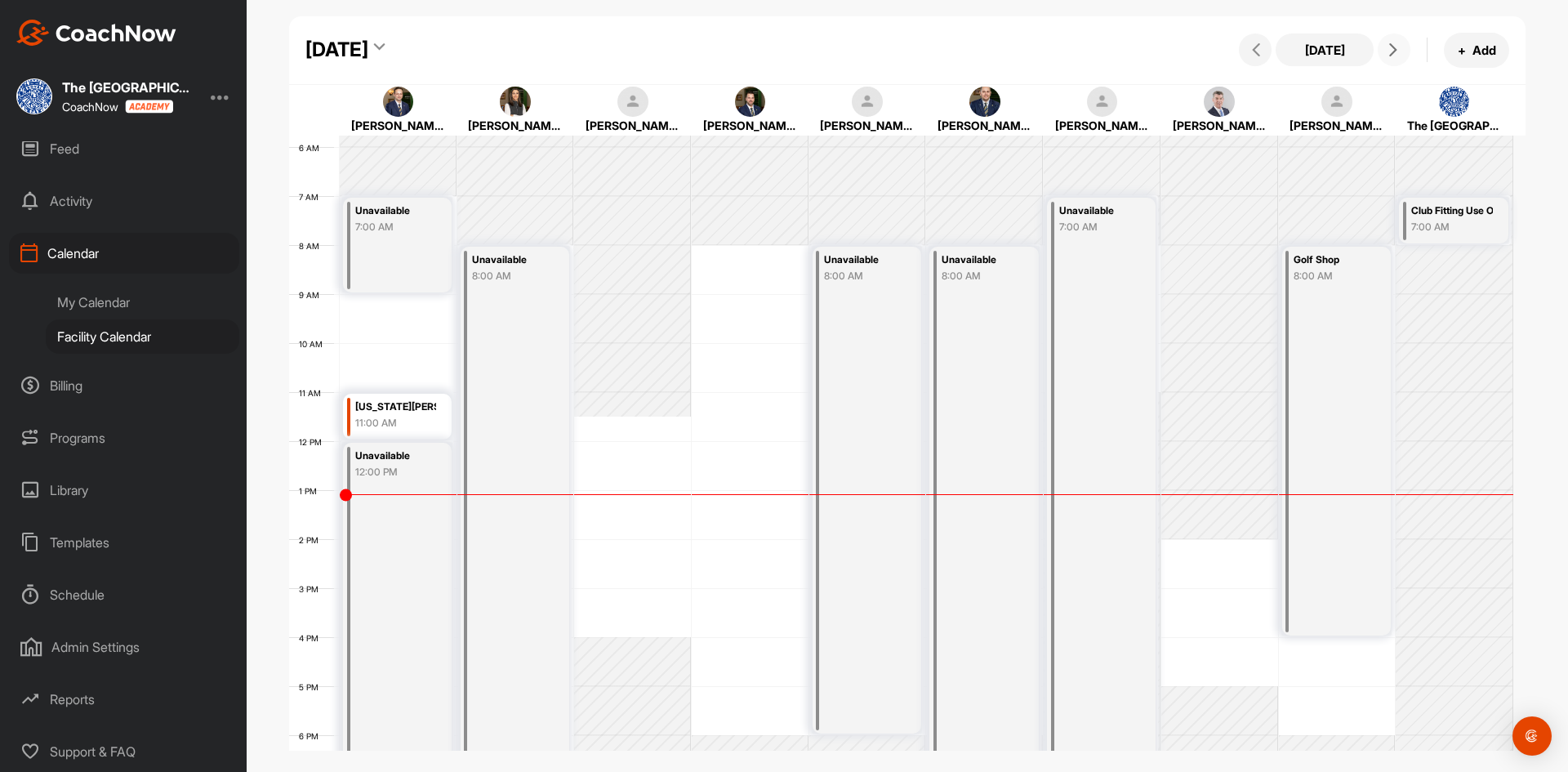
click at [1392, 65] on button at bounding box center [1395, 50] width 33 height 33
